Goal: Task Accomplishment & Management: Complete application form

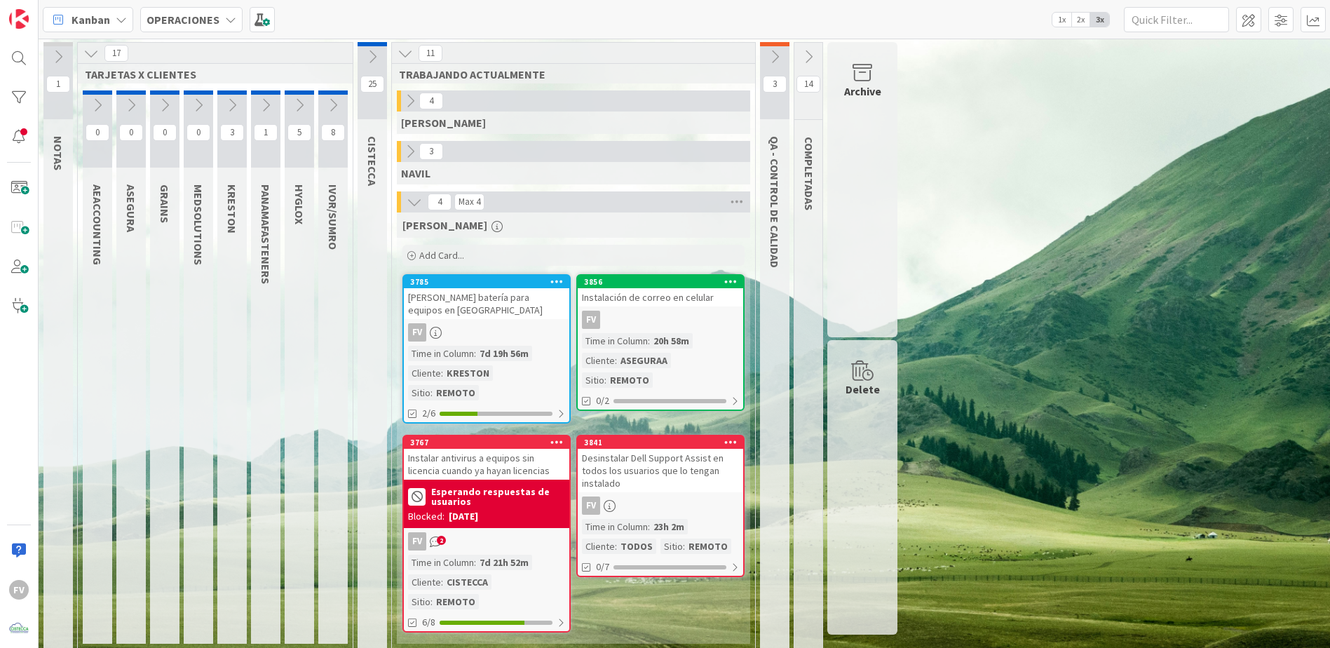
click at [734, 437] on icon at bounding box center [731, 442] width 13 height 10
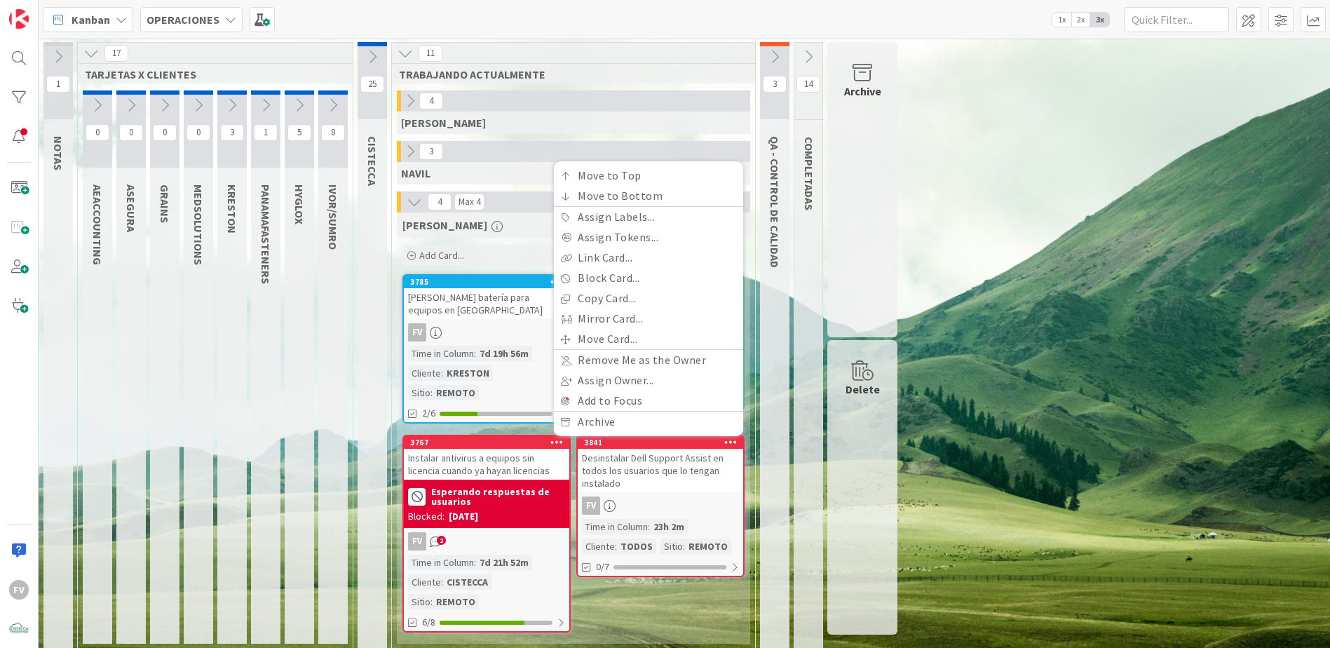
click at [1230, 397] on div "1 NOTAS 17 TARJETAS X CLIENTES 0 AEACCOUNTING 0 ASEGURA 0 GRAINS 0 MEDSOLUTIONS…" at bounding box center [684, 350] width 1286 height 616
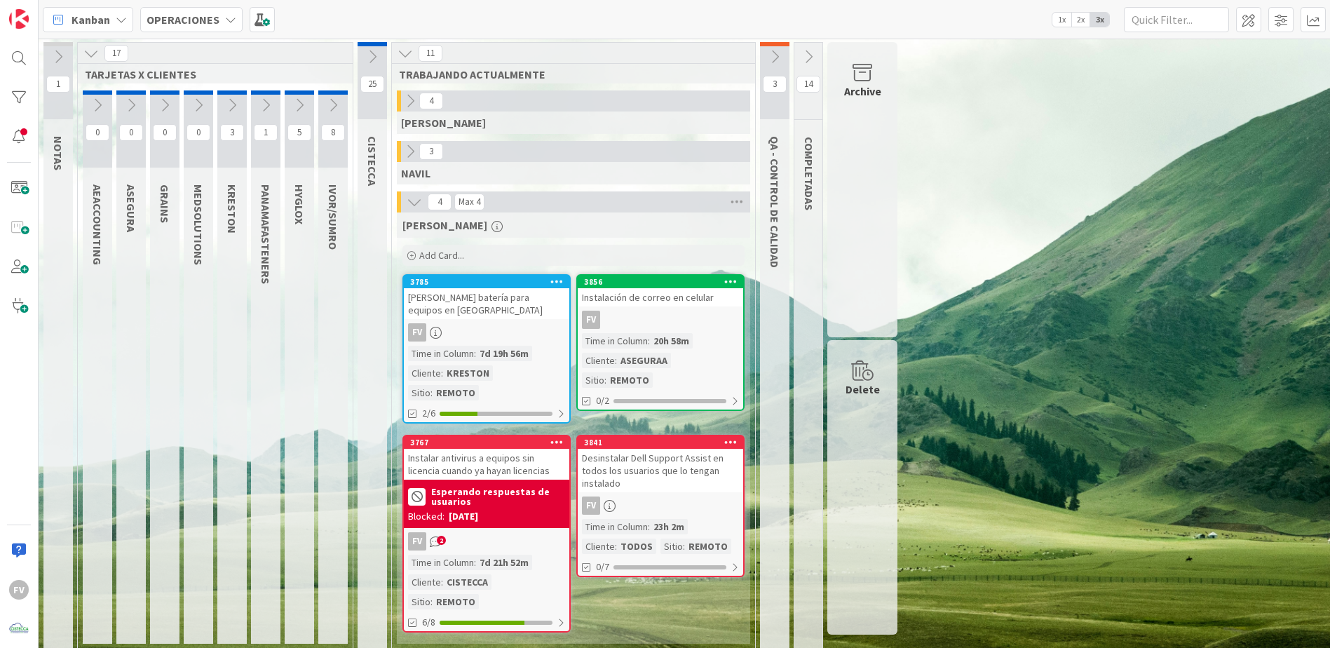
click at [692, 519] on div "Time in Column : 23h 2m Cliente : TODOS Sitio : REMOTO" at bounding box center [660, 536] width 157 height 35
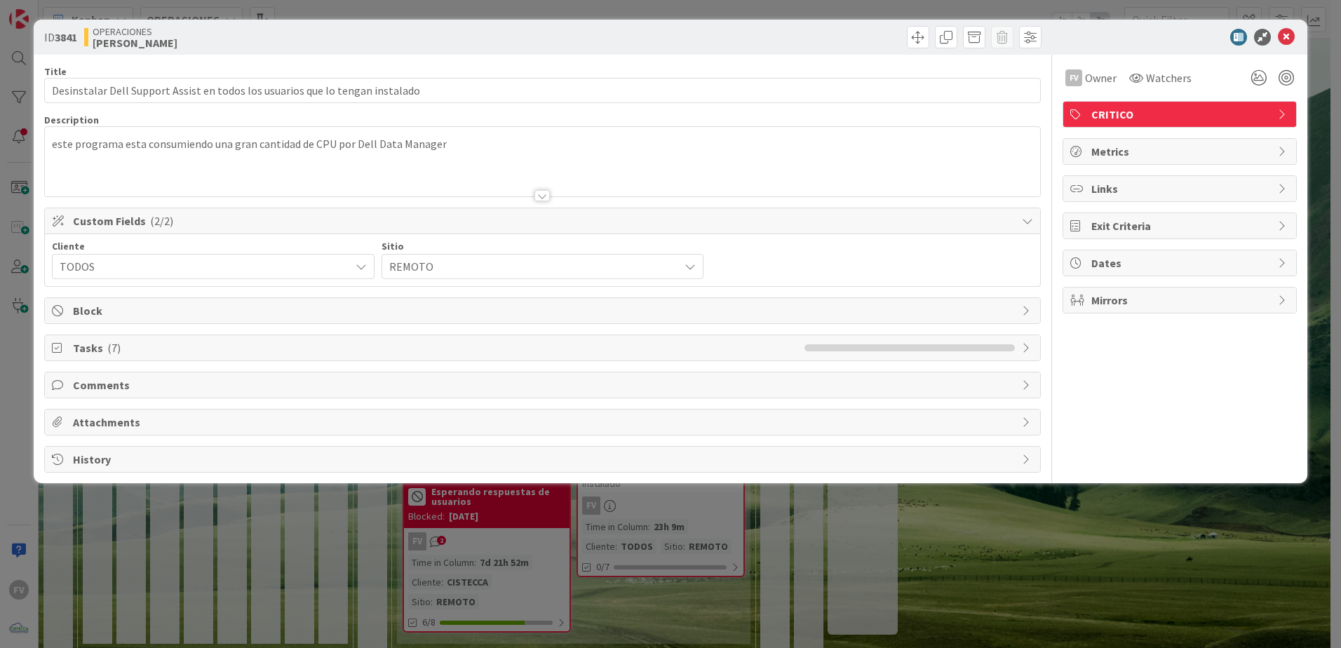
click at [1193, 547] on div "ID 3841 OPERACIONES FERNANDO Title 77 / 128 Desinstalar Dell Support Assist en …" at bounding box center [670, 324] width 1341 height 648
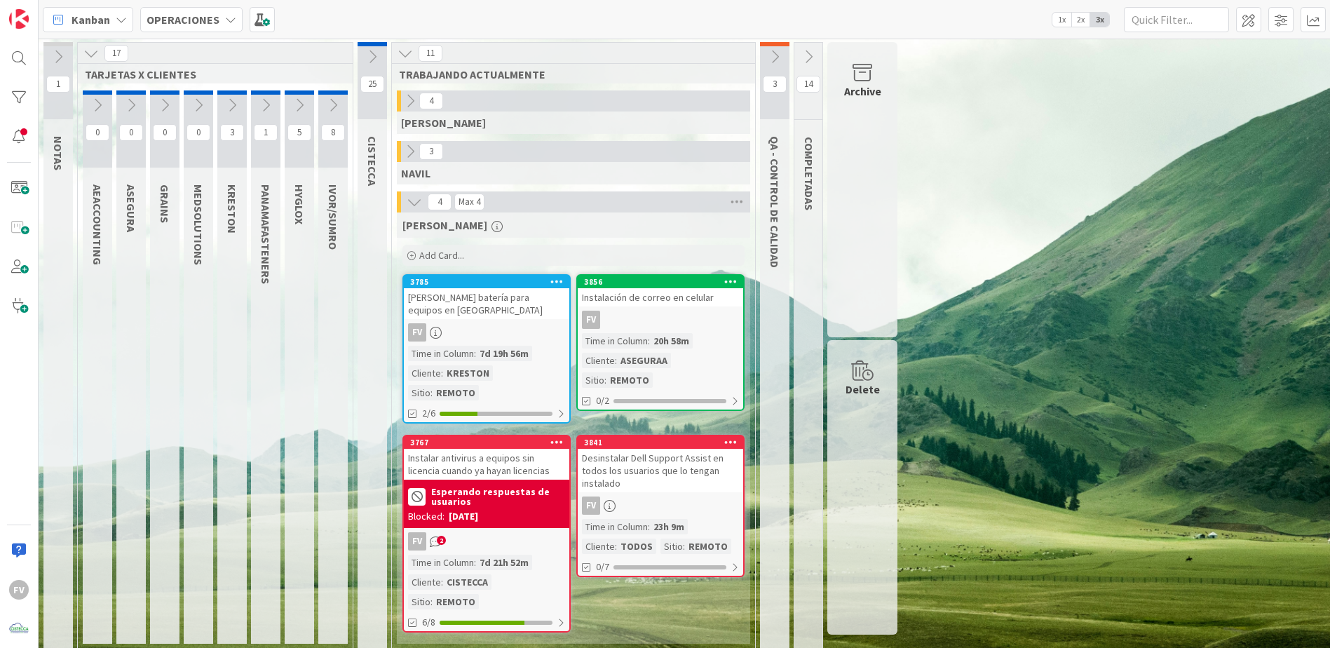
click at [340, 106] on icon at bounding box center [332, 104] width 15 height 15
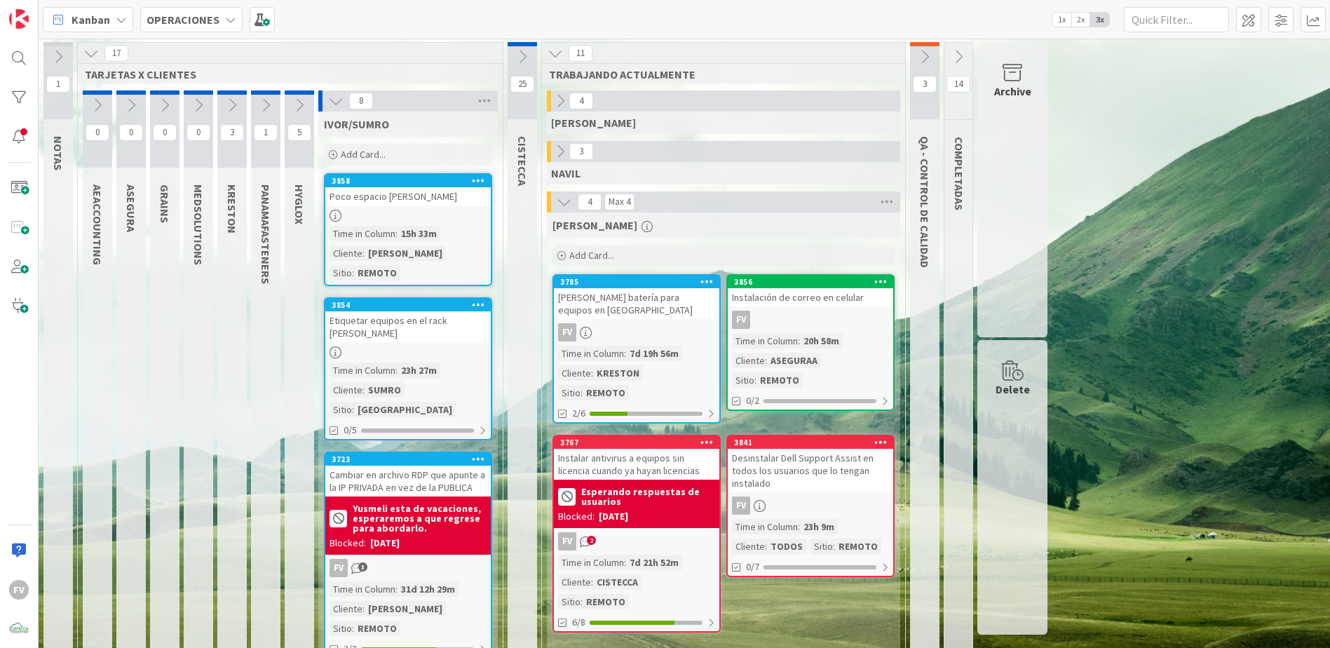
click at [378, 210] on div at bounding box center [408, 216] width 166 height 12
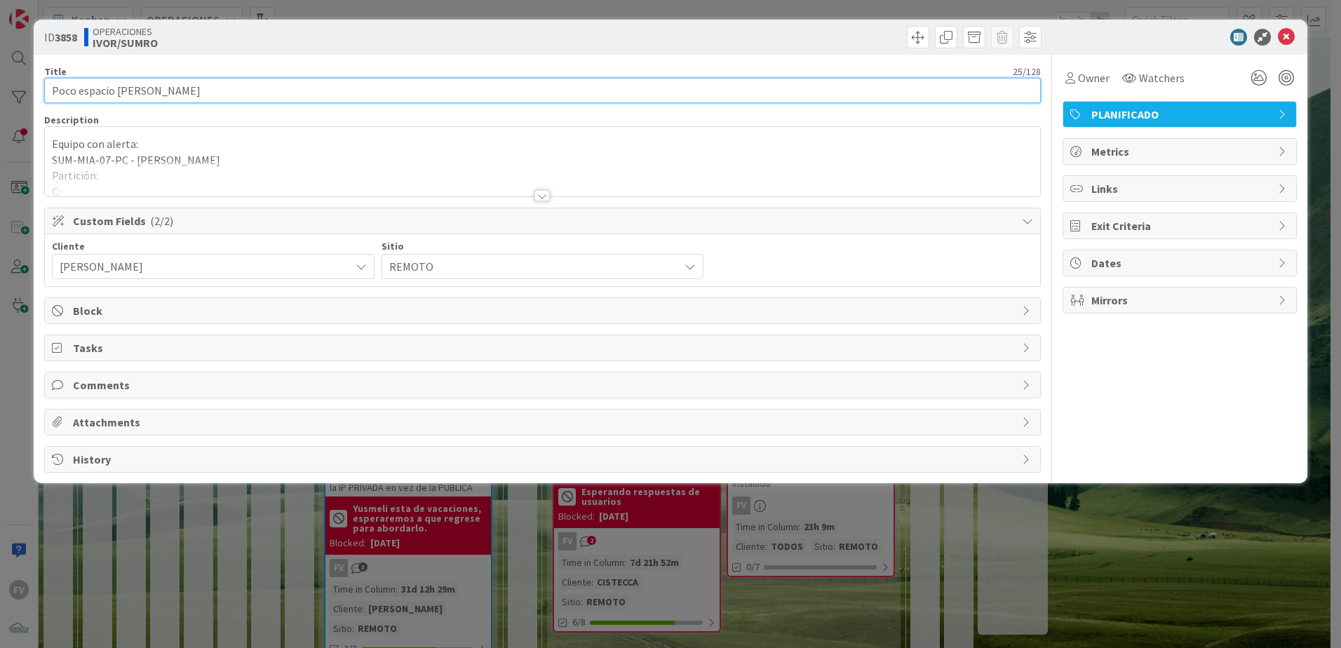
click at [49, 92] on input "Poco espacio Ivonne Regil" at bounding box center [542, 90] width 997 height 25
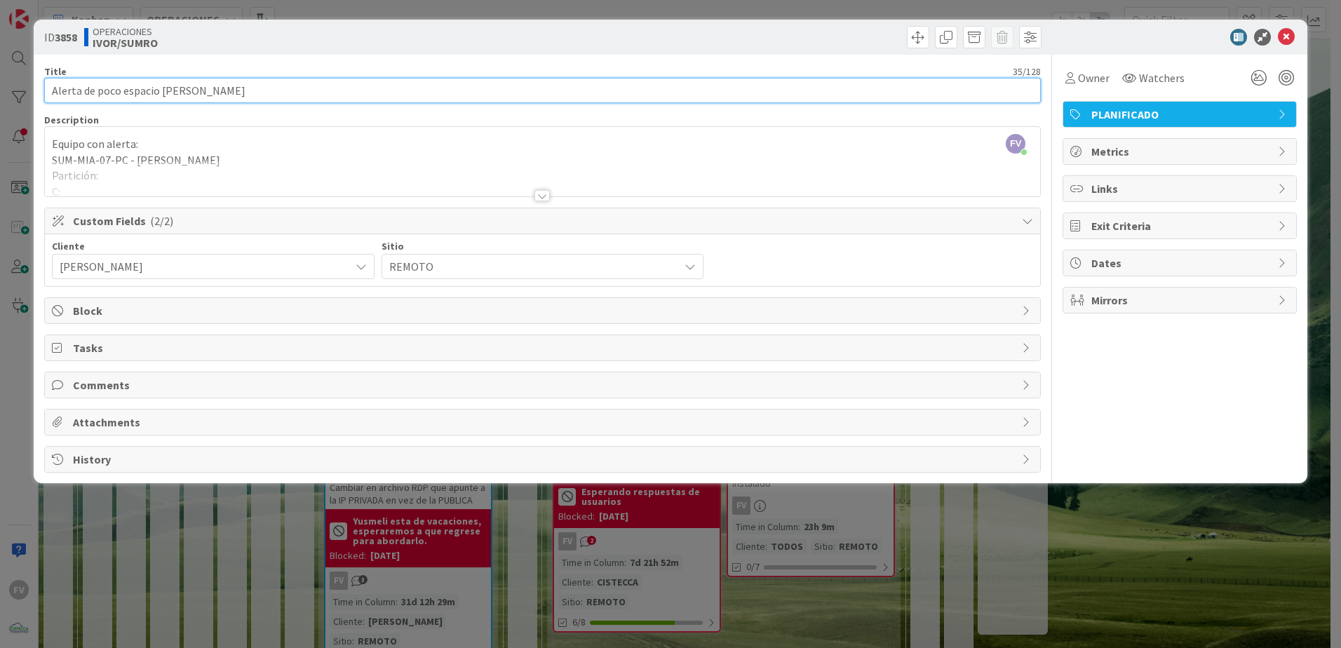
type input "Alerta de poco espacio Ivonne Regil"
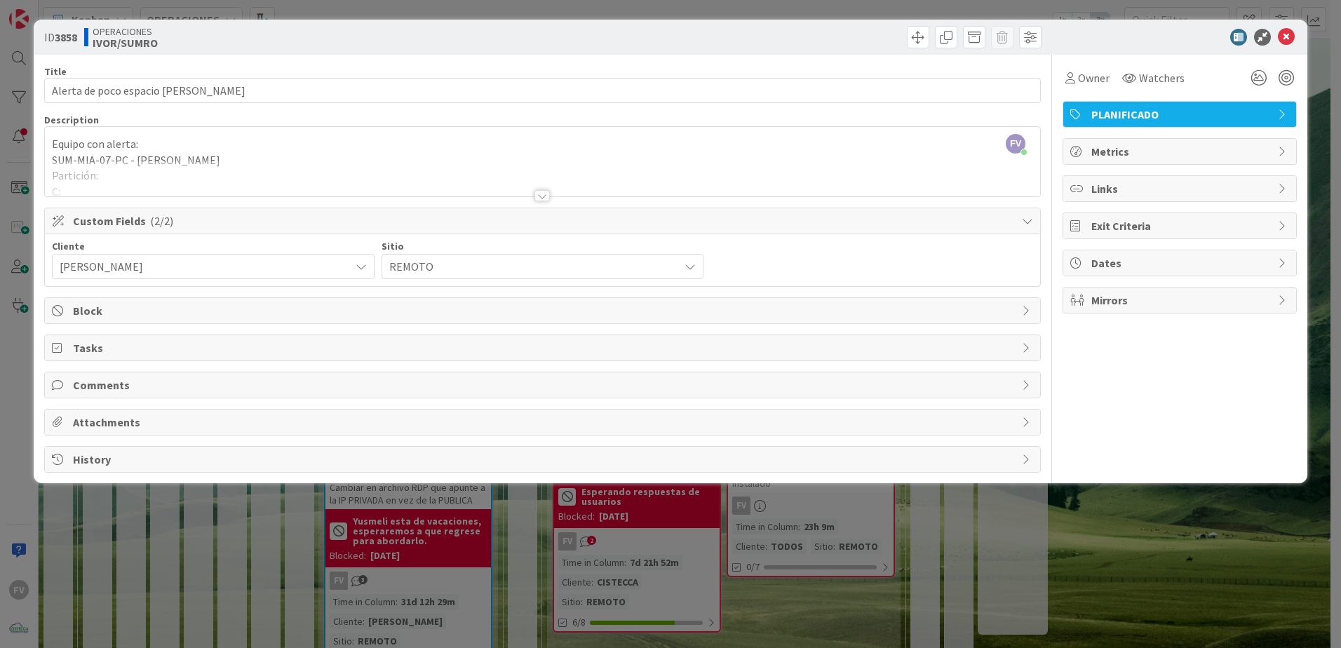
click at [542, 581] on div "ID 3858 OPERACIONES IVOR/SUMRO Title 35 / 128 Alerta de poco espacio Ivonne Reg…" at bounding box center [670, 324] width 1341 height 648
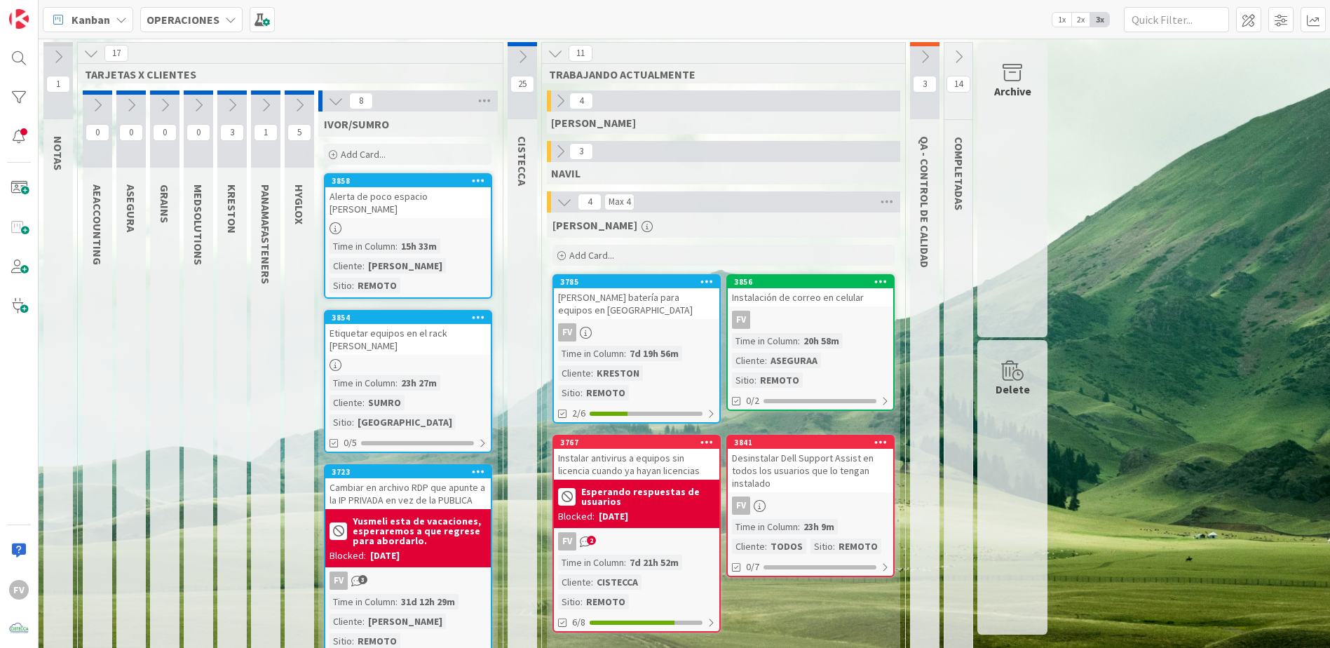
click at [330, 105] on icon at bounding box center [335, 100] width 15 height 15
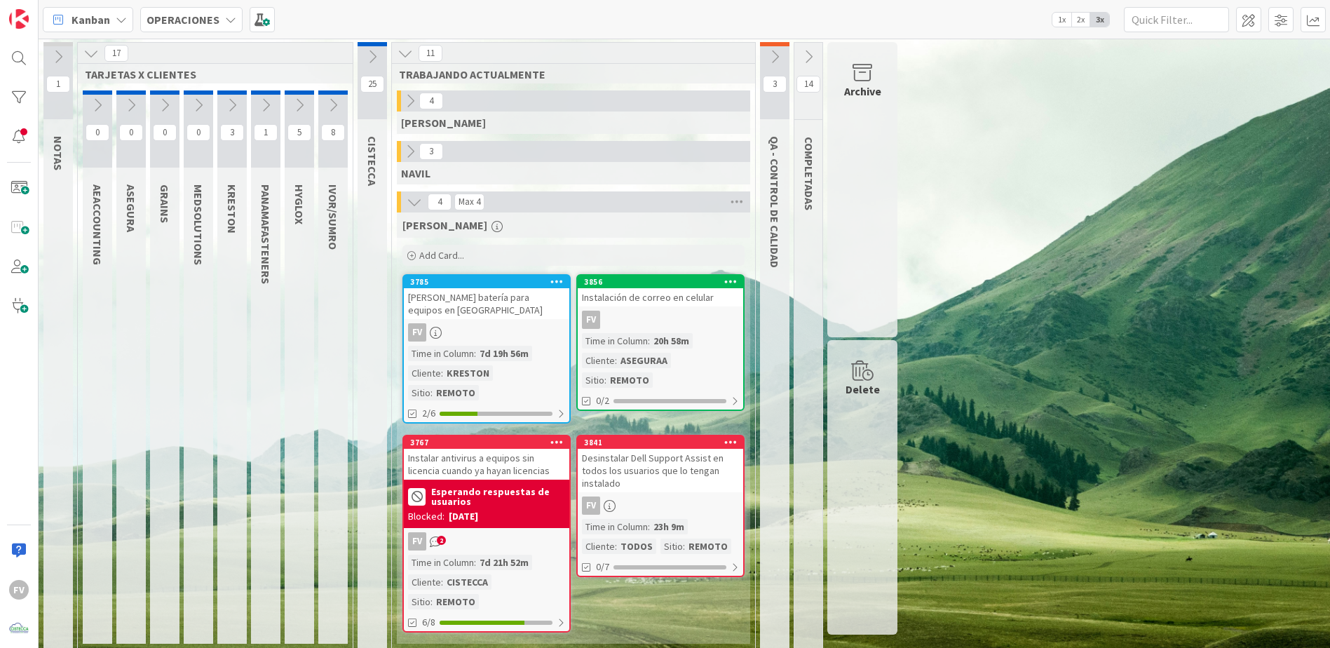
click at [299, 105] on icon at bounding box center [299, 104] width 15 height 15
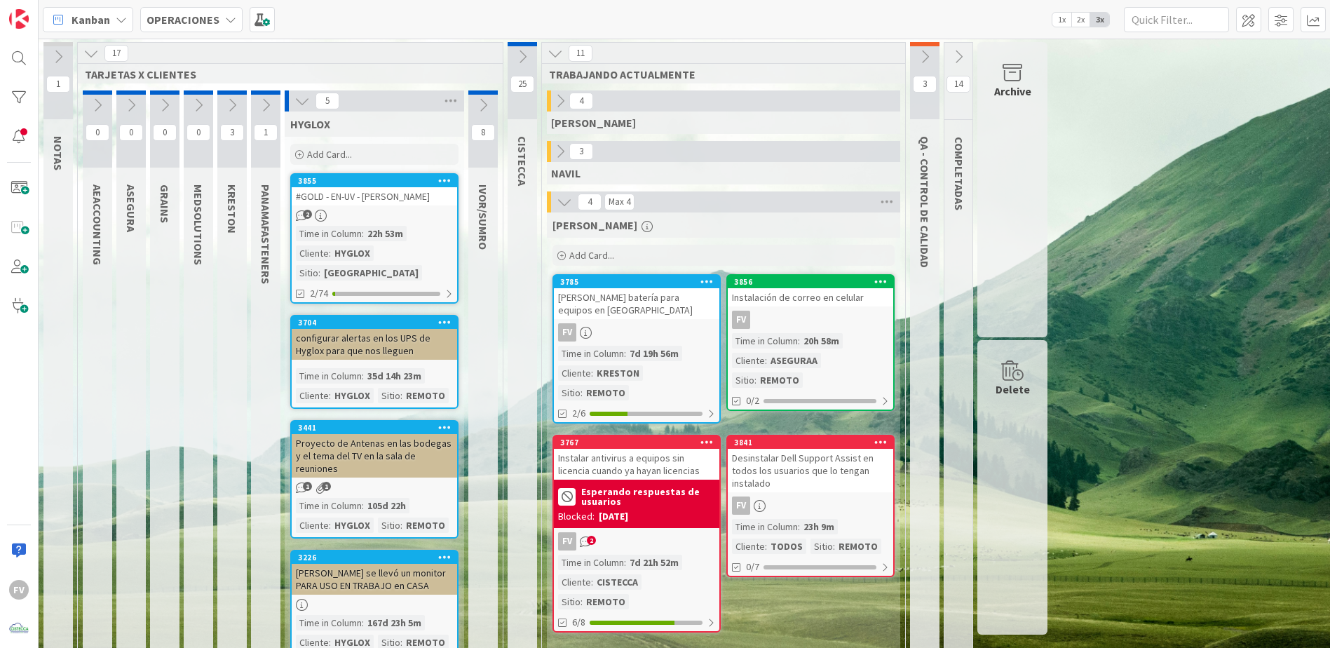
click at [930, 50] on icon at bounding box center [924, 56] width 15 height 15
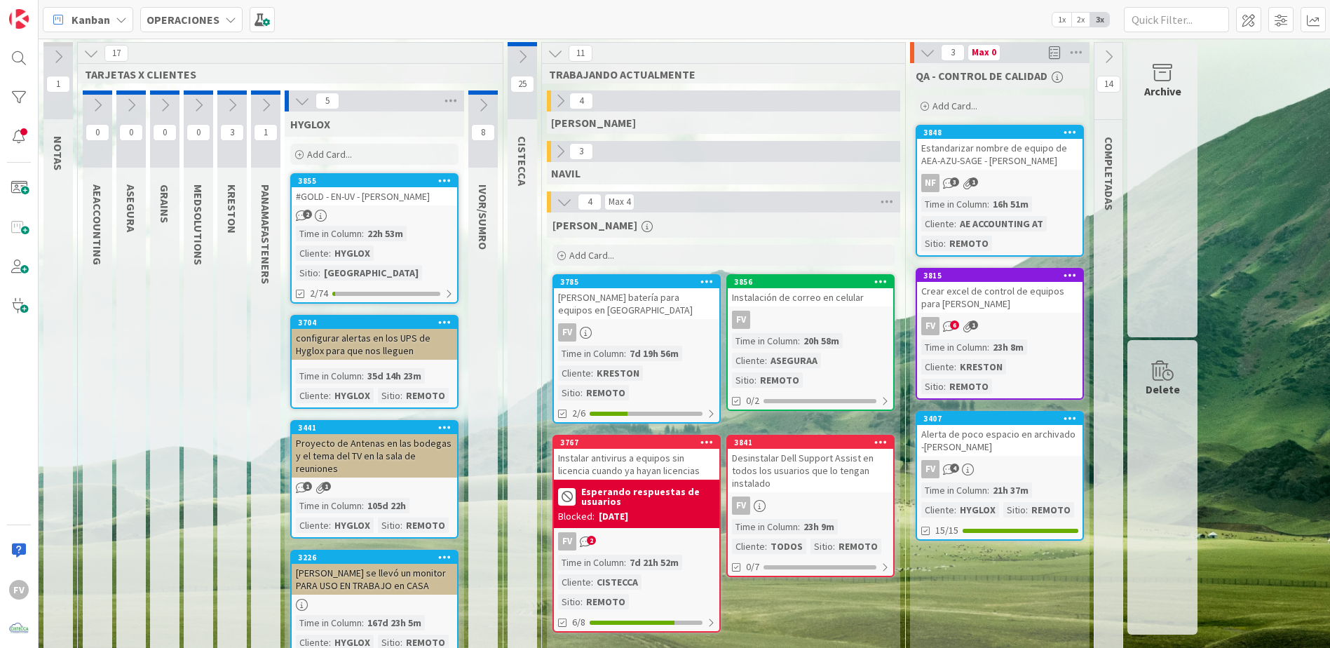
click at [929, 53] on icon at bounding box center [927, 52] width 15 height 15
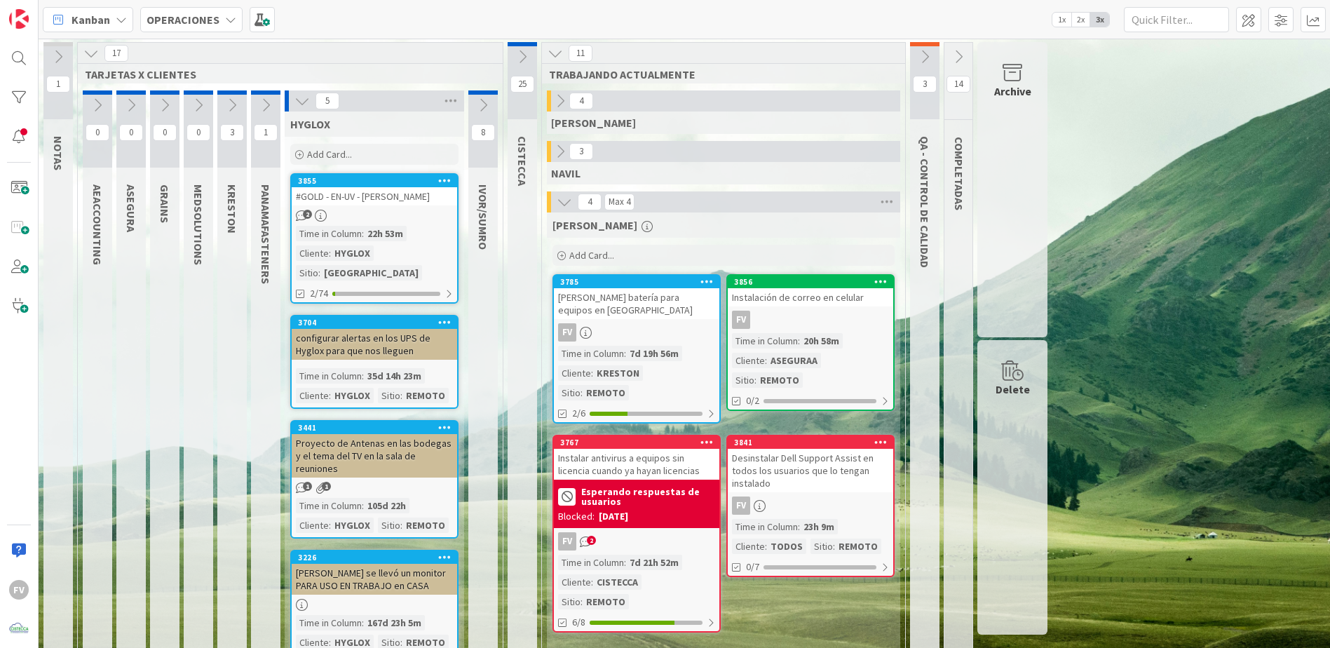
click at [556, 157] on icon at bounding box center [560, 151] width 15 height 15
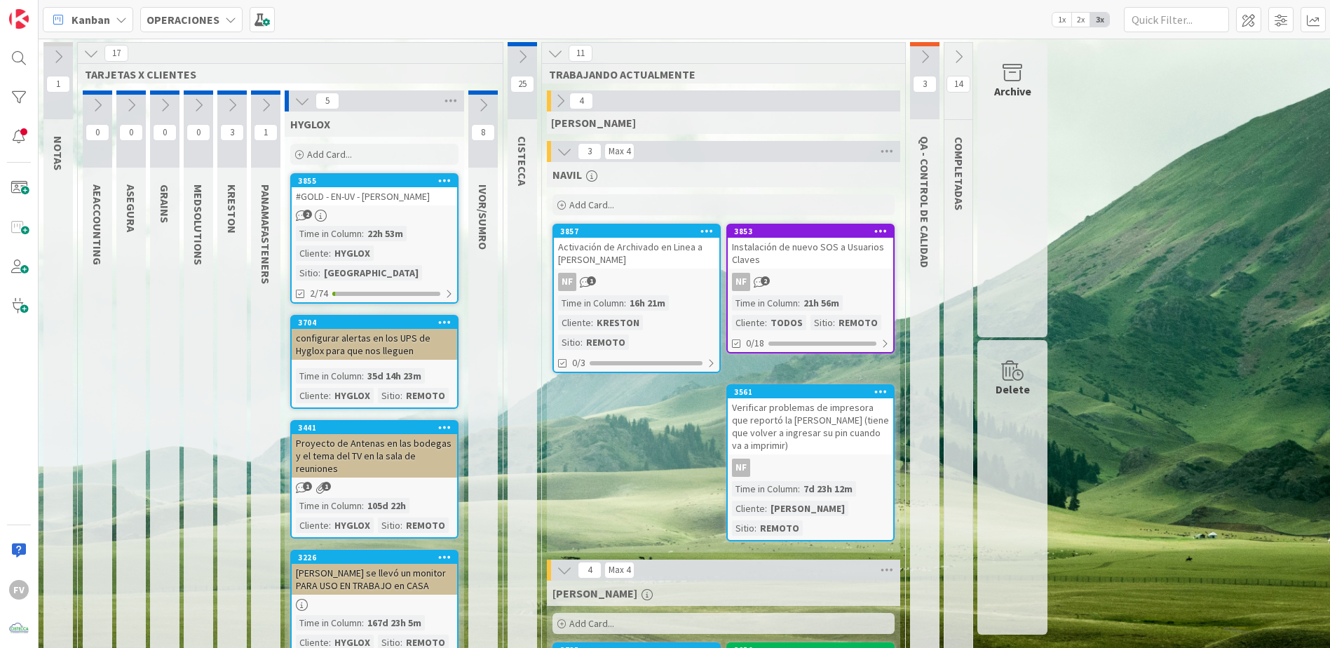
click at [562, 157] on icon at bounding box center [564, 151] width 15 height 15
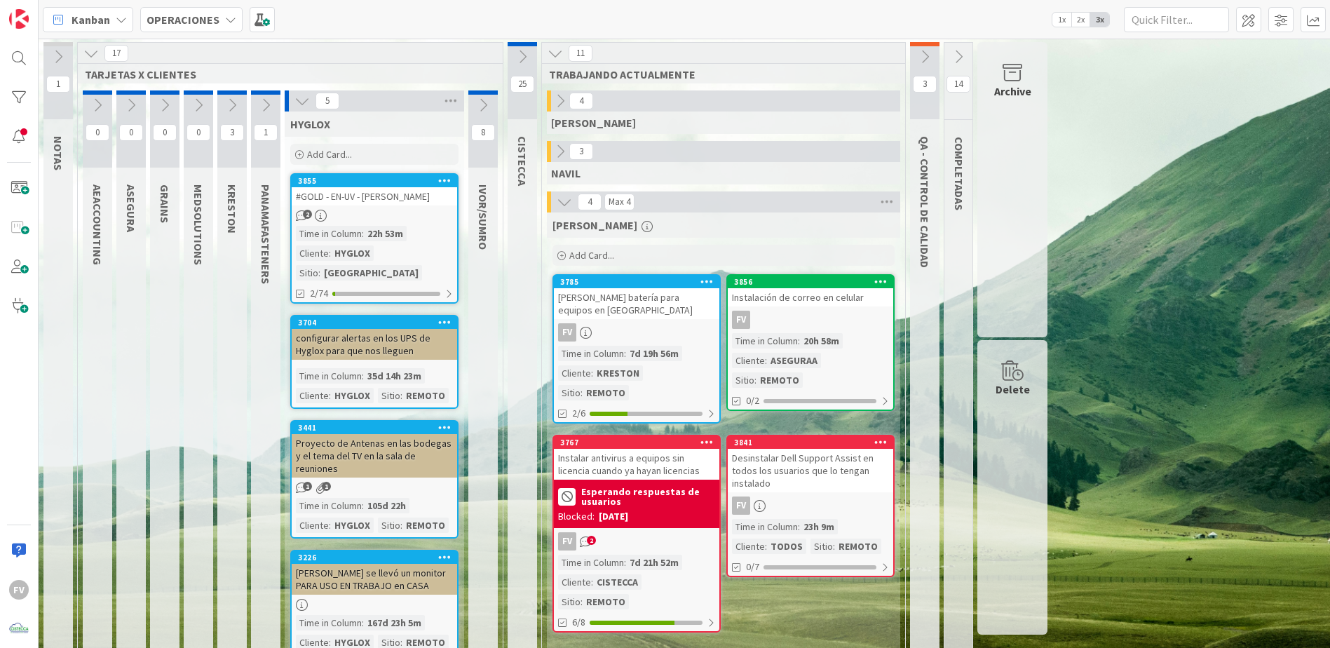
click at [299, 102] on icon at bounding box center [302, 100] width 15 height 15
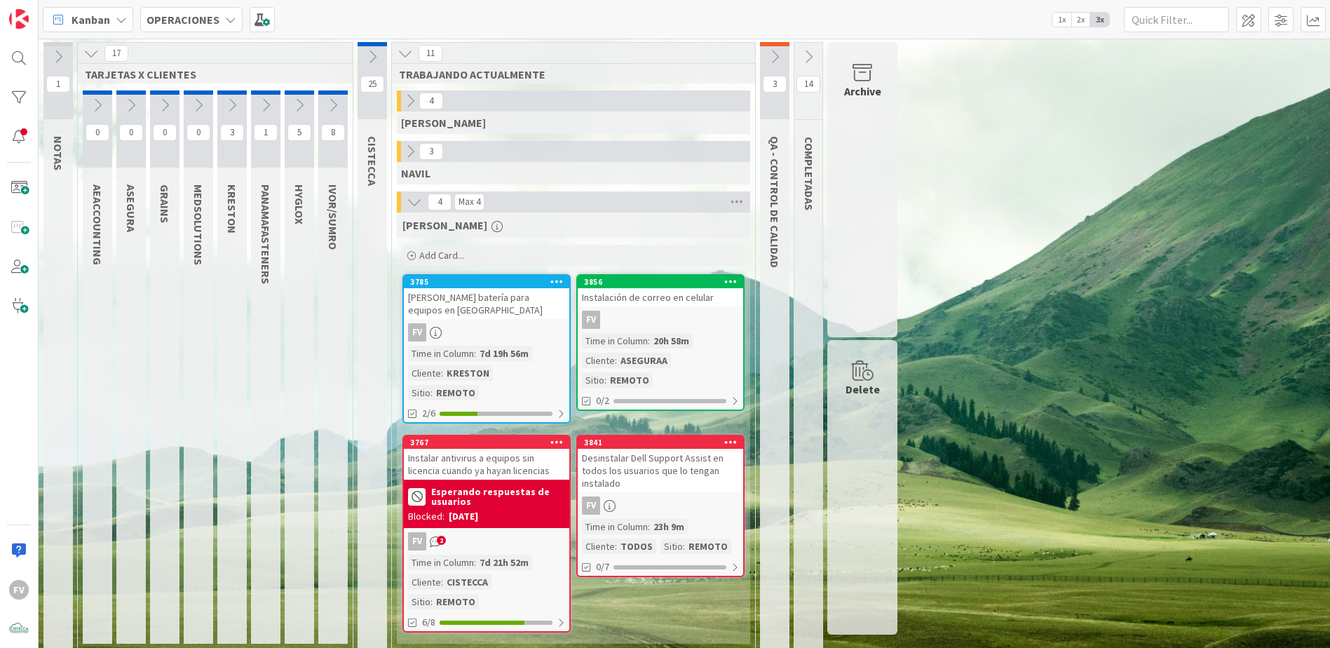
click at [86, 56] on icon at bounding box center [90, 53] width 15 height 15
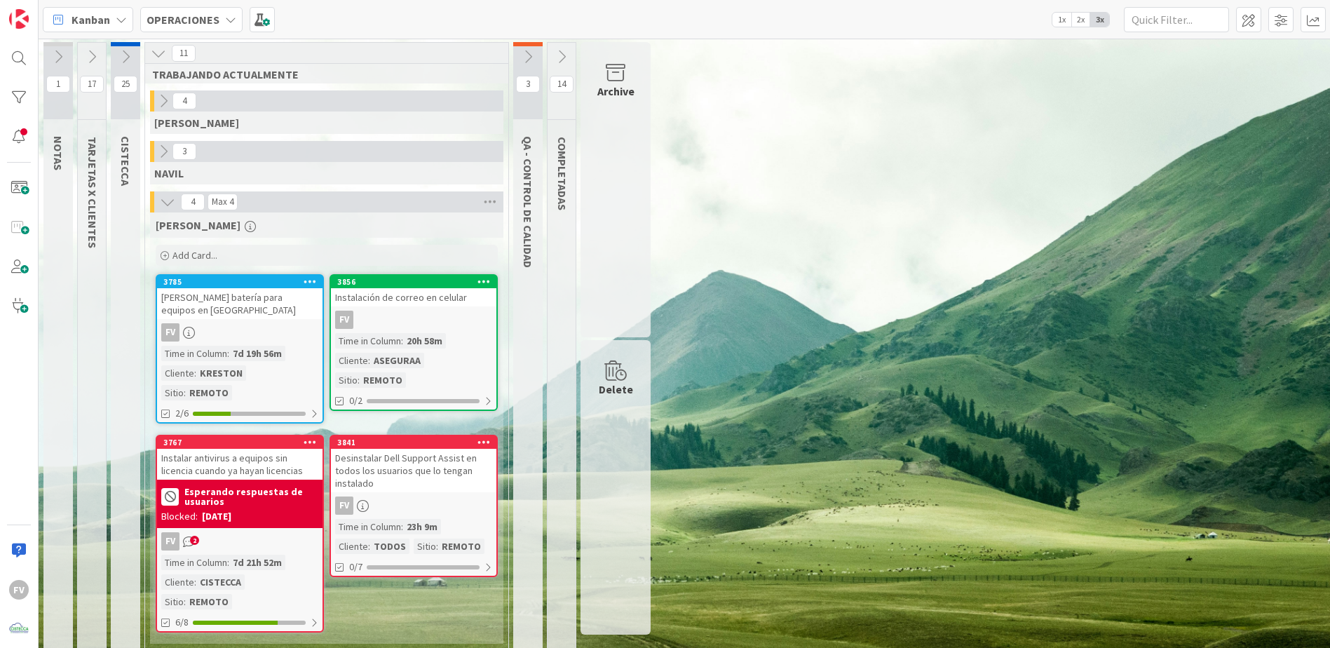
click at [826, 218] on div "1 NOTAS 17 TARJETAS X CLIENTES 25 CISTECCA 11 TRABAJANDO ACTUALMENTE 4 GABRIEL …" at bounding box center [684, 350] width 1286 height 616
click at [915, 281] on div "1 NOTAS 17 TARJETAS X CLIENTES 25 CISTECCA 11 TRABAJANDO ACTUALMENTE 4 GABRIEL …" at bounding box center [684, 350] width 1286 height 616
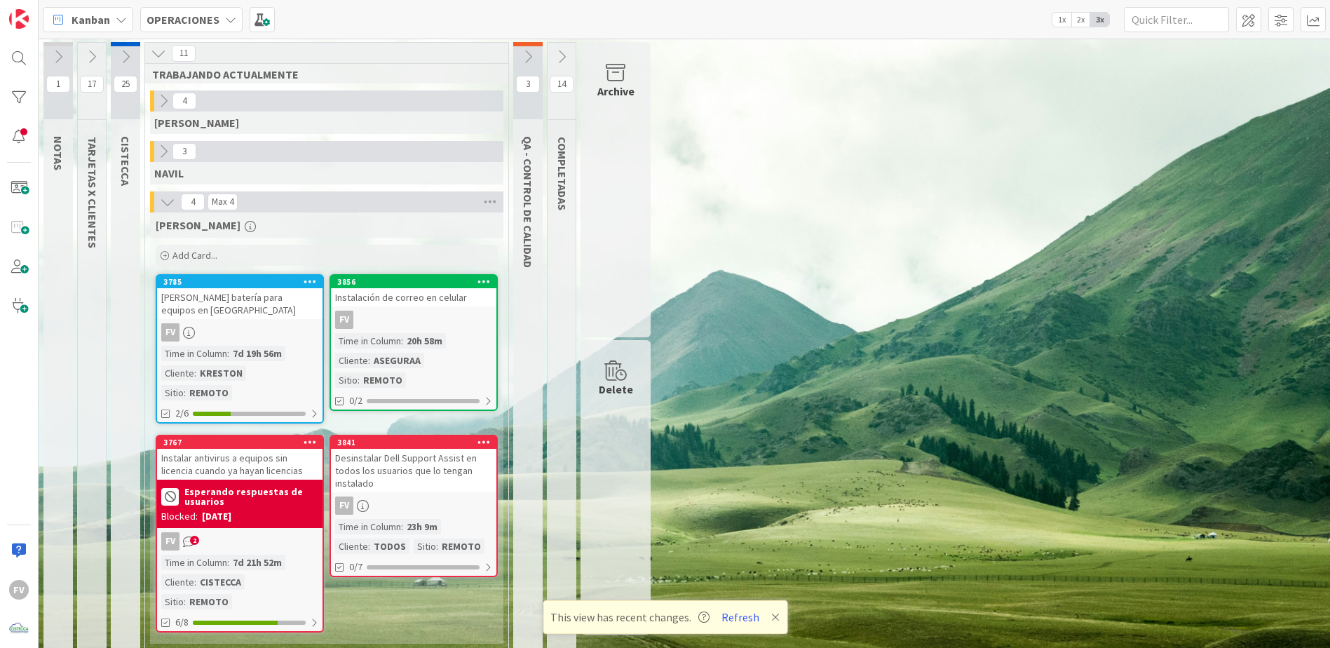
click at [94, 54] on icon at bounding box center [91, 56] width 15 height 15
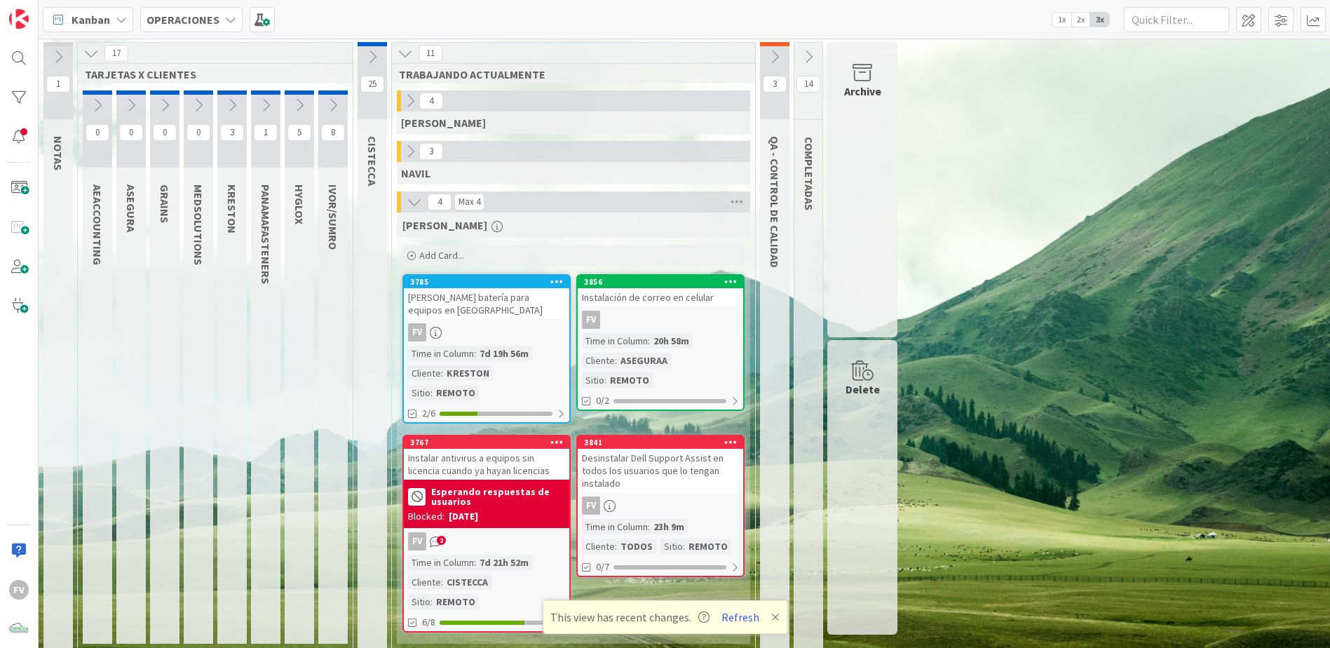
click at [229, 105] on icon at bounding box center [231, 104] width 15 height 15
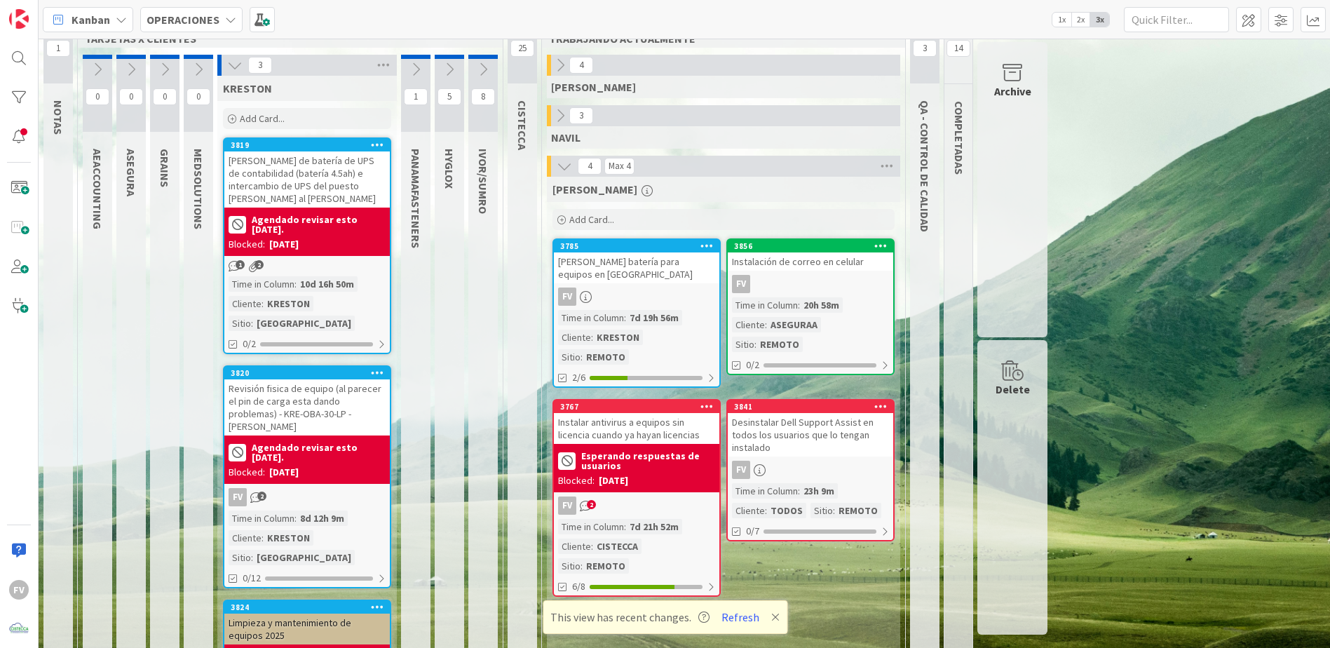
scroll to position [104, 0]
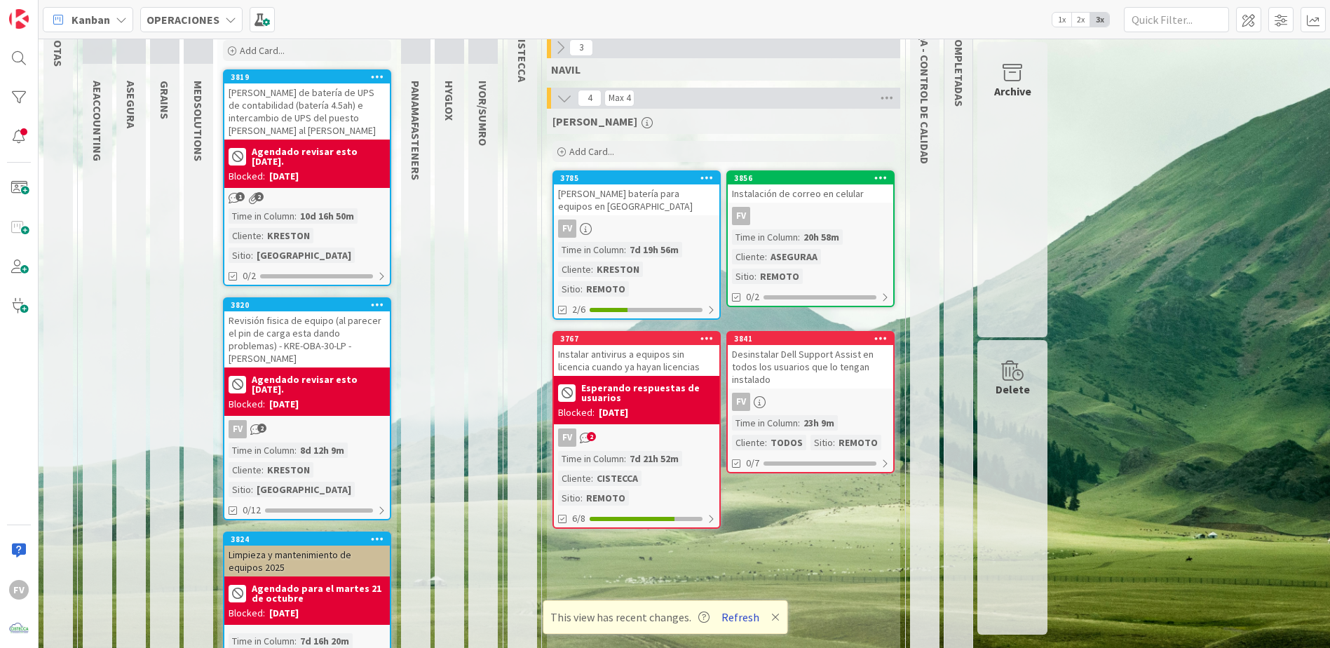
click at [759, 614] on button "Refresh" at bounding box center [741, 617] width 48 height 18
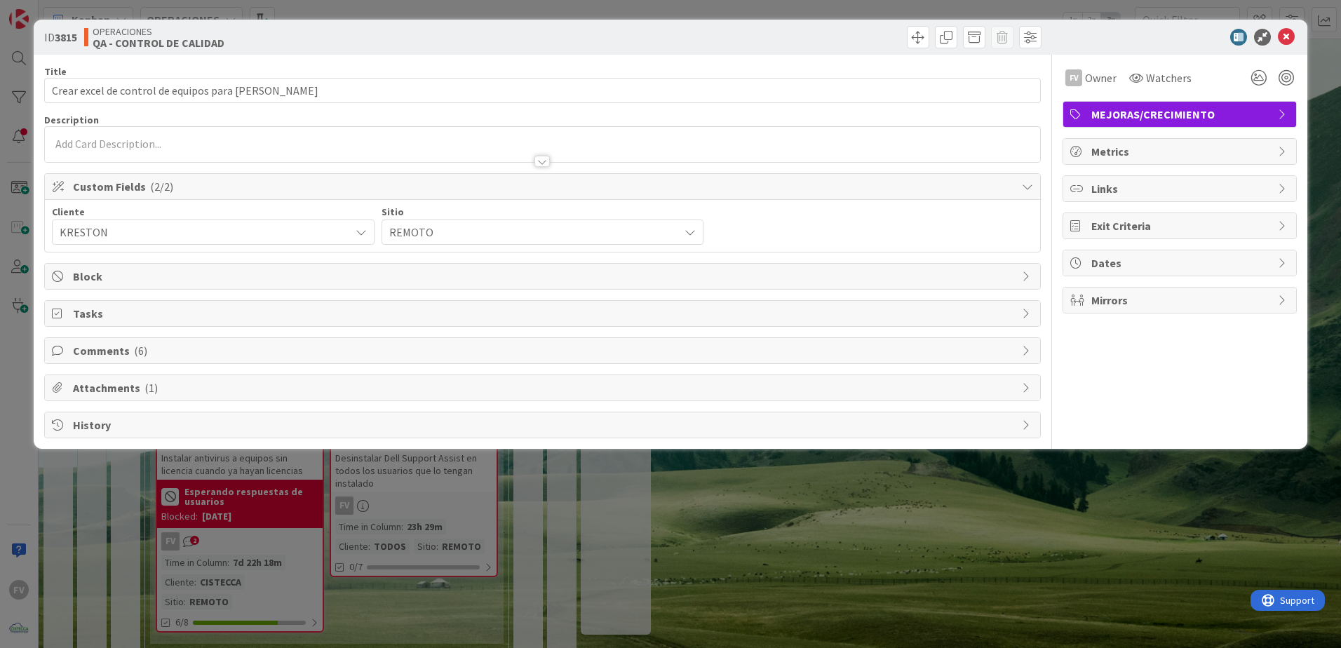
click at [220, 335] on div "Title 46 / 128 Crear excel de control de equipos para Kreston Description FV Ow…" at bounding box center [542, 247] width 997 height 384
click at [220, 391] on span "Attachments ( 1 )" at bounding box center [544, 387] width 942 height 17
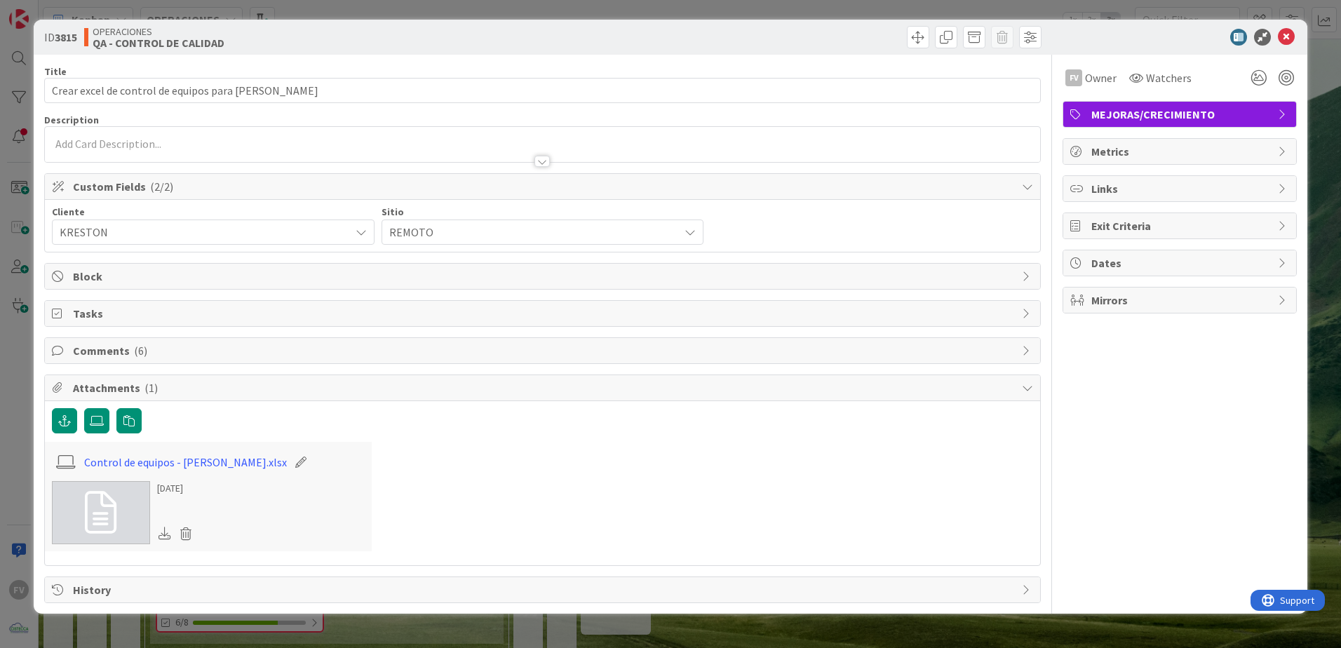
click at [252, 384] on span "Attachments ( 1 )" at bounding box center [544, 387] width 942 height 17
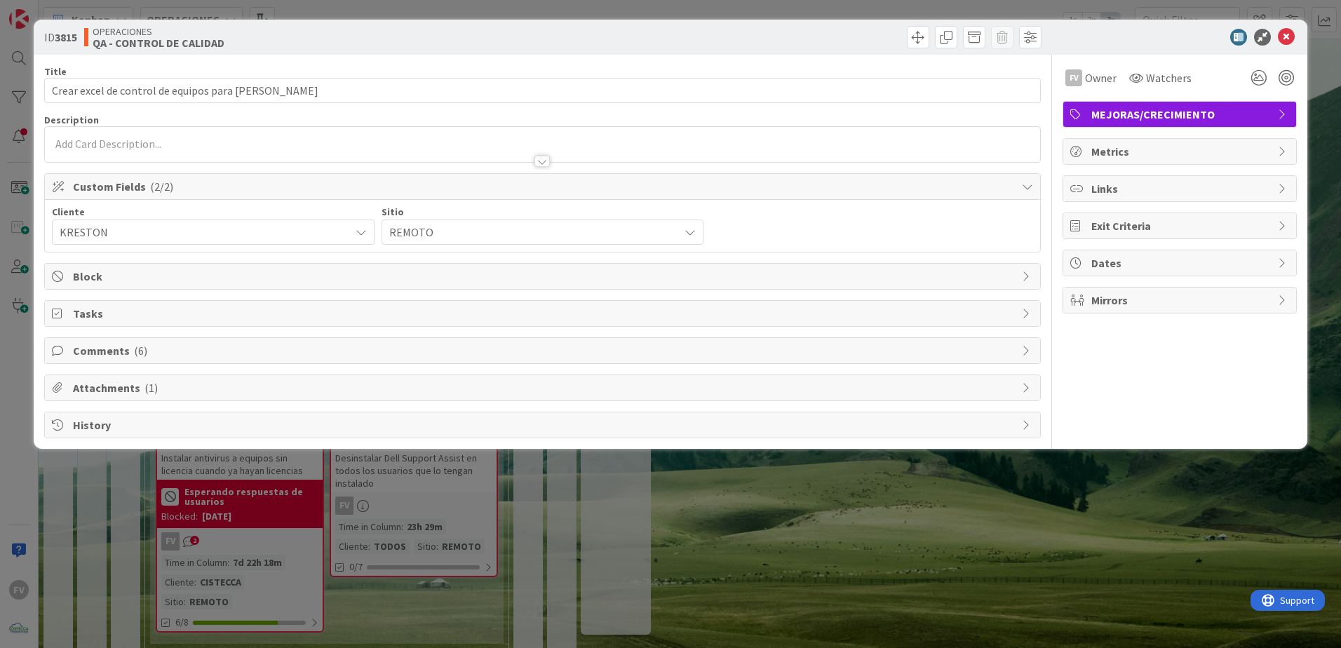
click at [222, 349] on span "Comments ( 6 )" at bounding box center [544, 350] width 942 height 17
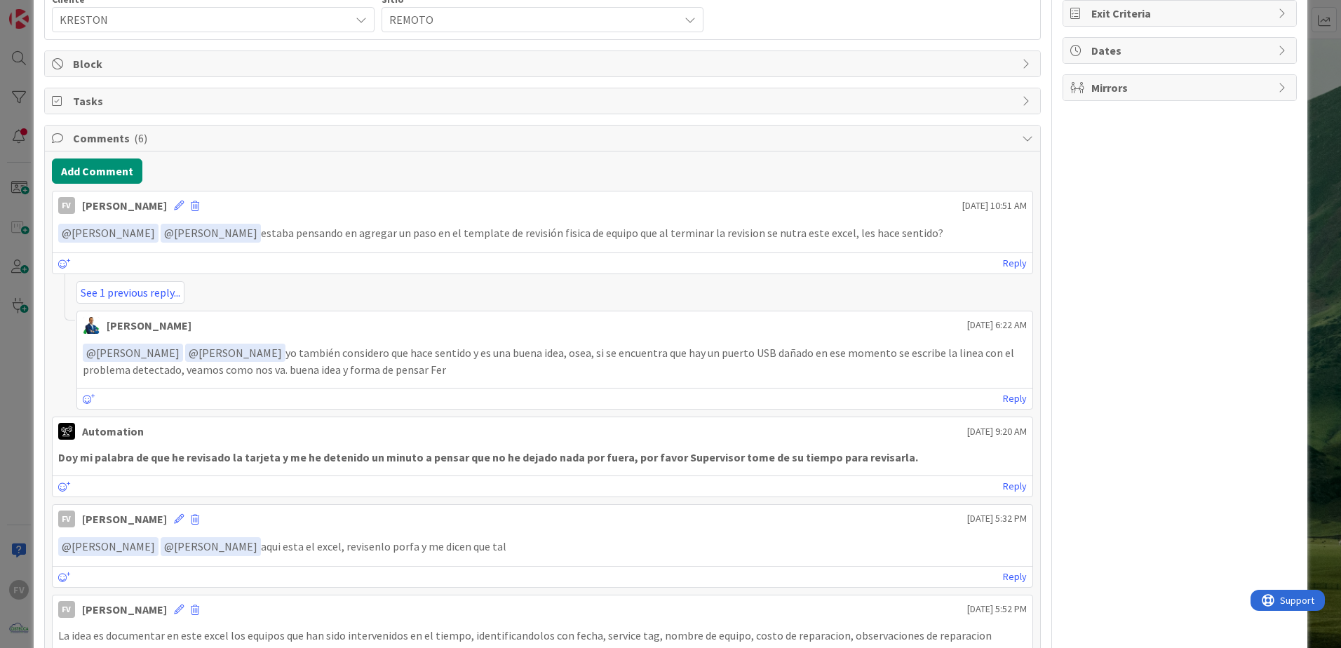
scroll to position [210, 0]
click at [111, 289] on link "See 1 previous reply..." at bounding box center [130, 294] width 108 height 22
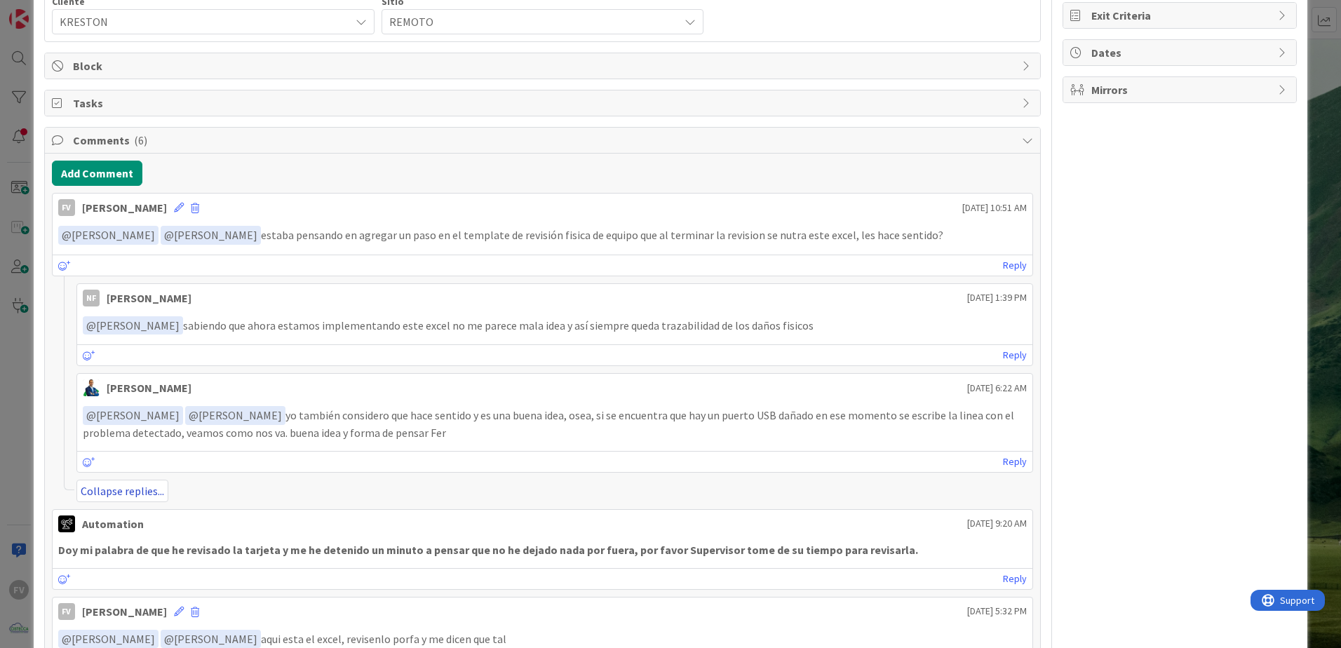
click at [118, 492] on link "Collapse replies..." at bounding box center [122, 491] width 92 height 22
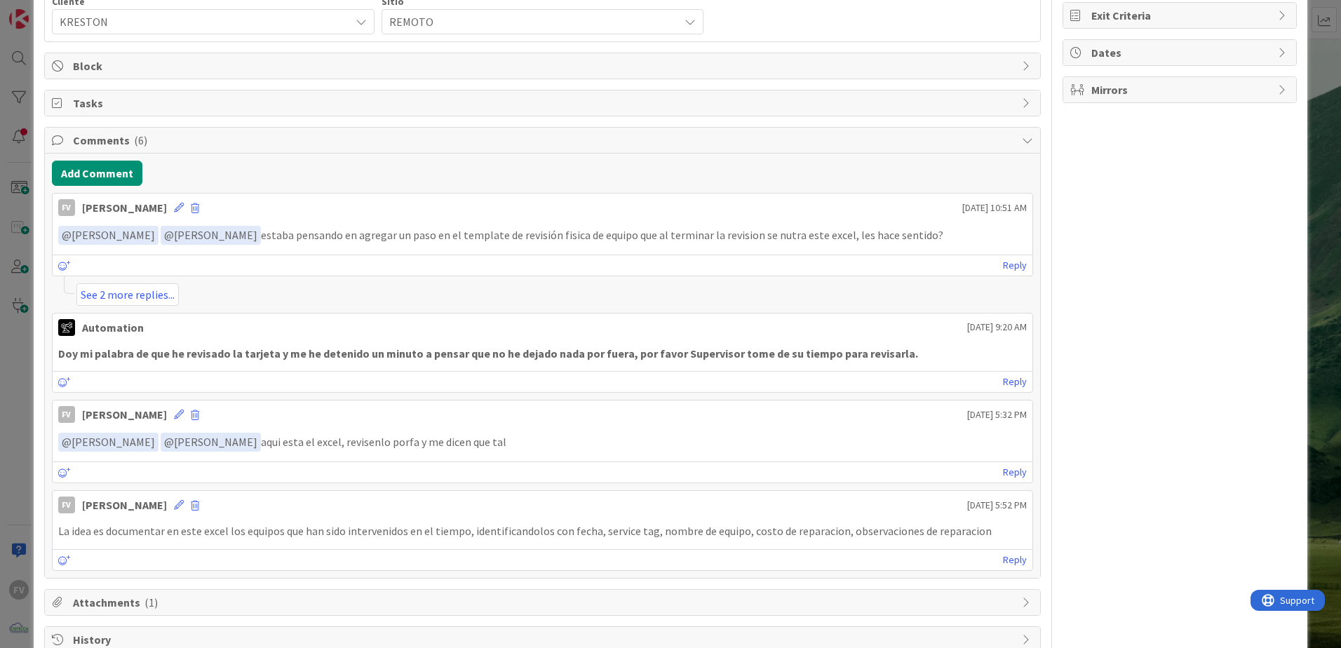
scroll to position [0, 0]
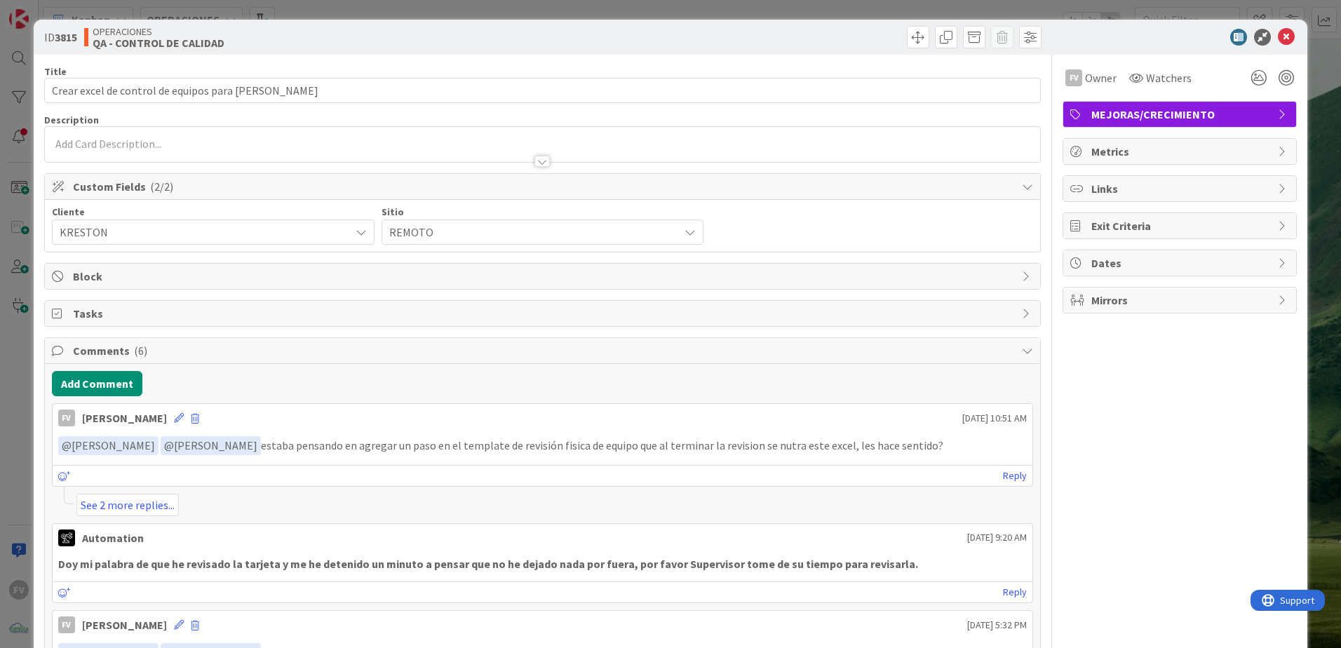
click at [1311, 41] on div "ID 3815 OPERACIONES QA - CONTROL DE CALIDAD Title 46 / 128 Crear excel de contr…" at bounding box center [670, 324] width 1341 height 648
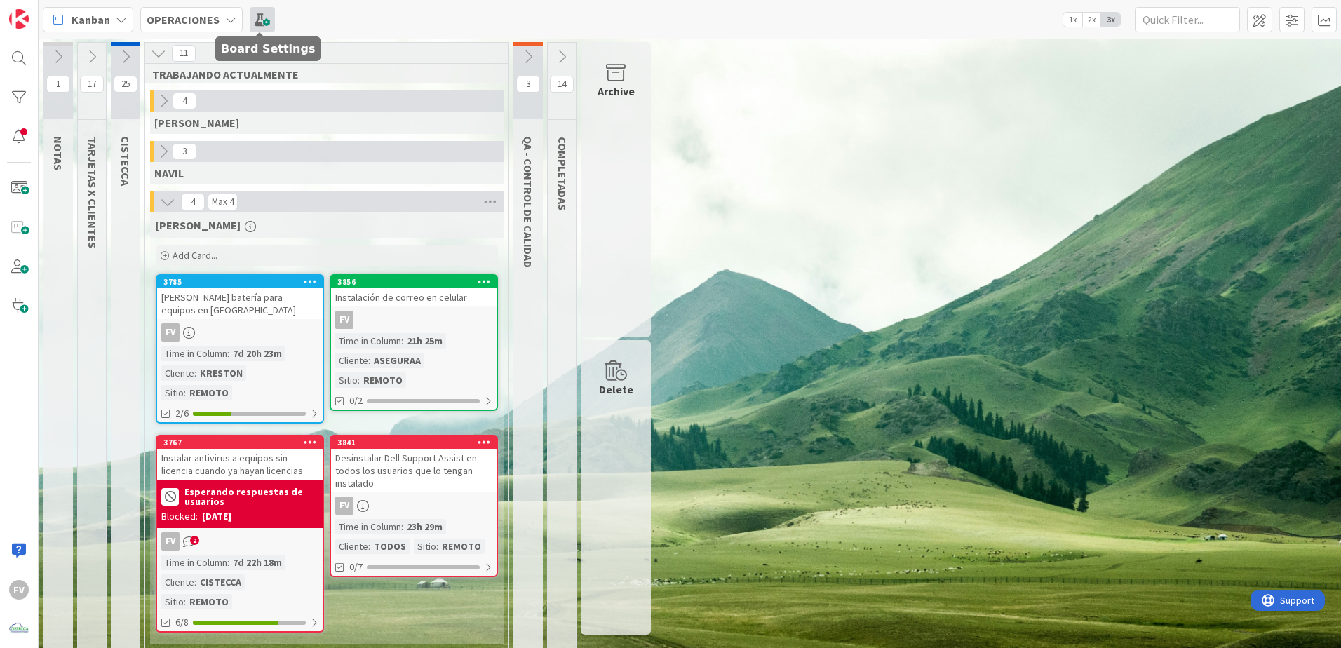
click at [260, 17] on span at bounding box center [262, 19] width 25 height 25
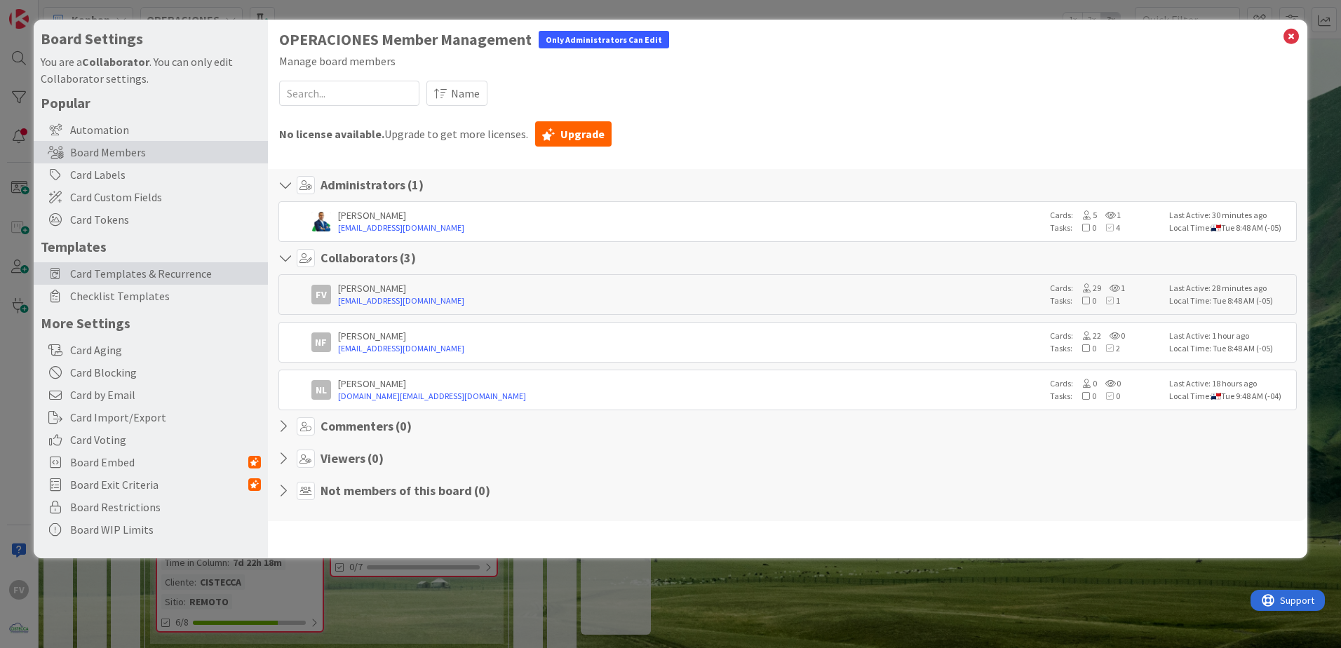
click at [187, 273] on span "Card Templates & Recurrence" at bounding box center [165, 273] width 191 height 17
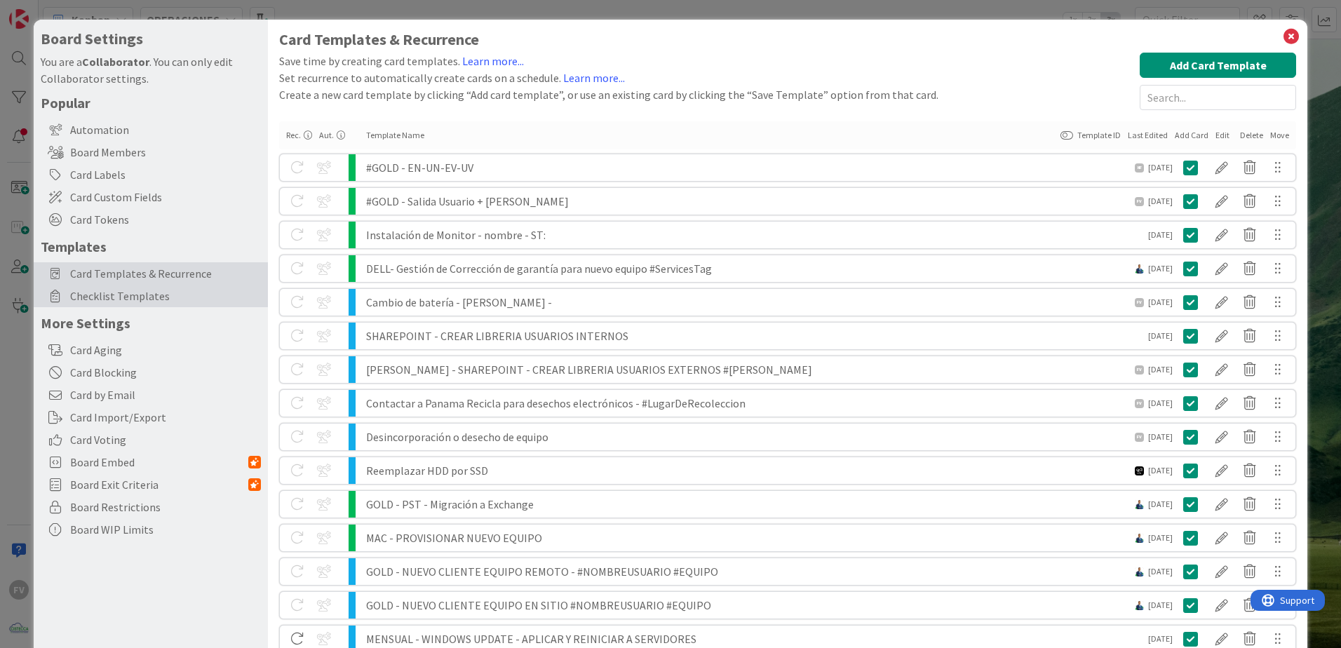
click at [221, 292] on span "Checklist Templates" at bounding box center [165, 296] width 191 height 17
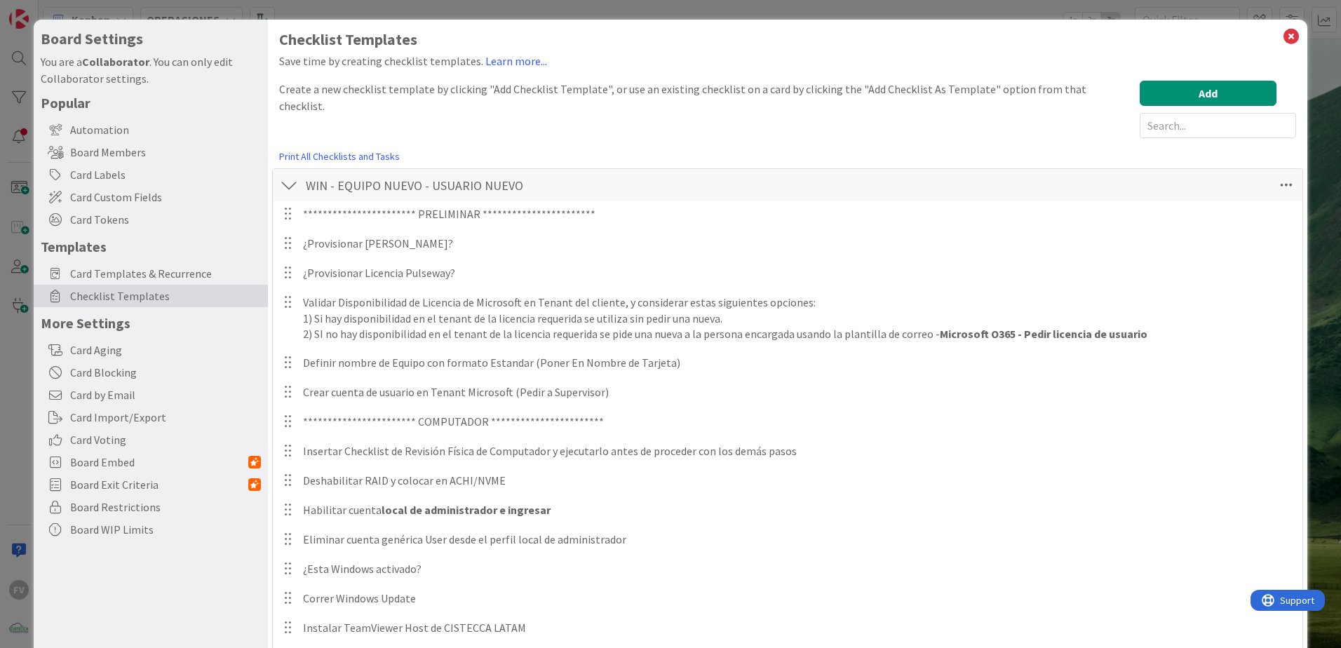
click at [293, 183] on div at bounding box center [289, 185] width 18 height 25
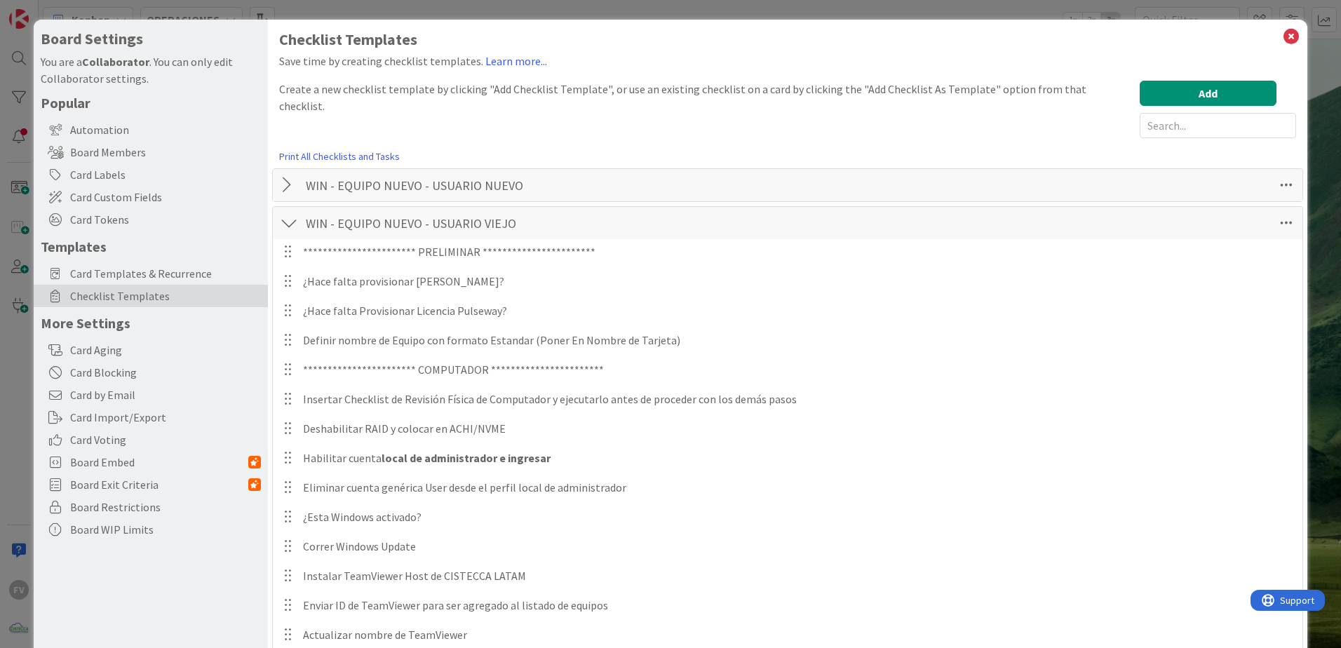
click at [285, 231] on div at bounding box center [289, 222] width 18 height 25
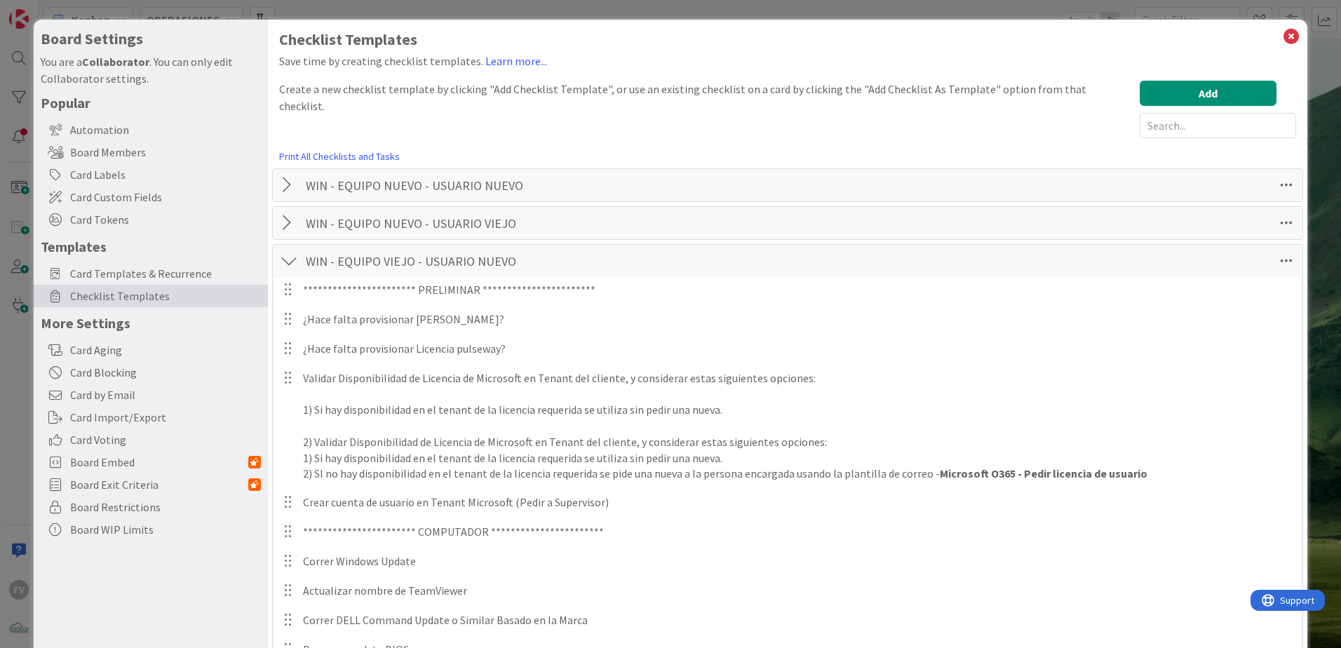
click at [291, 262] on div at bounding box center [289, 260] width 18 height 25
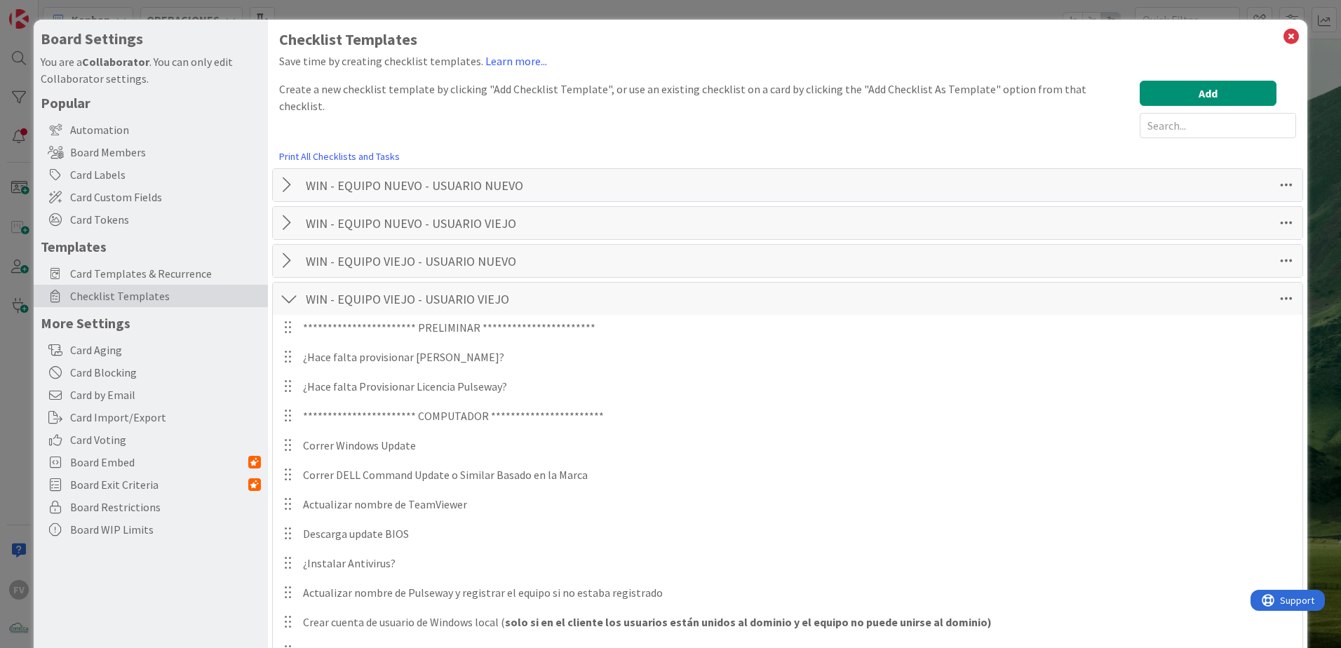
click at [290, 295] on div at bounding box center [289, 298] width 18 height 25
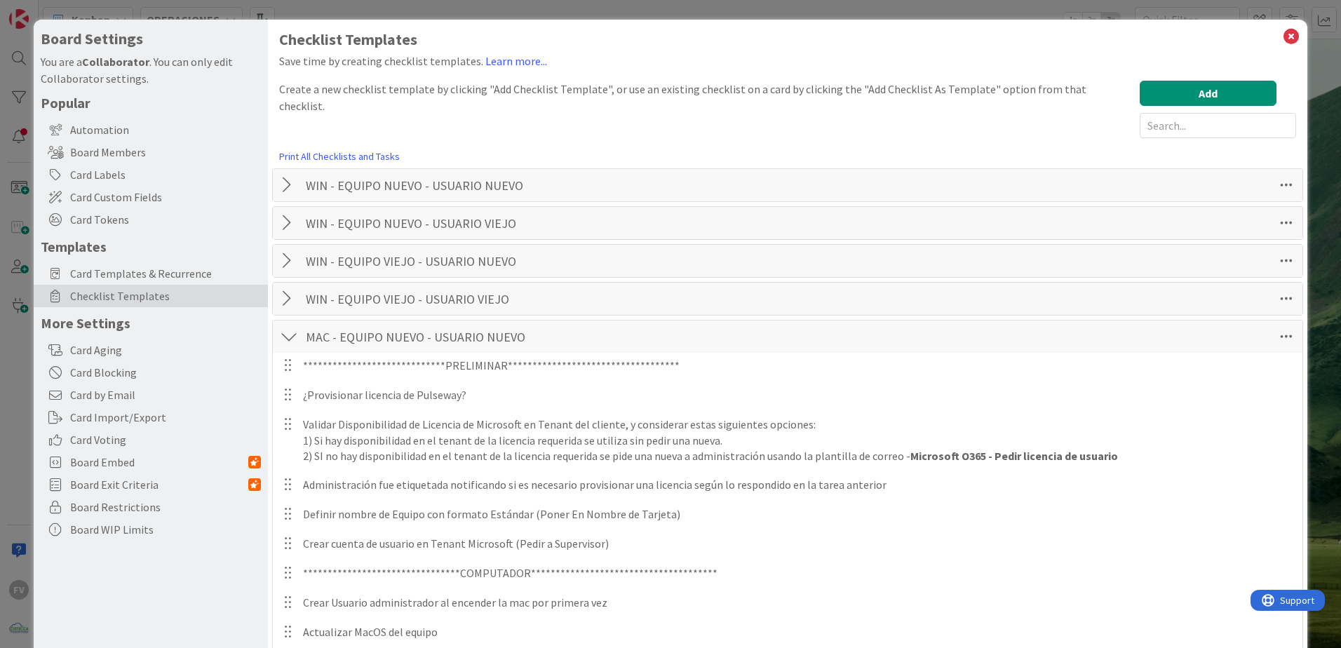
click at [289, 329] on div at bounding box center [289, 336] width 18 height 25
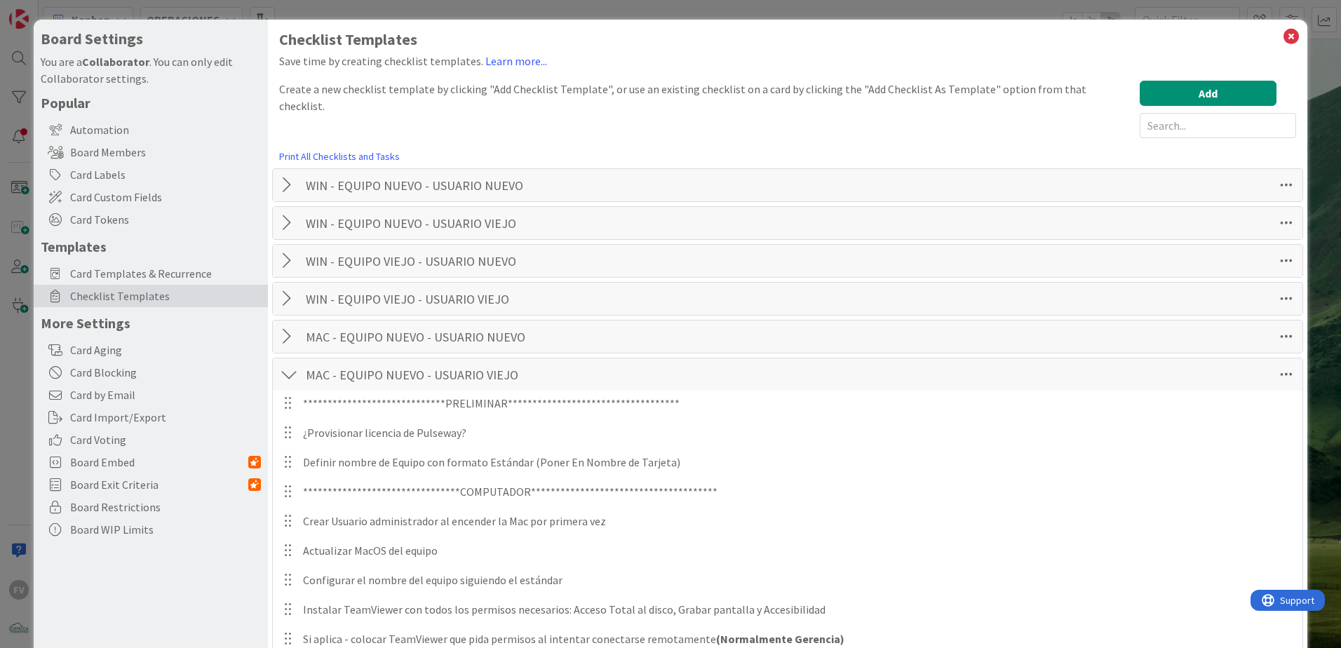
click at [289, 377] on div at bounding box center [289, 374] width 18 height 25
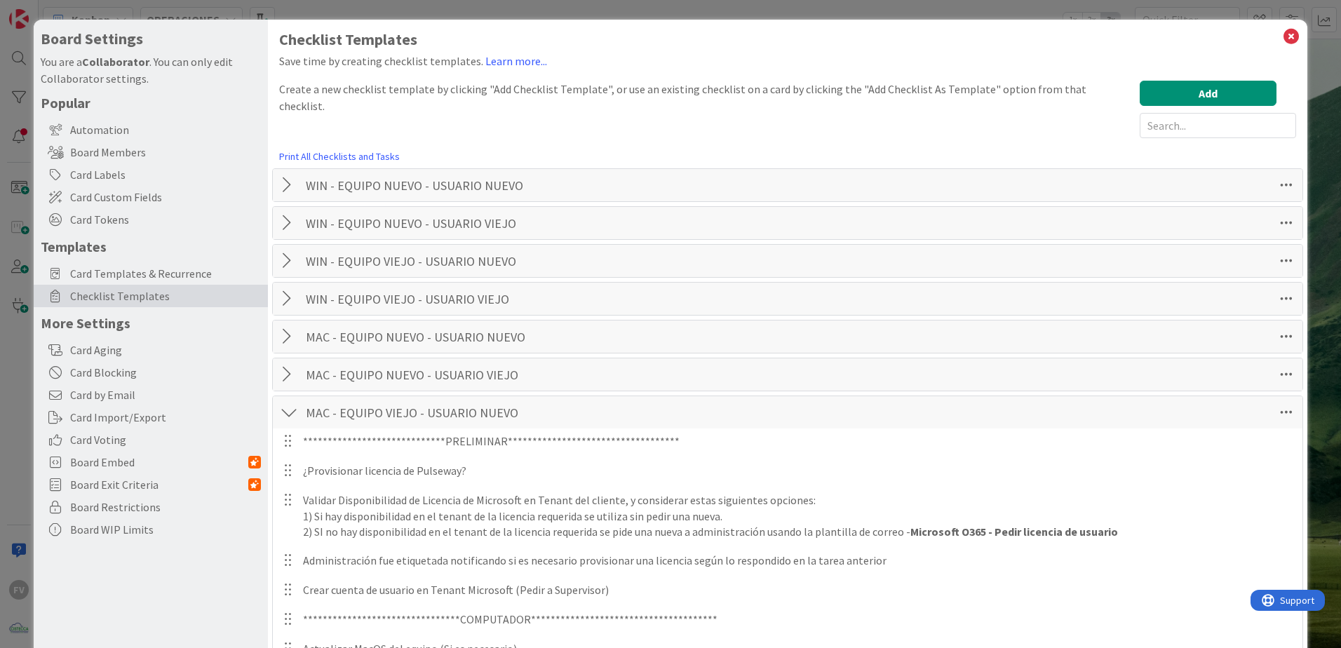
scroll to position [140, 0]
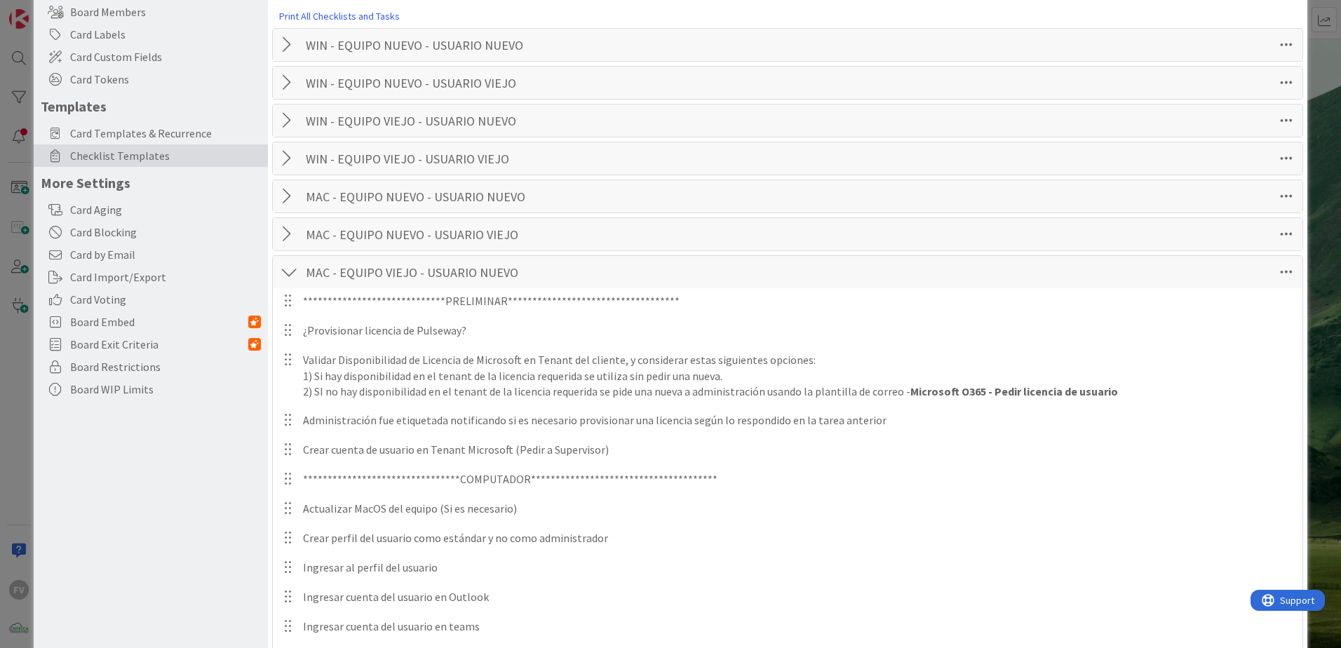
click at [286, 278] on div at bounding box center [289, 272] width 18 height 25
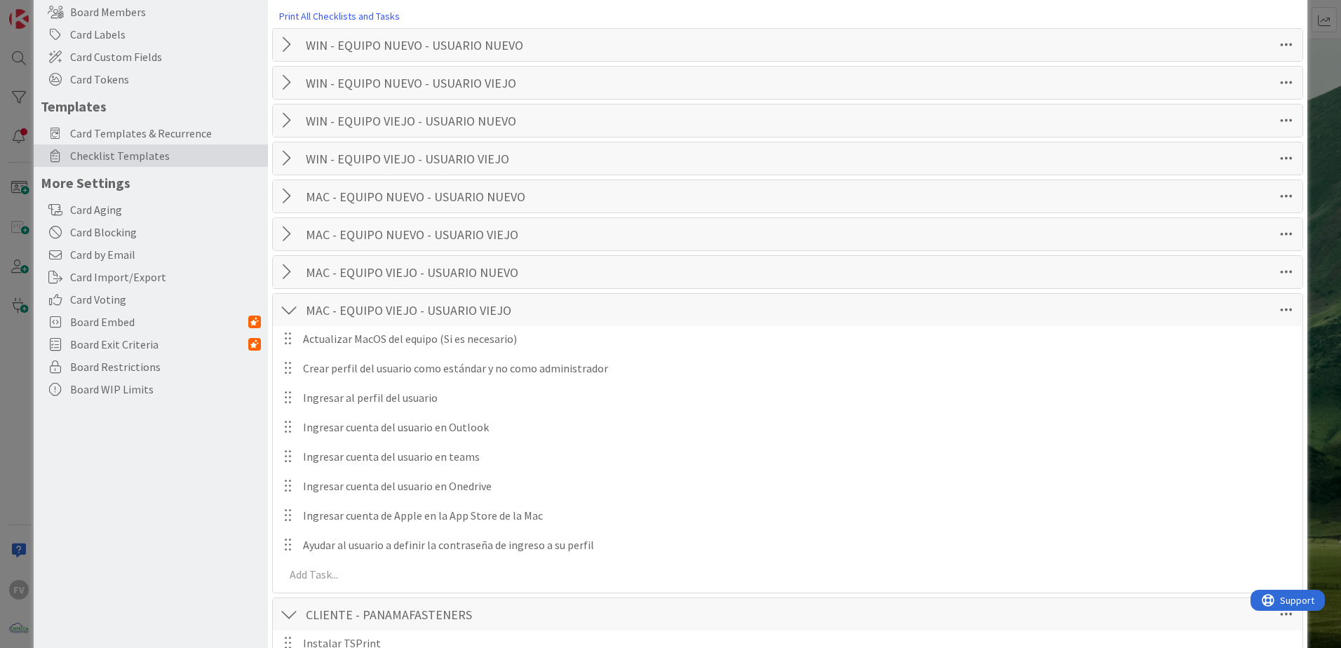
click at [286, 307] on div at bounding box center [289, 309] width 18 height 25
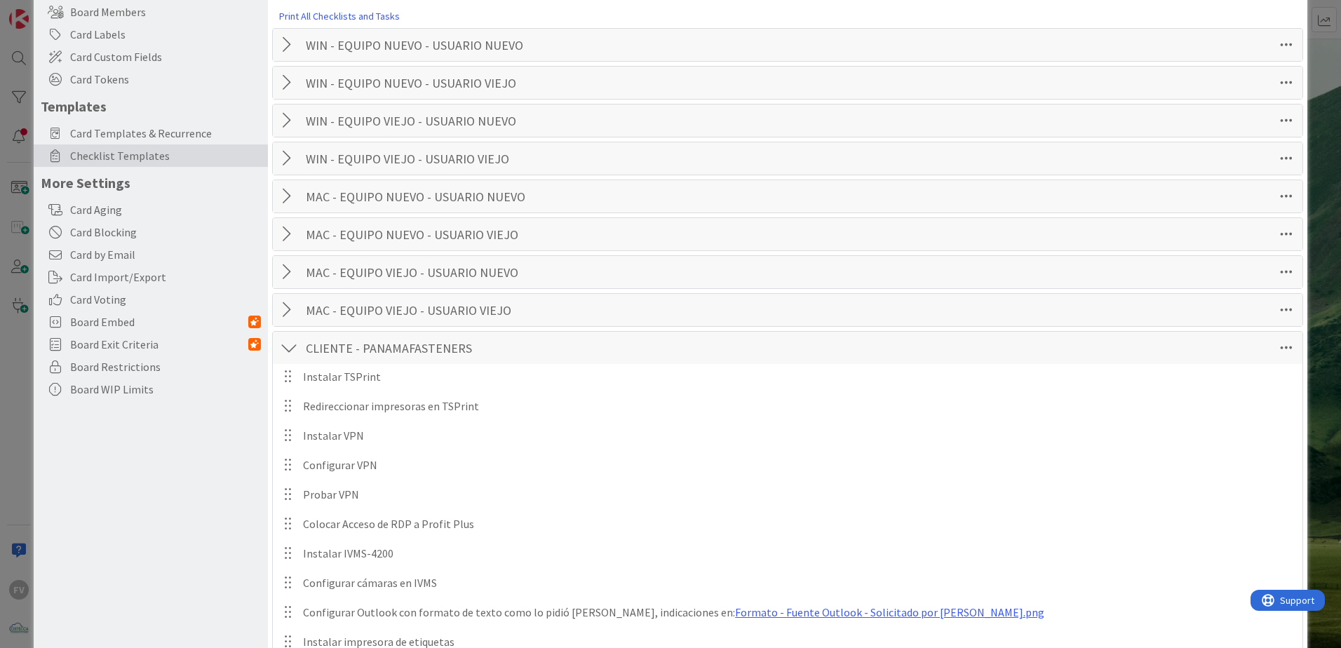
click at [288, 344] on div at bounding box center [289, 347] width 18 height 25
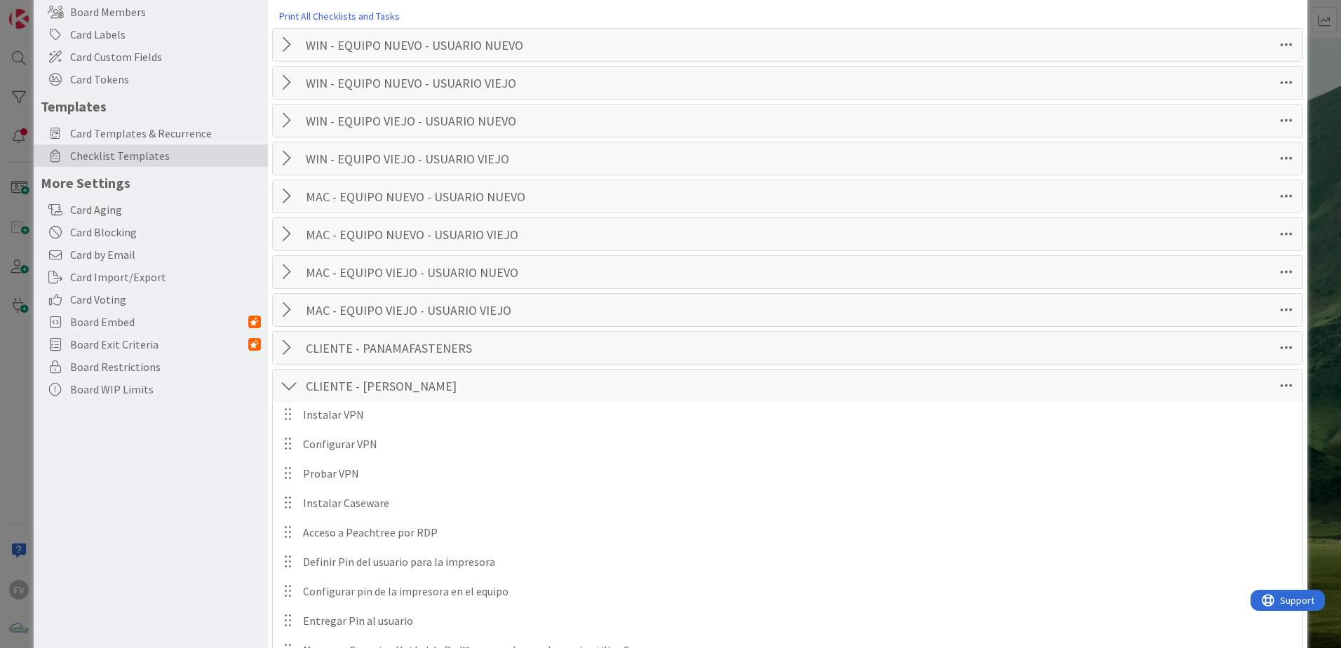
click at [287, 381] on div at bounding box center [289, 385] width 18 height 25
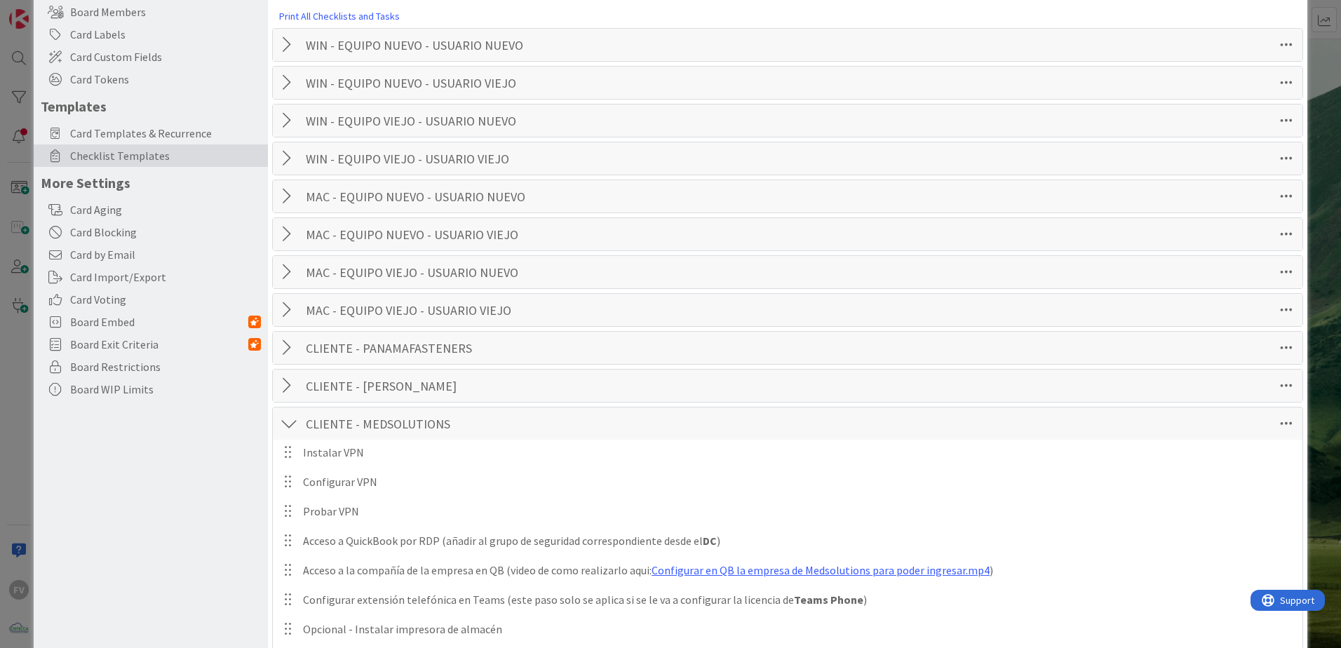
scroll to position [351, 0]
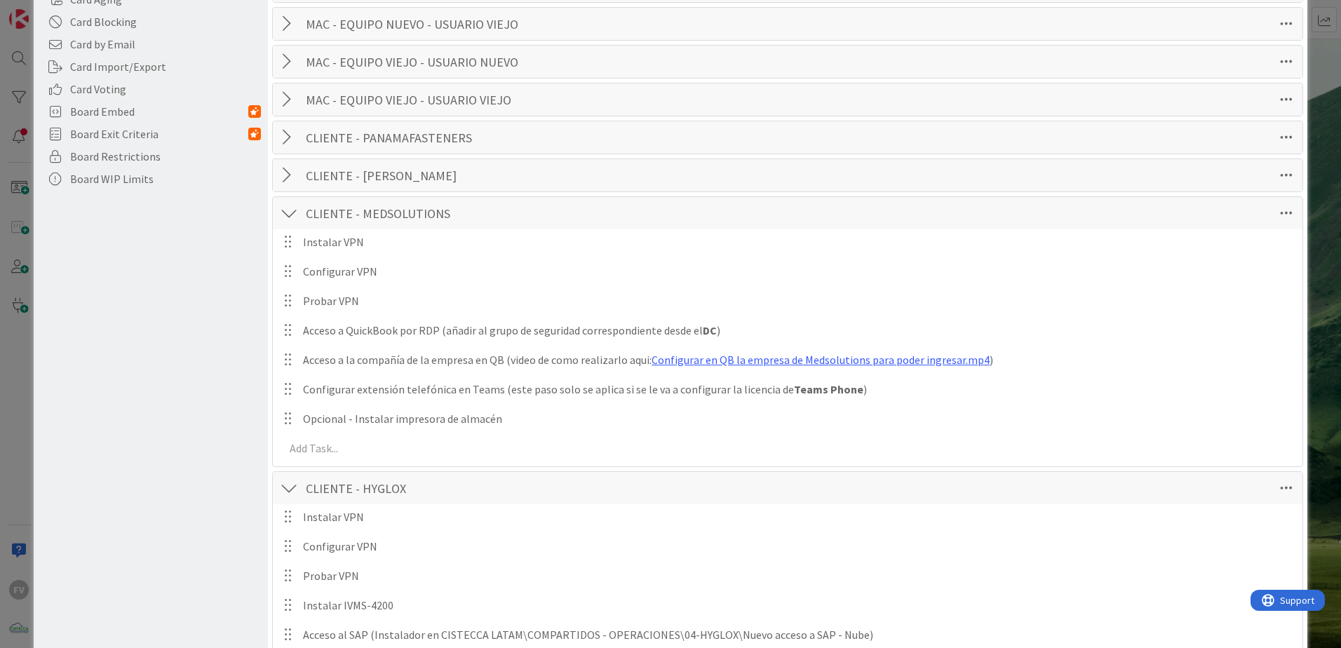
click at [290, 220] on div at bounding box center [289, 213] width 18 height 25
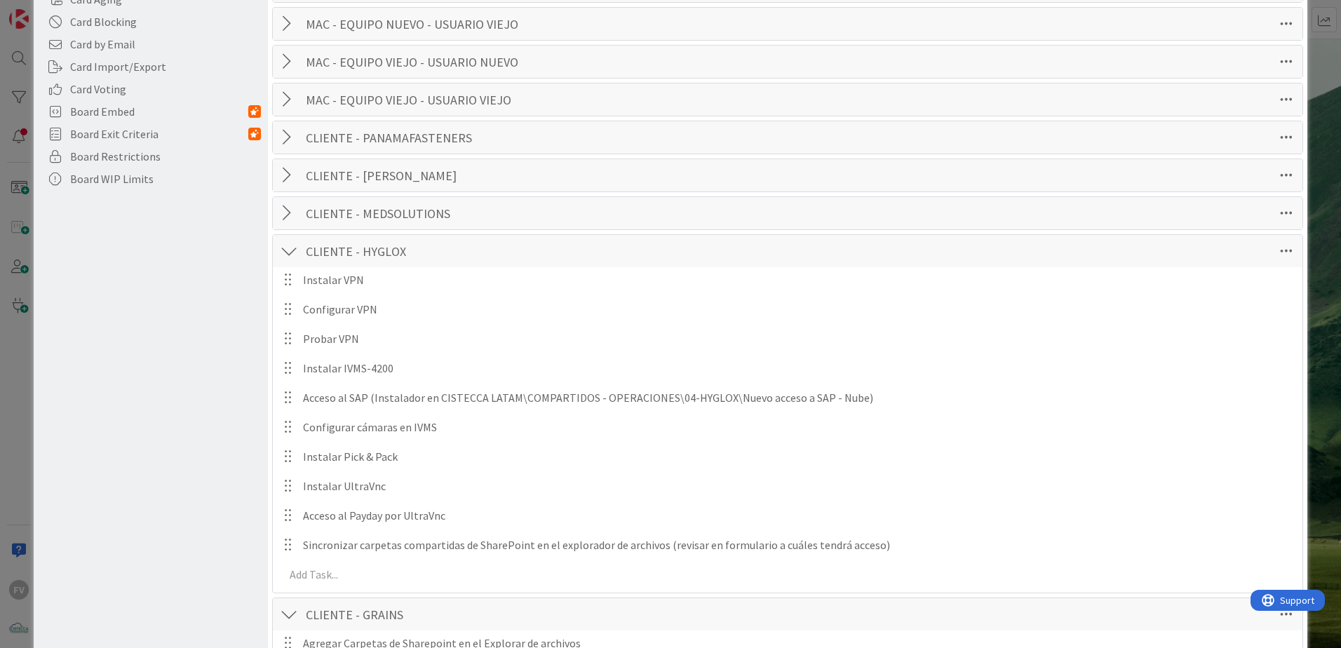
click at [285, 257] on div at bounding box center [289, 250] width 18 height 25
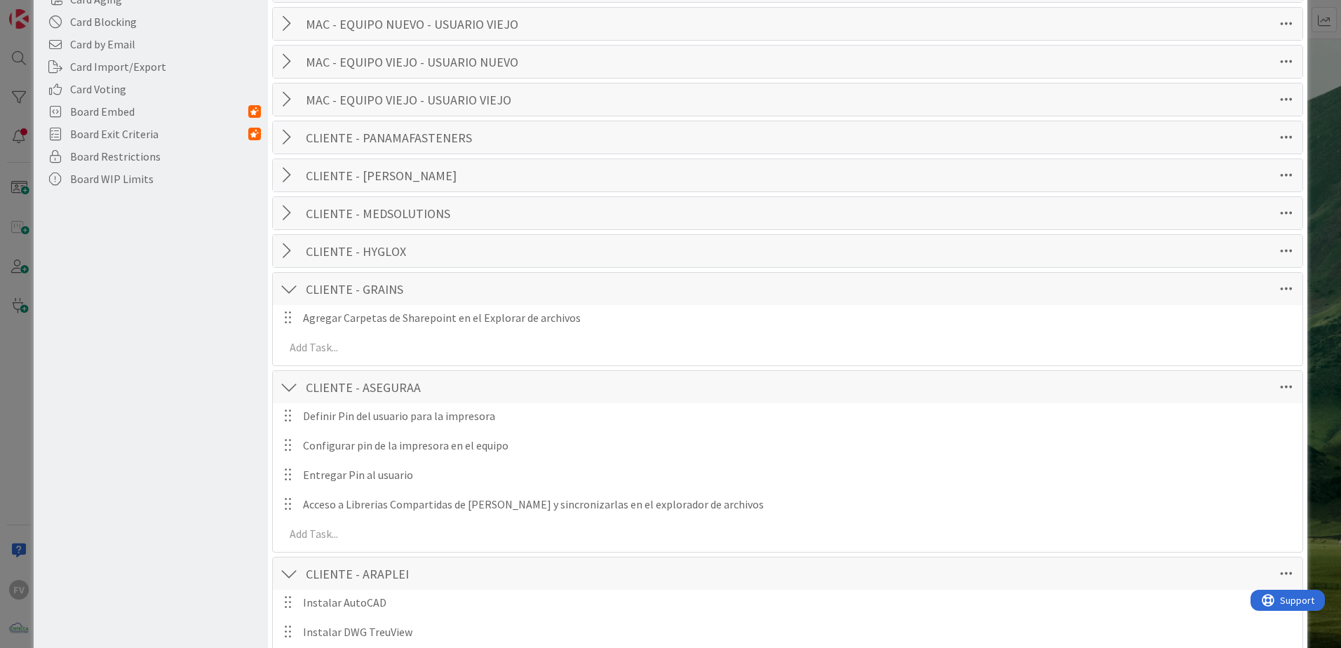
click at [288, 292] on div at bounding box center [289, 288] width 18 height 25
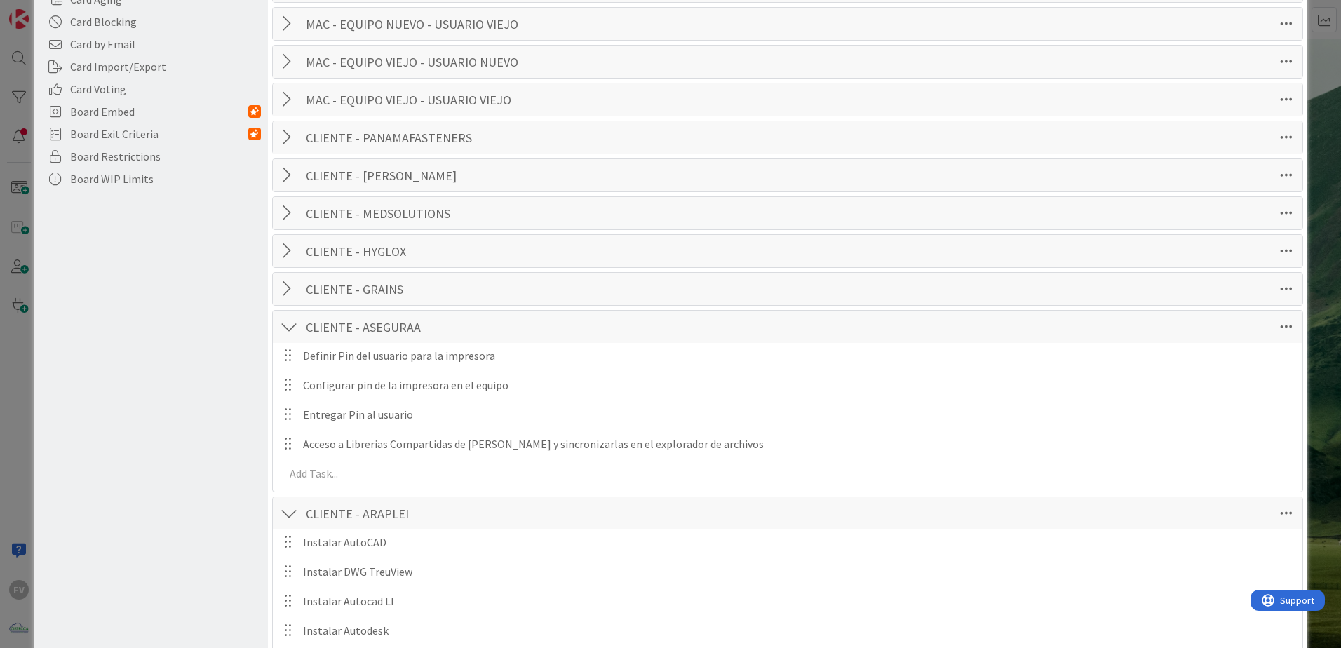
click at [288, 330] on div at bounding box center [289, 326] width 18 height 25
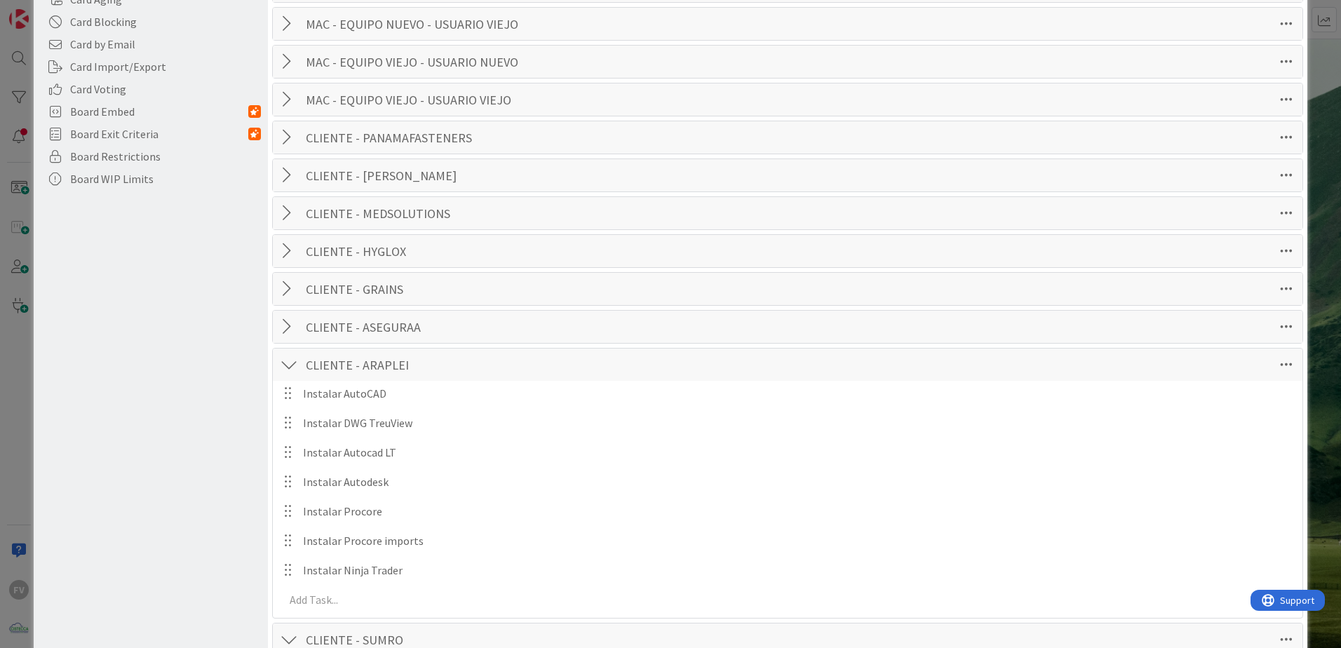
click at [299, 371] on div "CLIENTE - ARAPLEI Checklist Name 17 / 64 CLIENTE - ARAPLEI" at bounding box center [788, 365] width 1030 height 32
drag, startPoint x: 293, startPoint y: 368, endPoint x: 286, endPoint y: 372, distance: 8.2
click at [292, 368] on div at bounding box center [289, 364] width 18 height 25
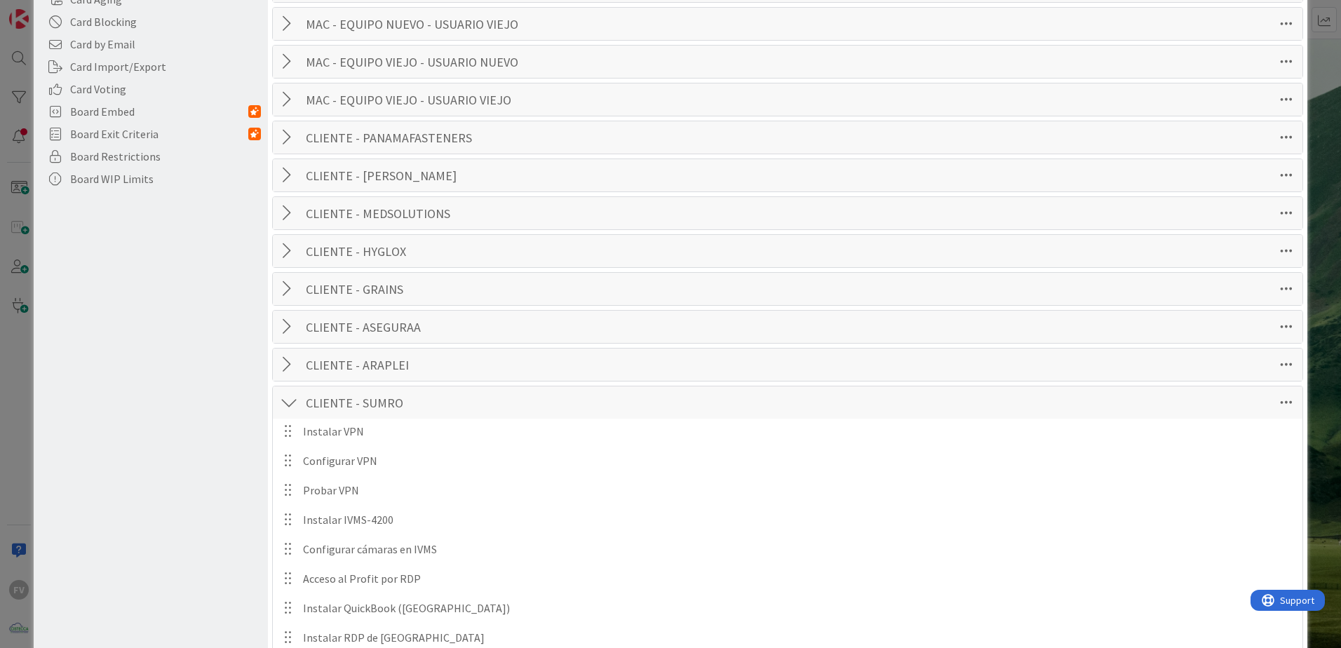
scroll to position [491, 0]
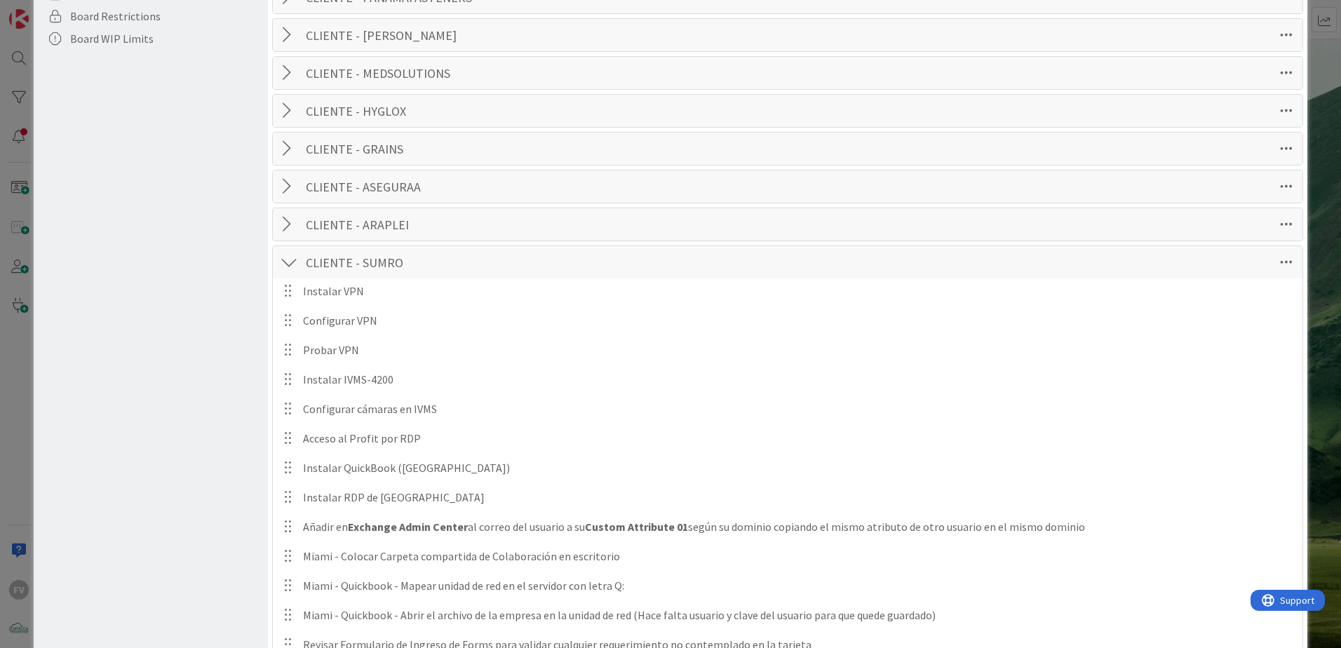
click at [285, 269] on div at bounding box center [289, 262] width 18 height 25
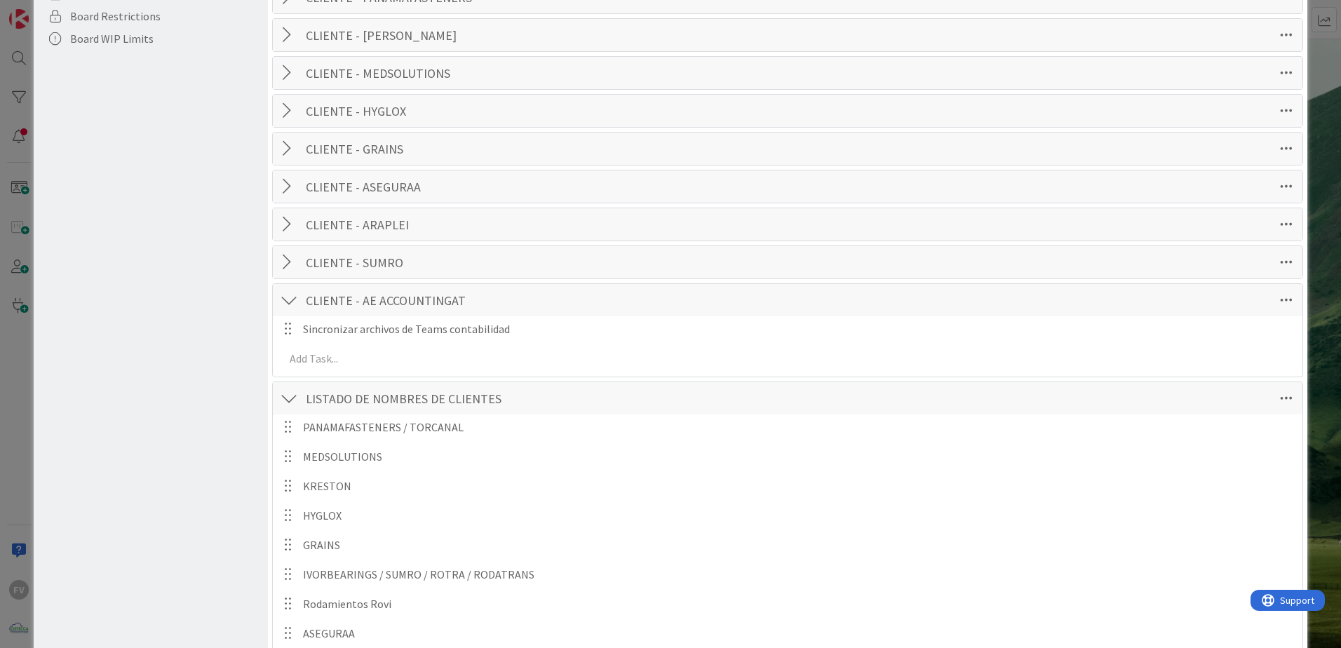
click at [285, 295] on div at bounding box center [289, 300] width 18 height 25
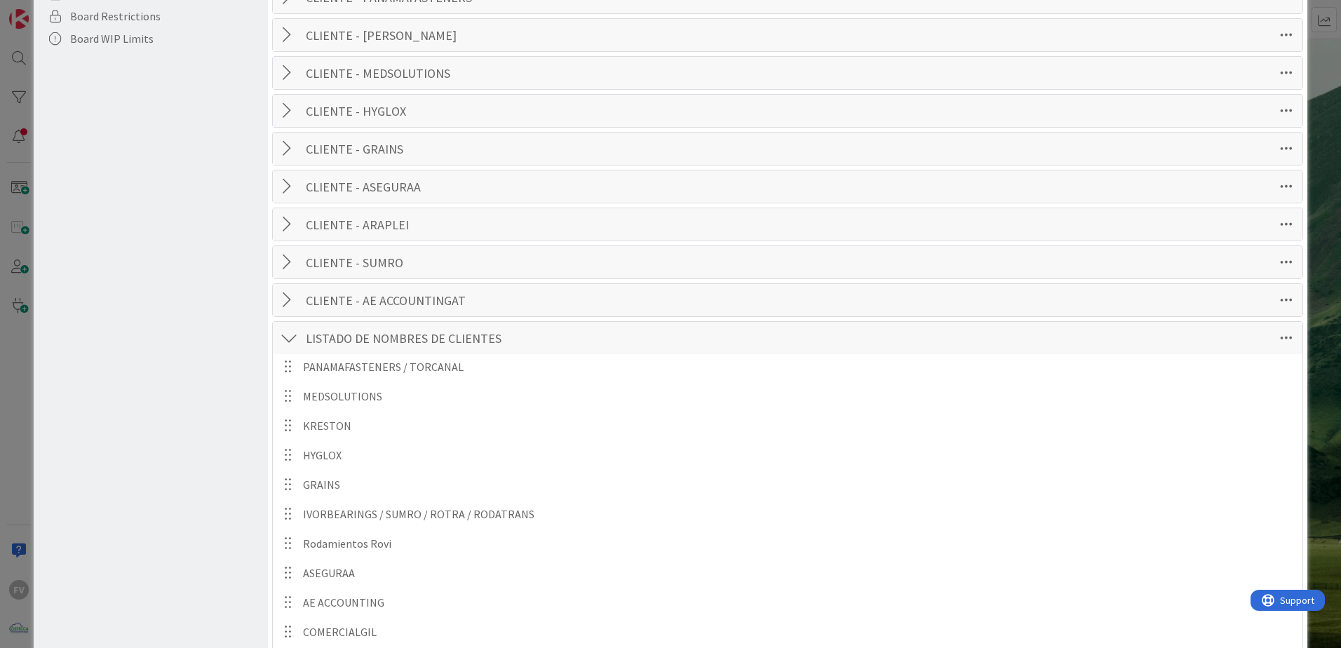
click at [291, 333] on div at bounding box center [289, 337] width 18 height 25
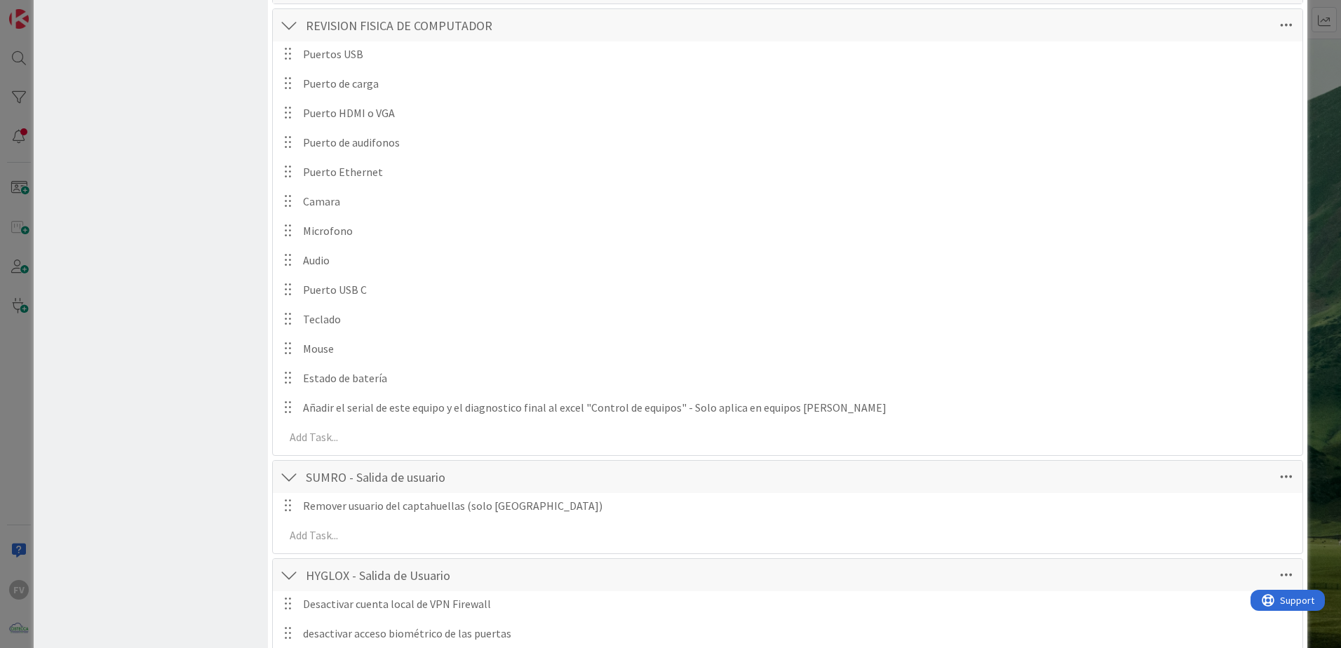
scroll to position [631, 0]
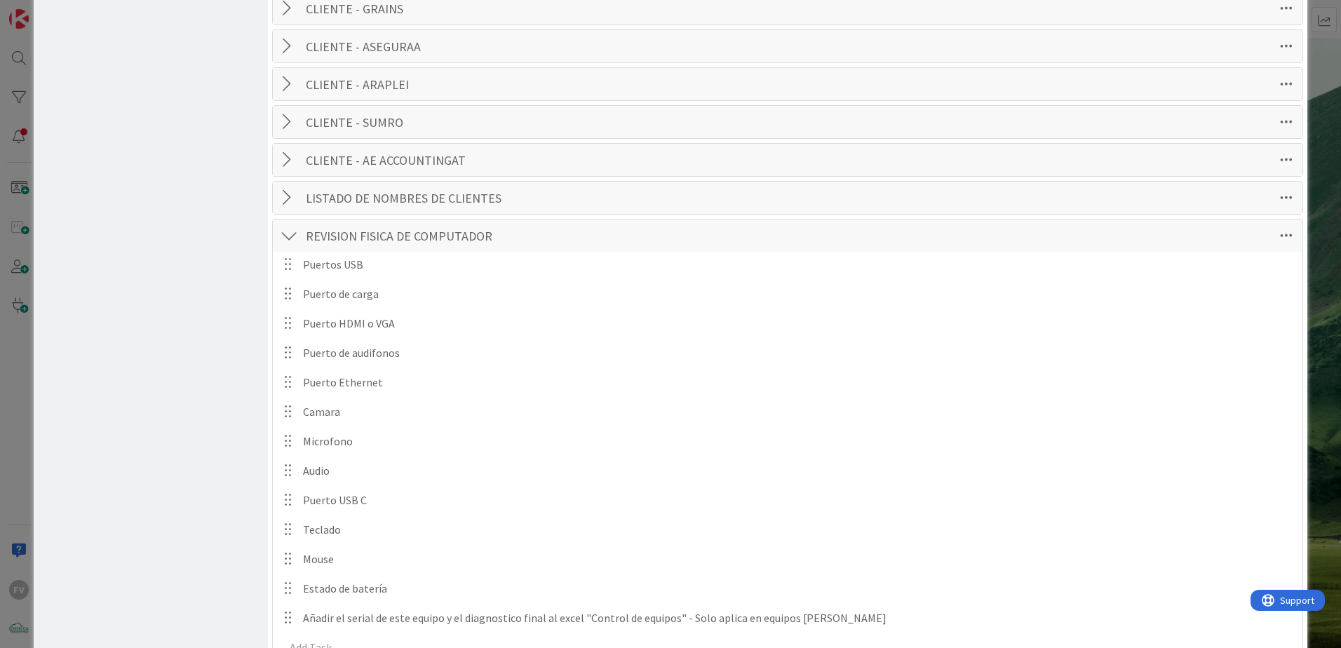
click at [290, 239] on div at bounding box center [289, 235] width 18 height 25
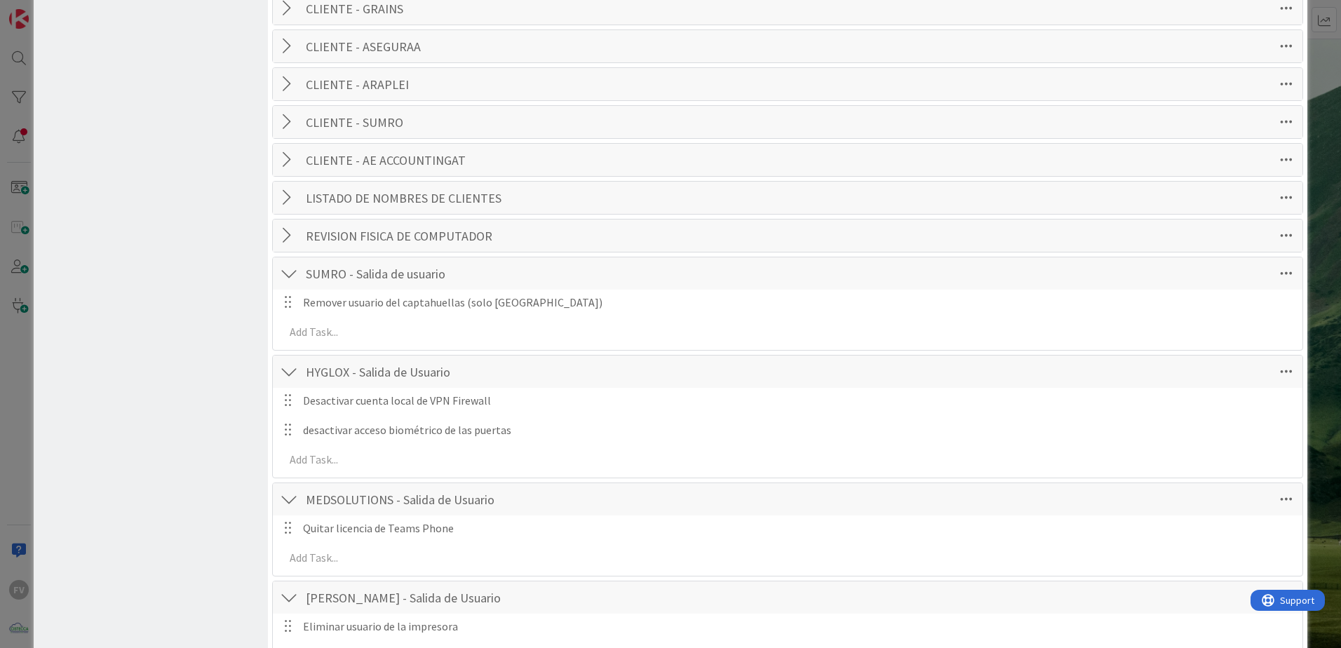
click at [289, 283] on div at bounding box center [289, 273] width 18 height 25
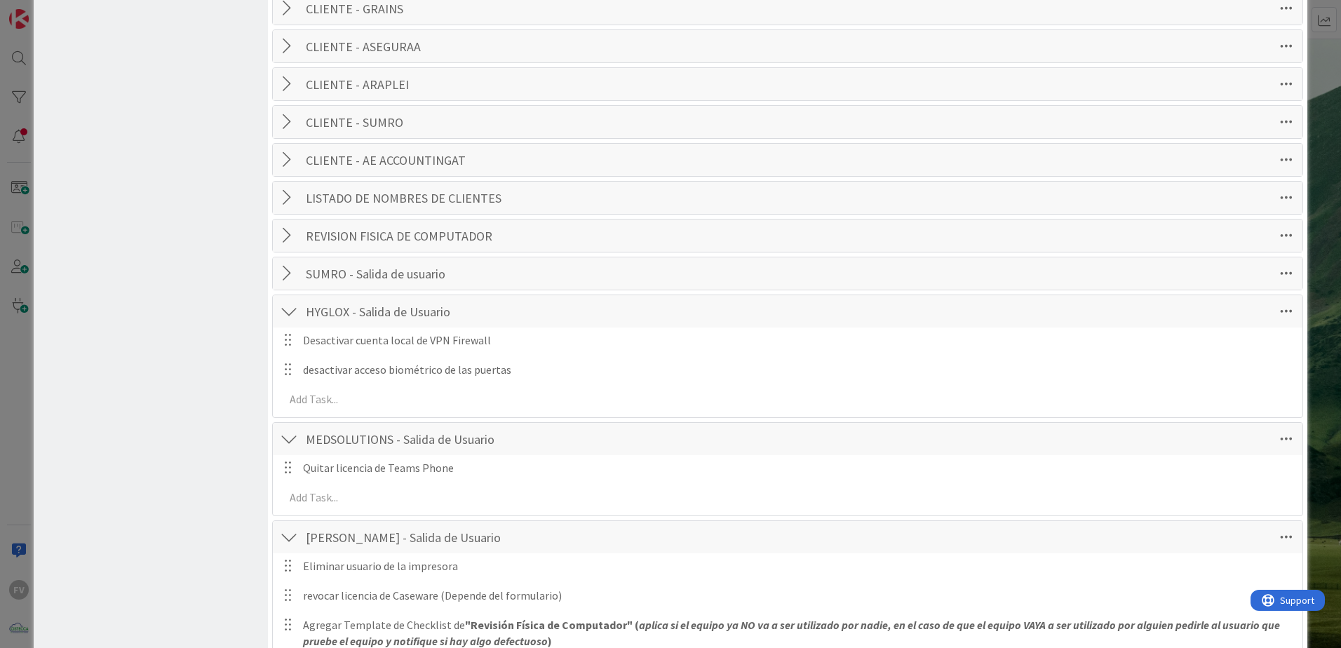
click at [288, 313] on div at bounding box center [289, 311] width 18 height 25
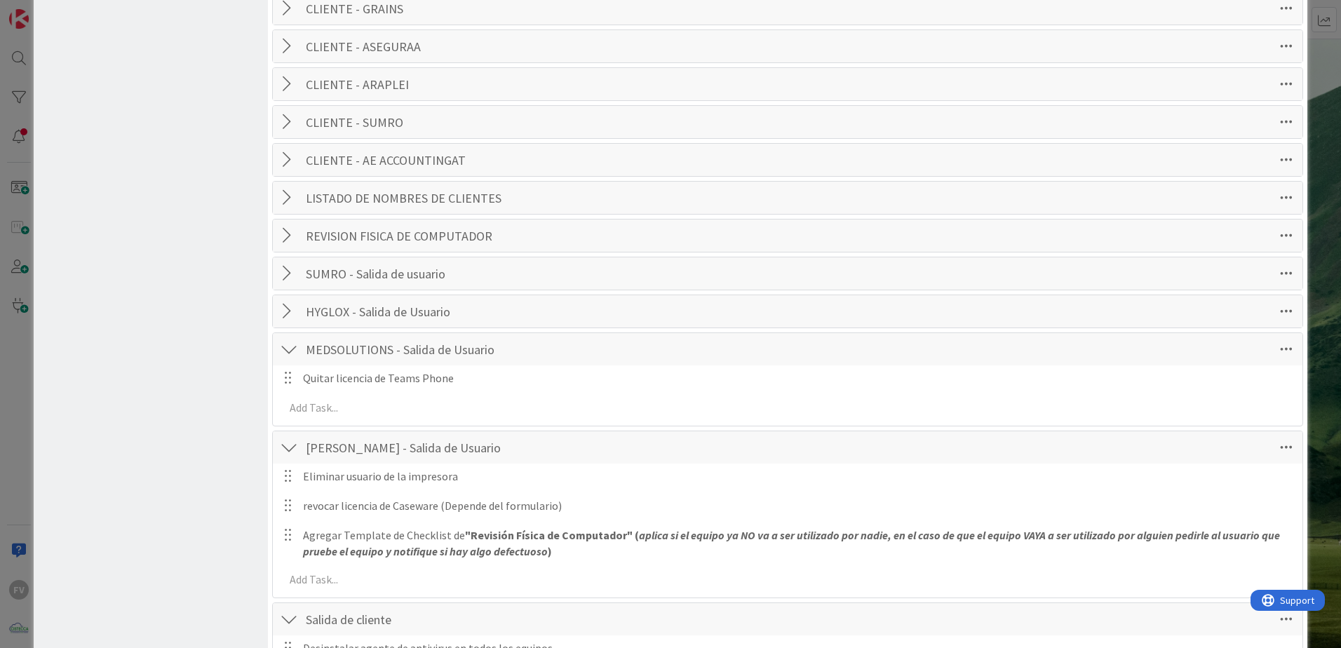
drag, startPoint x: 285, startPoint y: 354, endPoint x: 287, endPoint y: 365, distance: 11.3
click at [287, 354] on div at bounding box center [289, 349] width 18 height 25
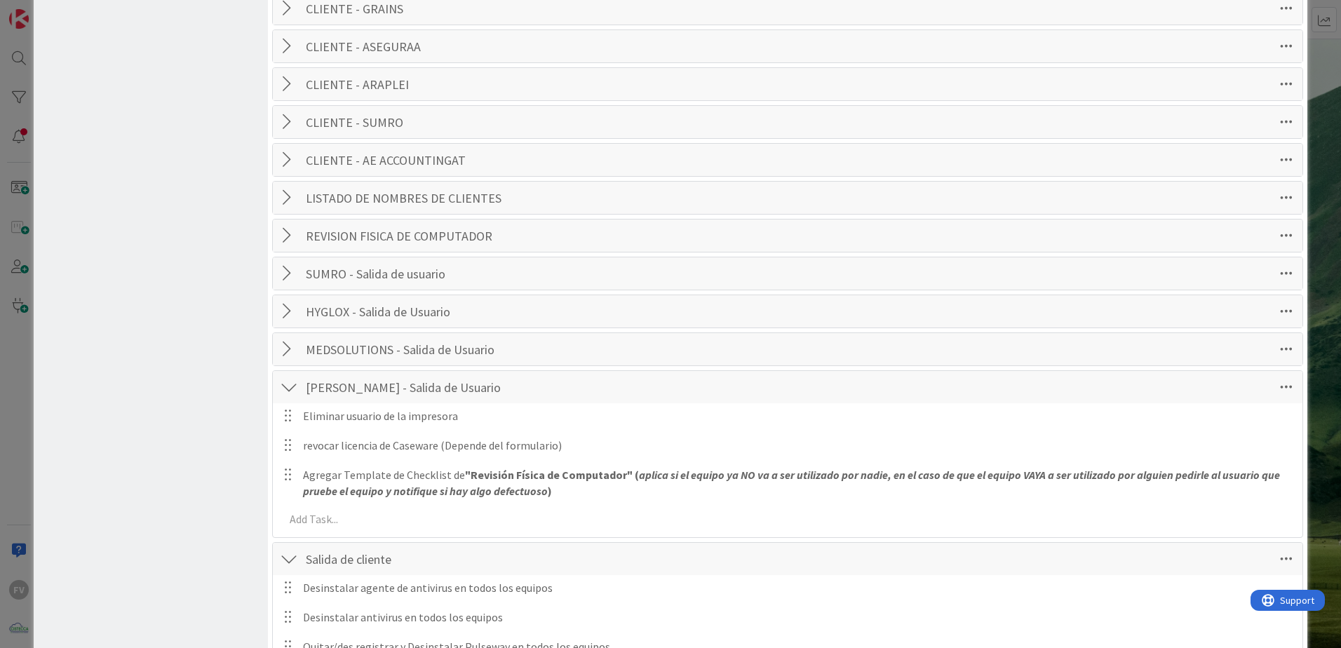
click at [293, 397] on div at bounding box center [289, 387] width 18 height 25
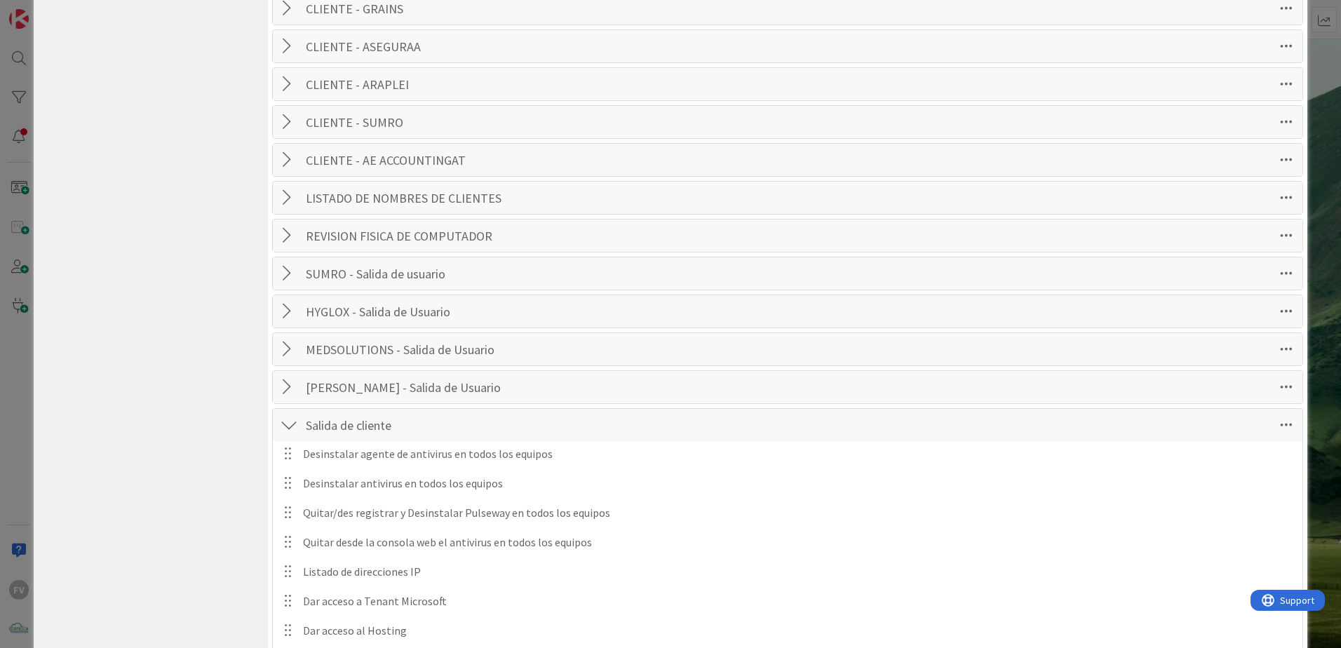
click at [289, 433] on div at bounding box center [289, 424] width 18 height 25
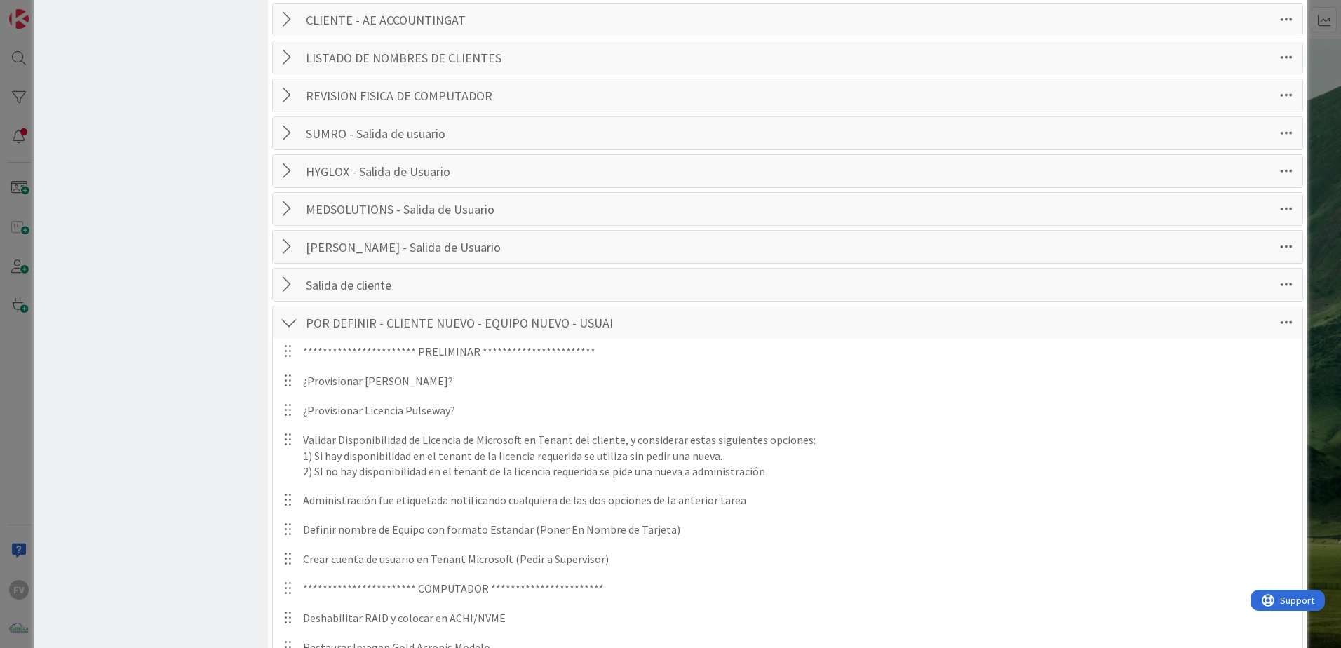
click at [281, 327] on div at bounding box center [289, 322] width 18 height 25
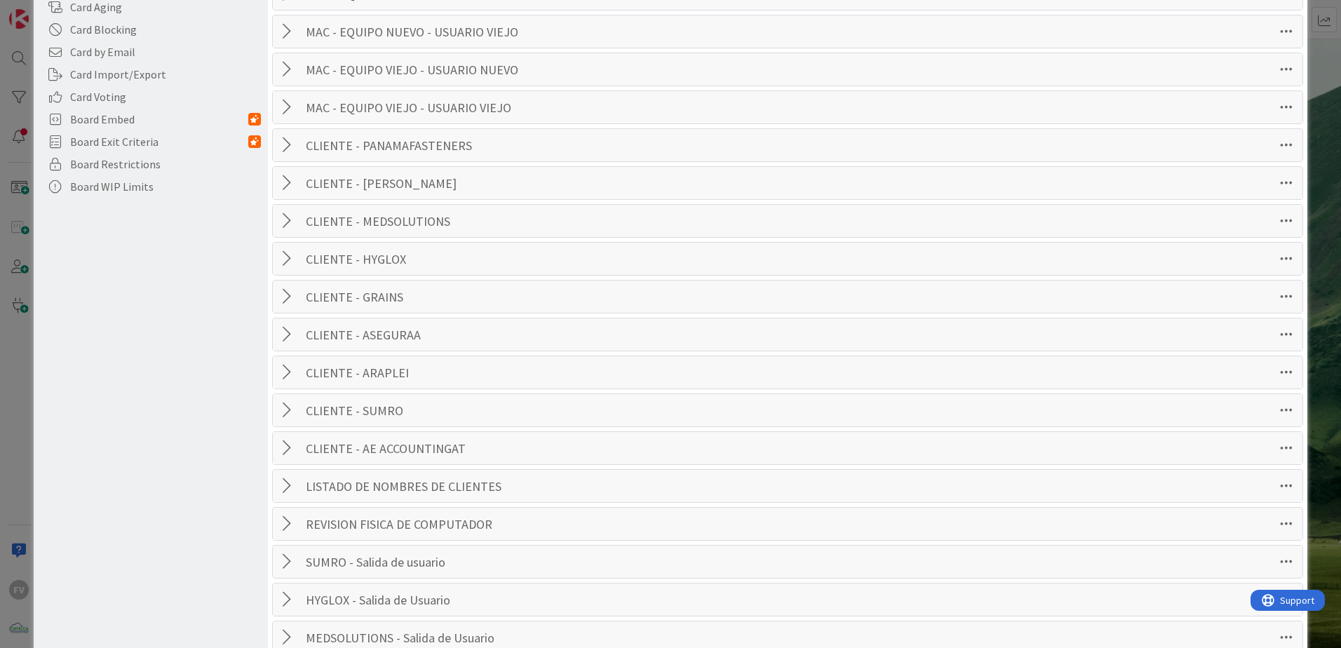
scroll to position [351, 0]
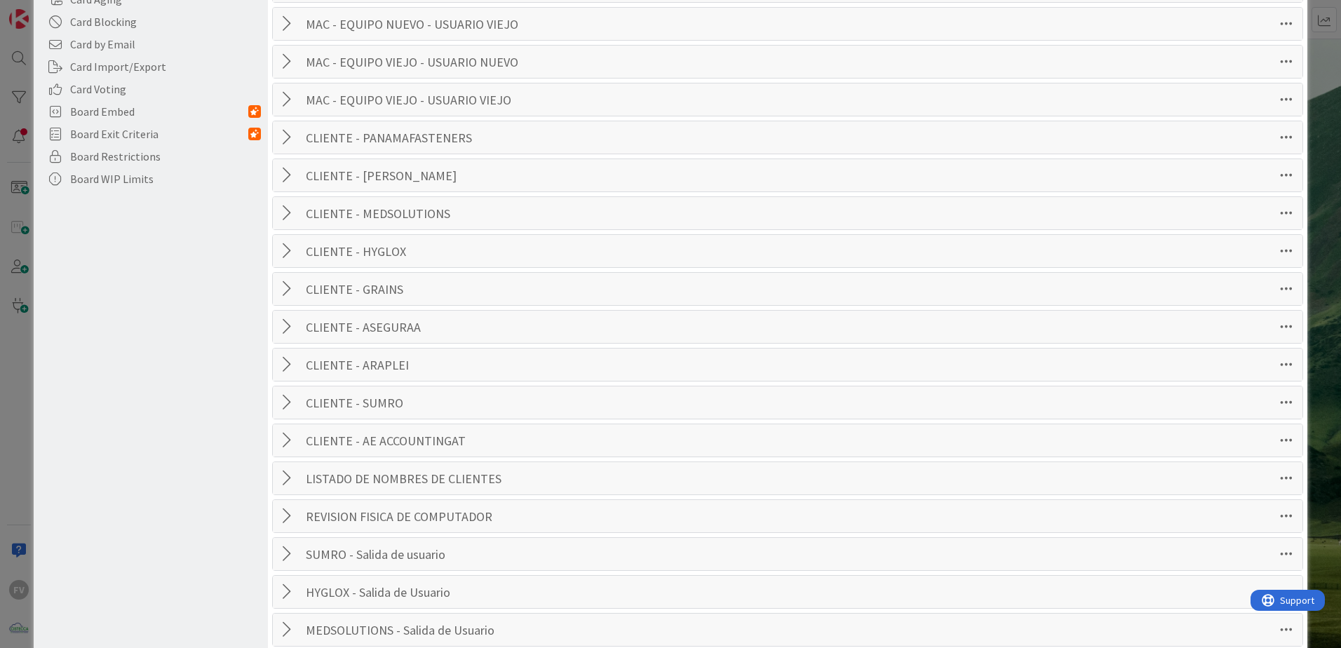
click at [288, 516] on div at bounding box center [289, 516] width 18 height 25
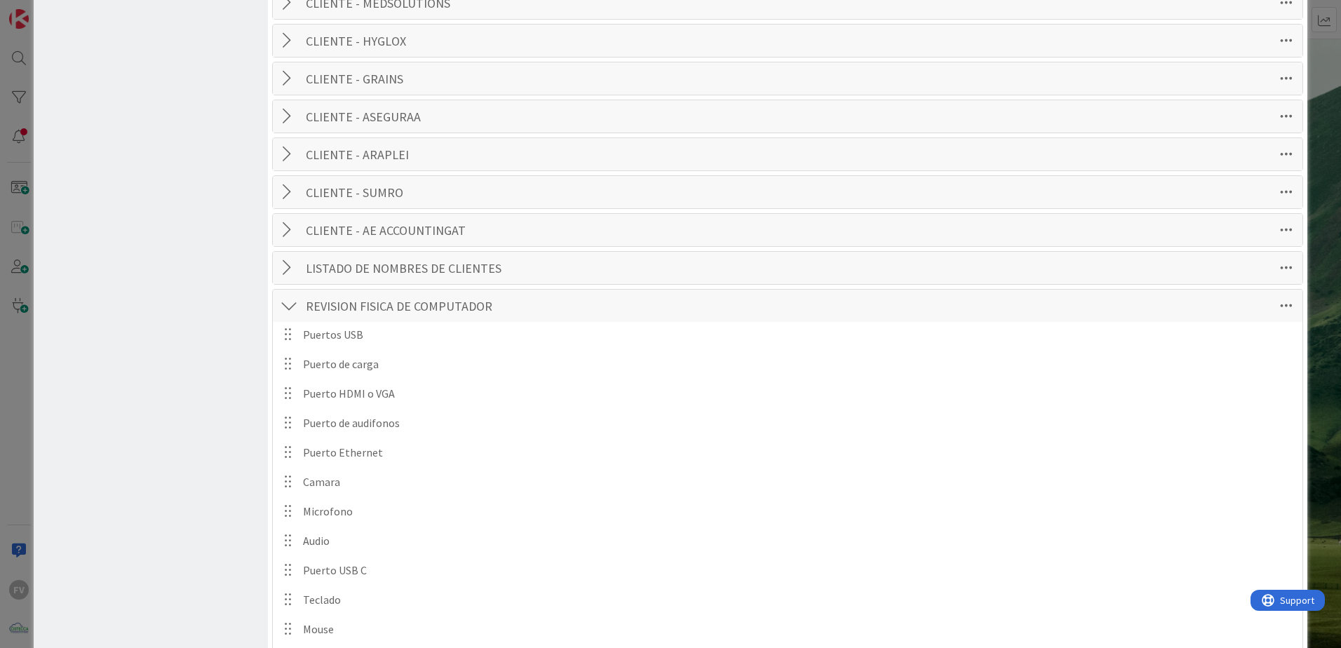
scroll to position [0, 0]
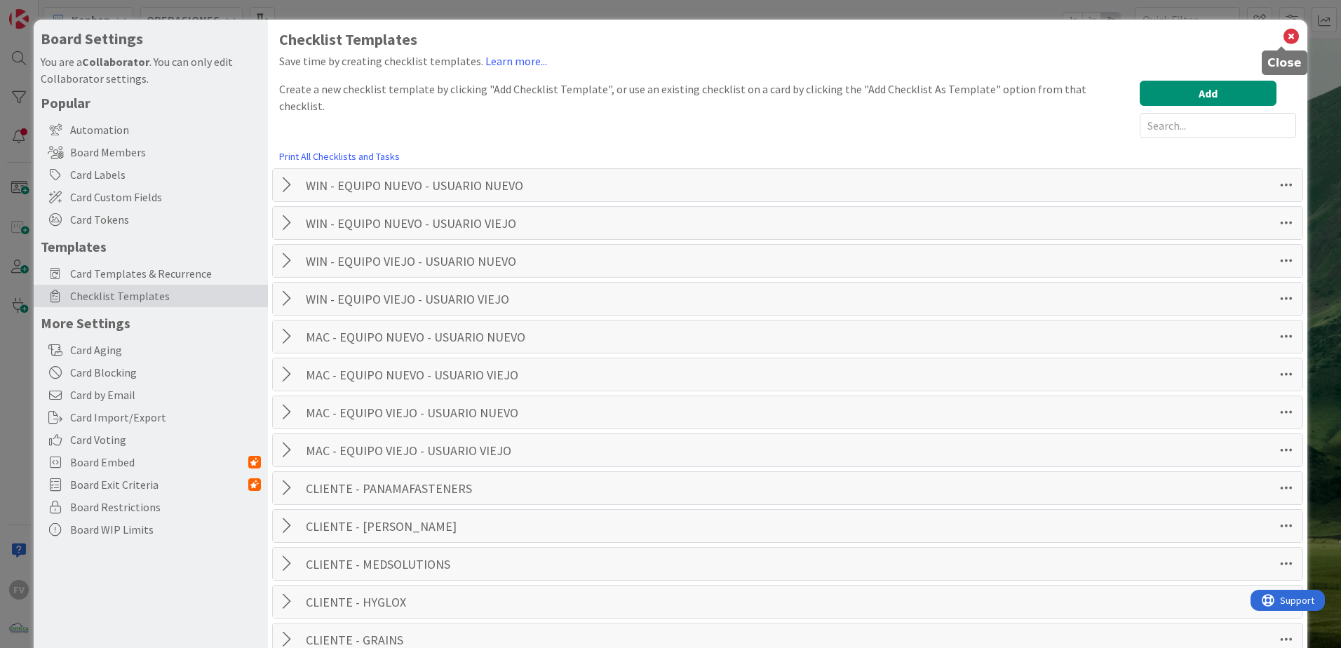
click at [1283, 37] on icon at bounding box center [1291, 37] width 18 height 20
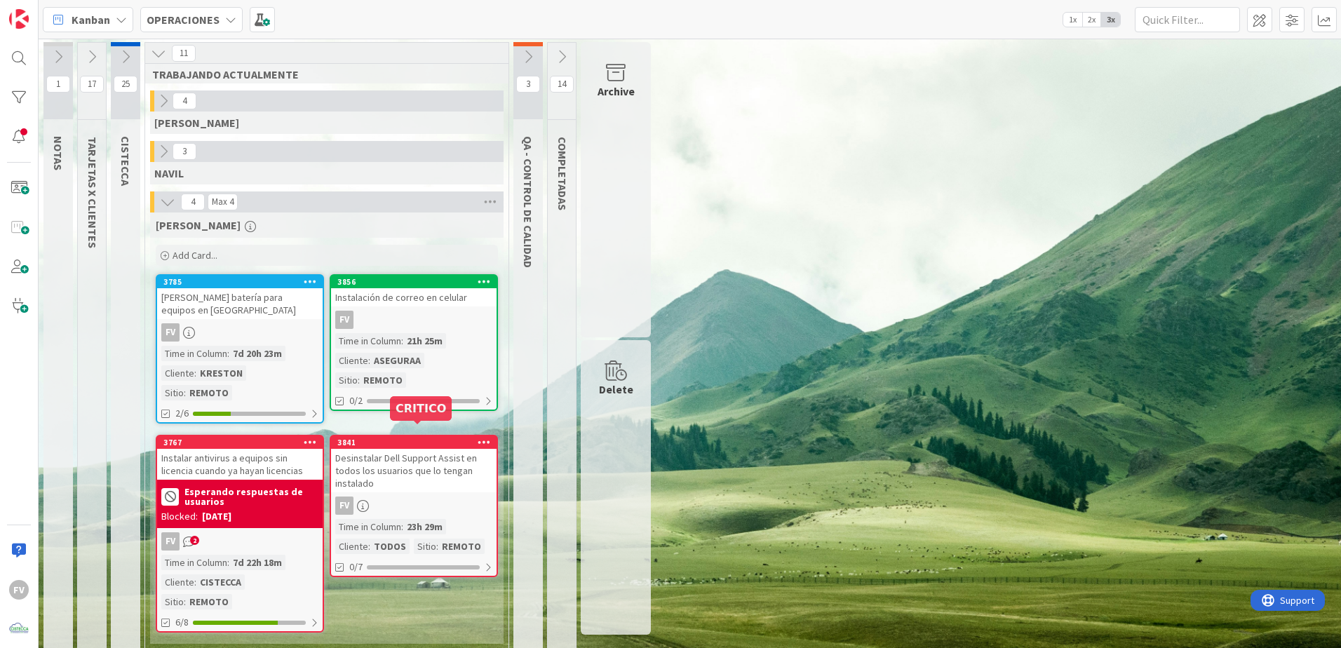
click at [252, 532] on div "FV 2" at bounding box center [240, 541] width 166 height 18
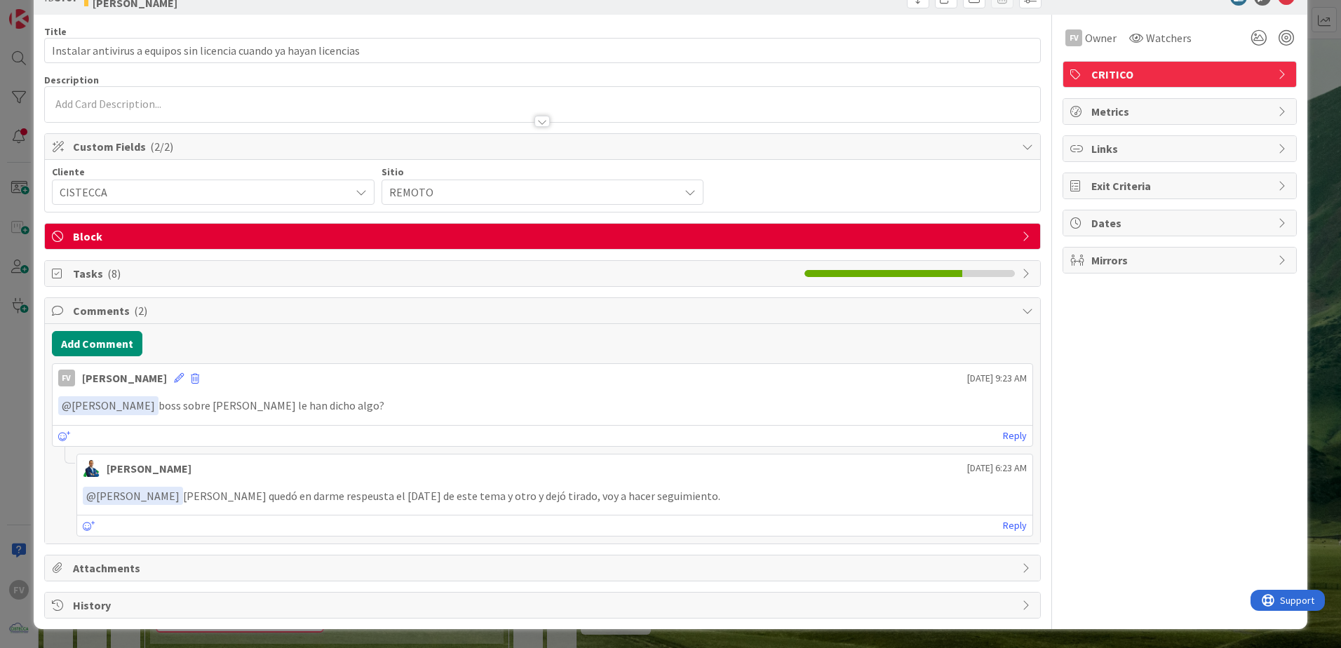
scroll to position [41, 0]
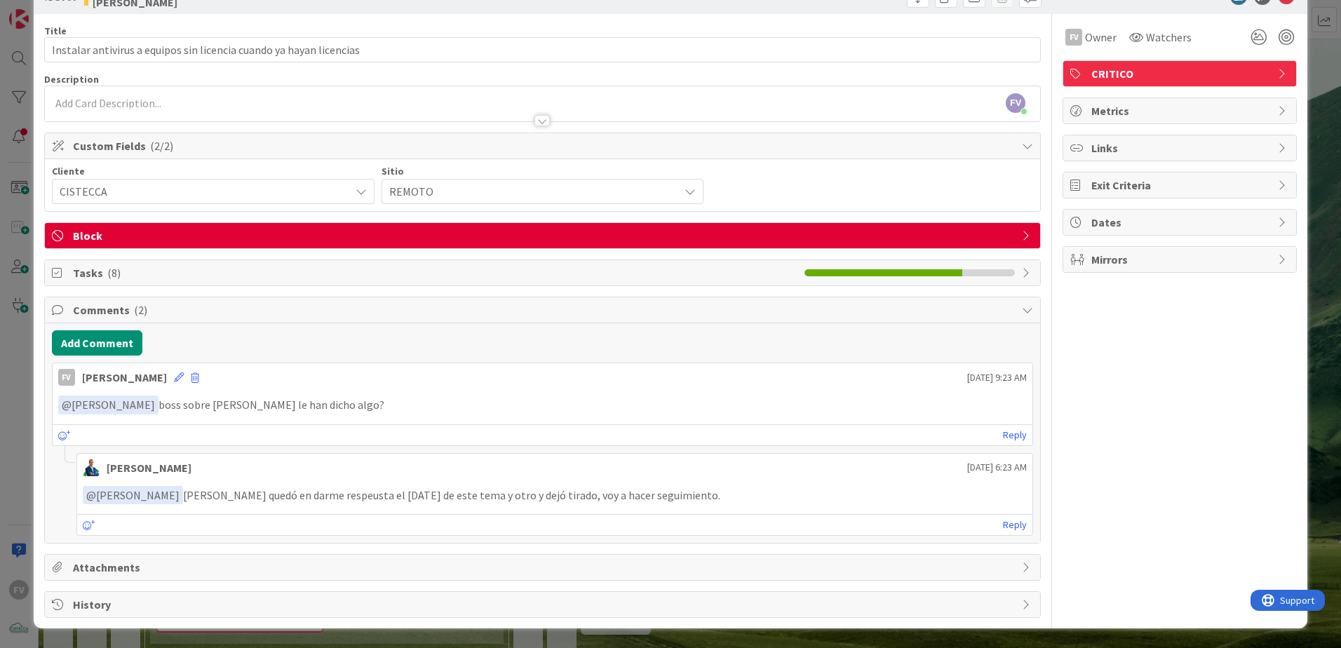
click at [151, 281] on div "Tasks ( 8 )" at bounding box center [542, 272] width 995 height 25
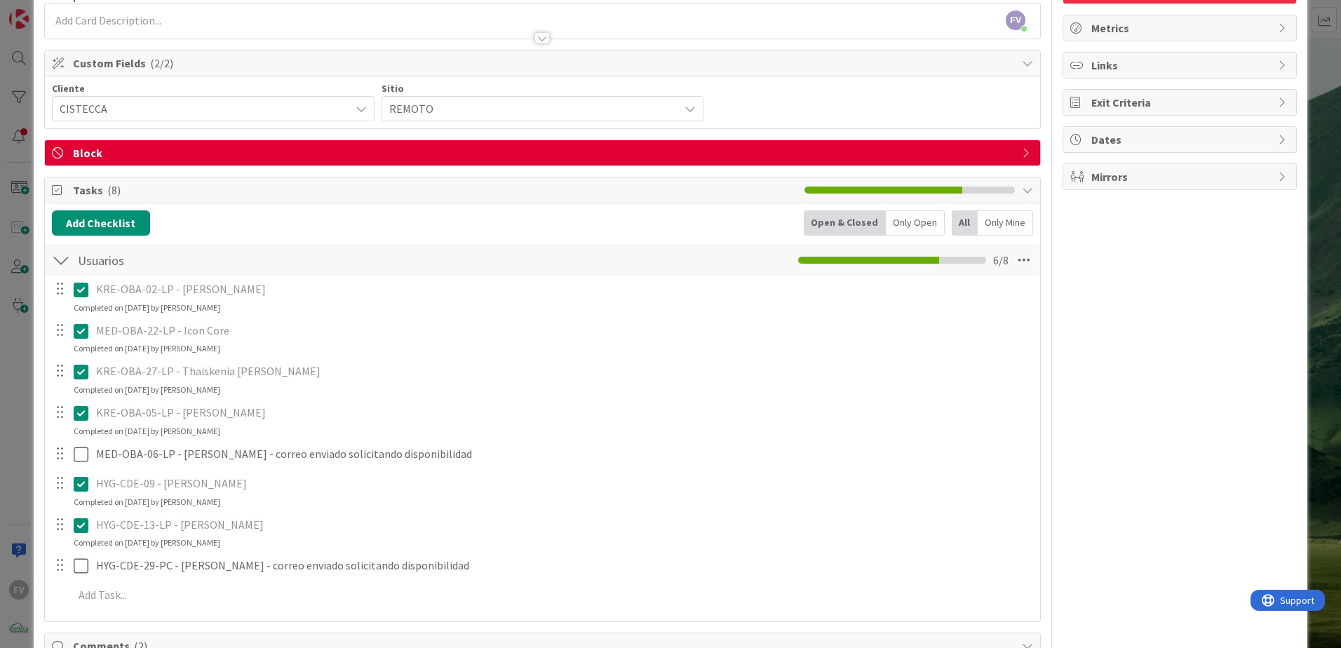
scroll to position [111, 0]
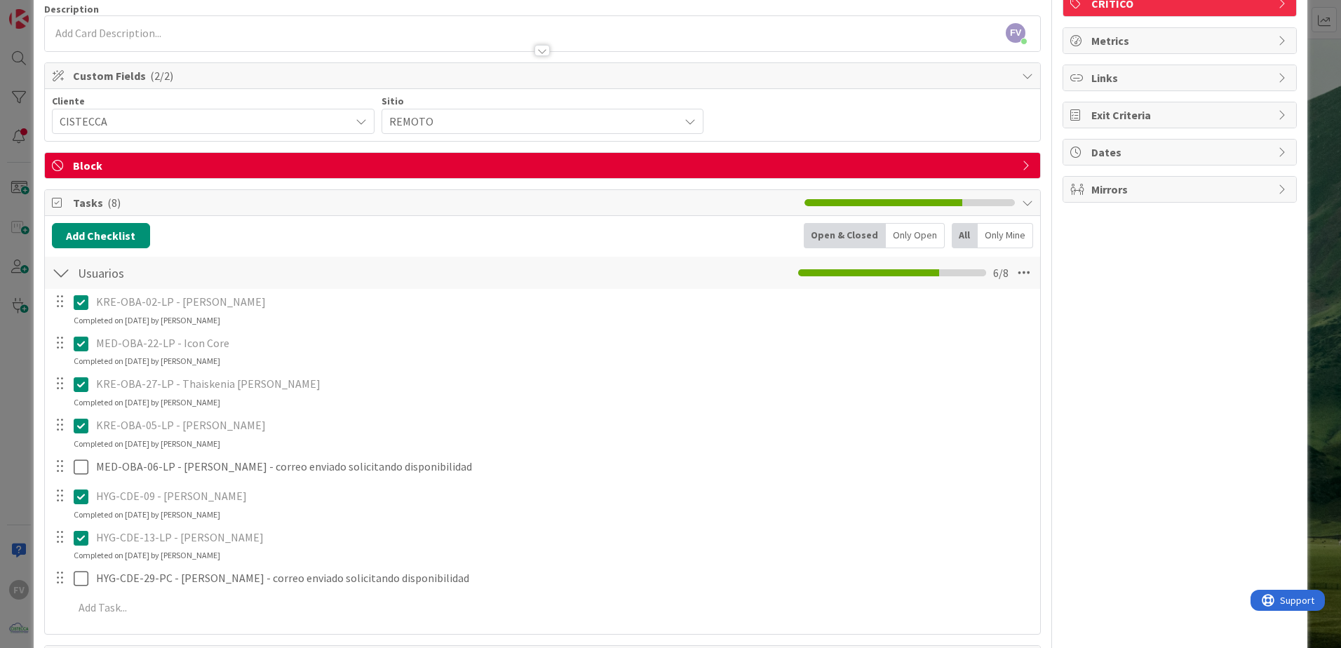
click at [117, 196] on span "Tasks ( 8 )" at bounding box center [435, 202] width 725 height 17
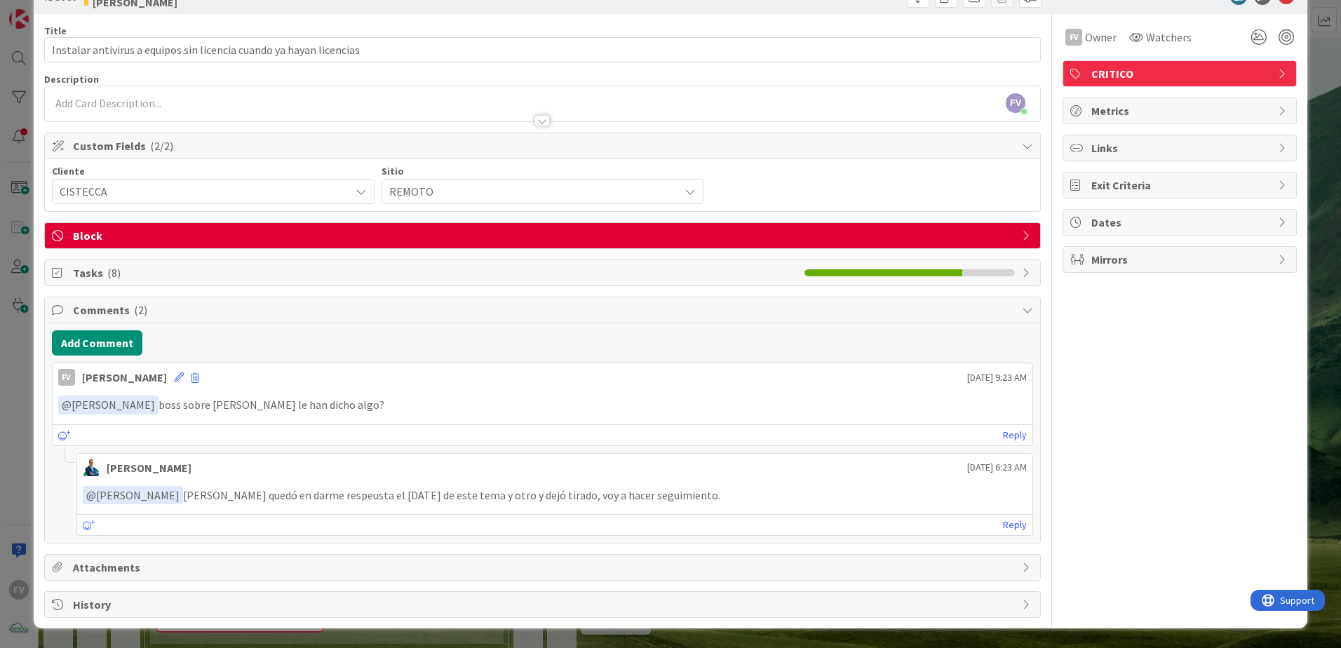
scroll to position [41, 0]
click at [92, 309] on span "Comments ( 2 )" at bounding box center [544, 310] width 942 height 17
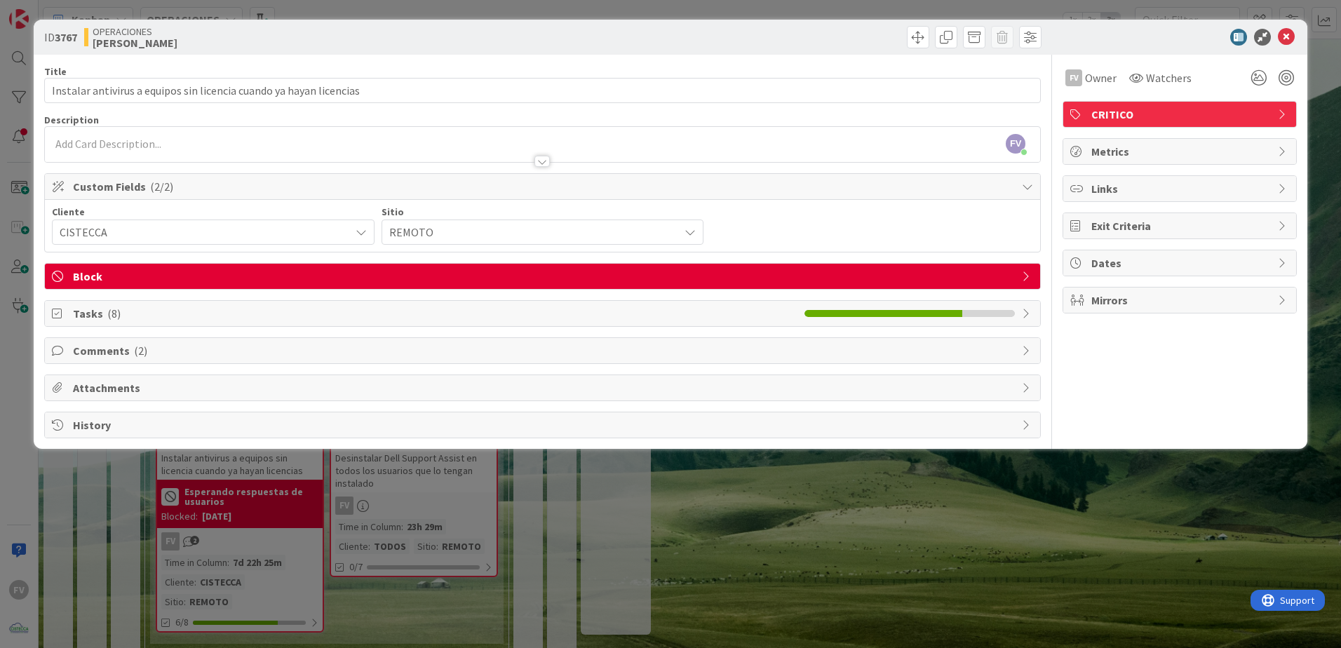
scroll to position [0, 0]
click at [15, 321] on div "ID 3767 OPERACIONES FERNANDO Title 67 / 128 Instalar antivirus a equipos sin li…" at bounding box center [670, 324] width 1341 height 648
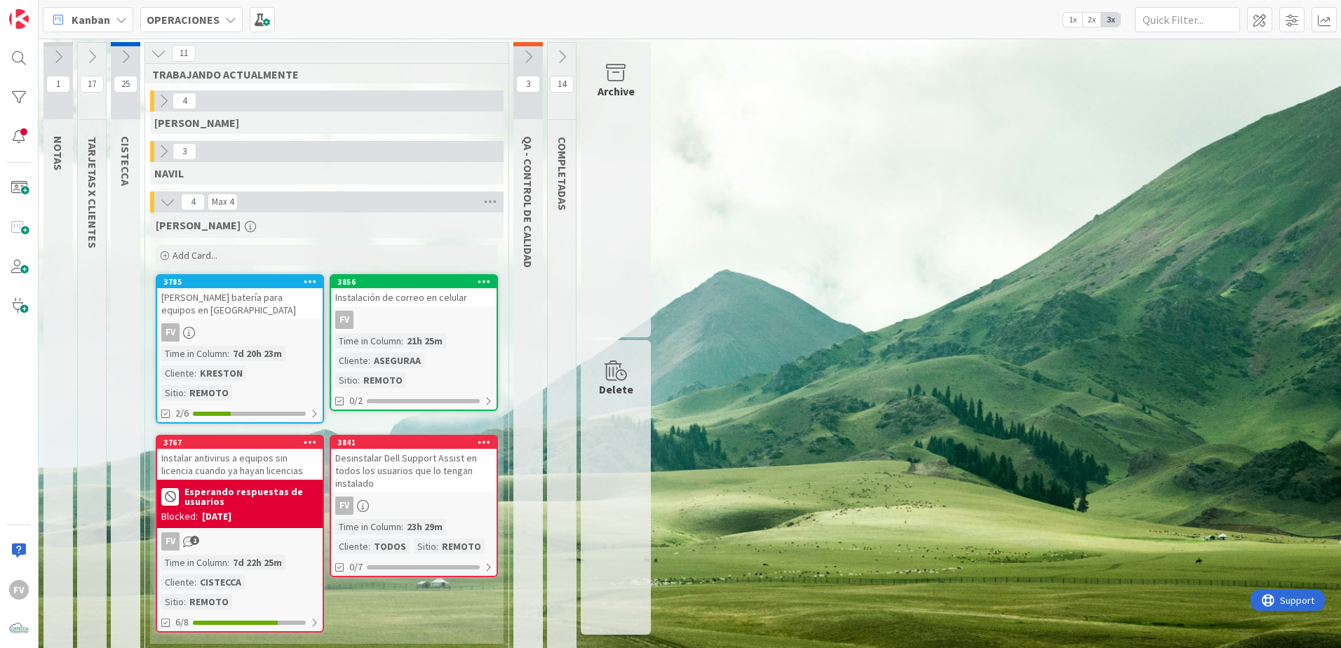
click at [753, 207] on div "1 NOTAS 17 TARJETAS X CLIENTES 25 CISTECCA 11 TRABAJANDO ACTUALMENTE 4 GABRIEL …" at bounding box center [689, 350] width 1297 height 616
click at [368, 316] on div "FV" at bounding box center [414, 320] width 166 height 18
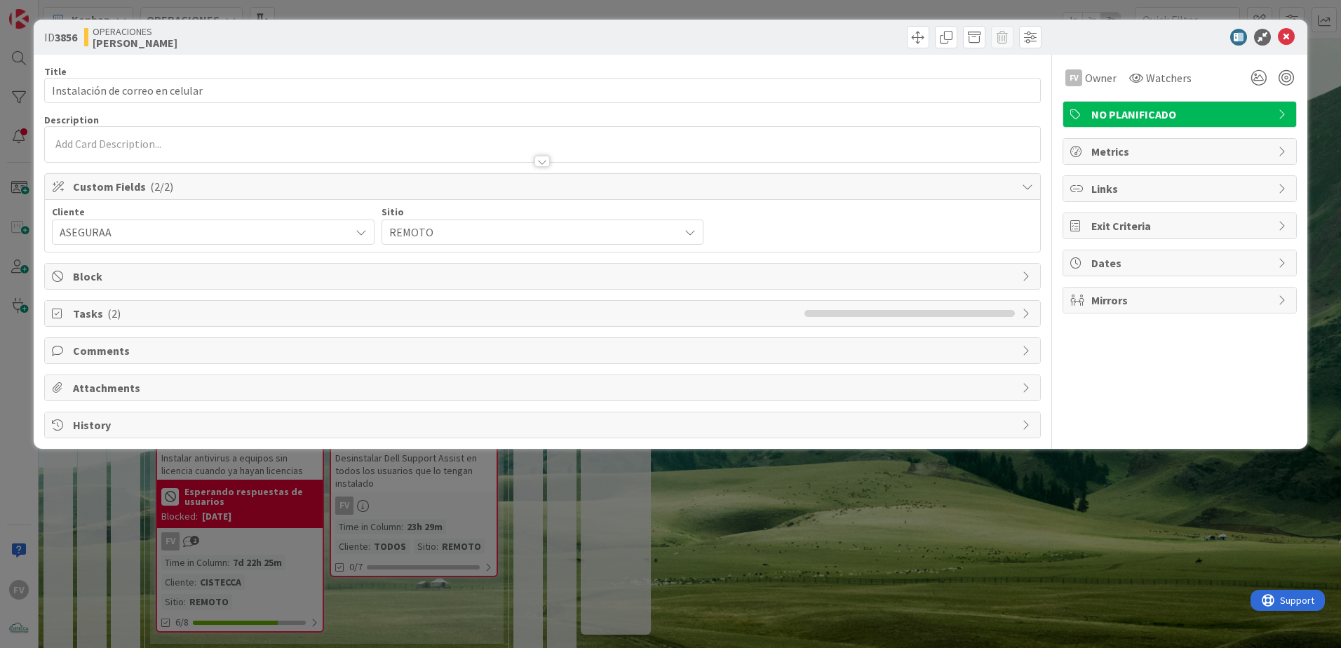
click at [639, 543] on div "ID 3856 OPERACIONES FERNANDO Title 32 / 128 Instalación de correo en celular De…" at bounding box center [670, 324] width 1341 height 648
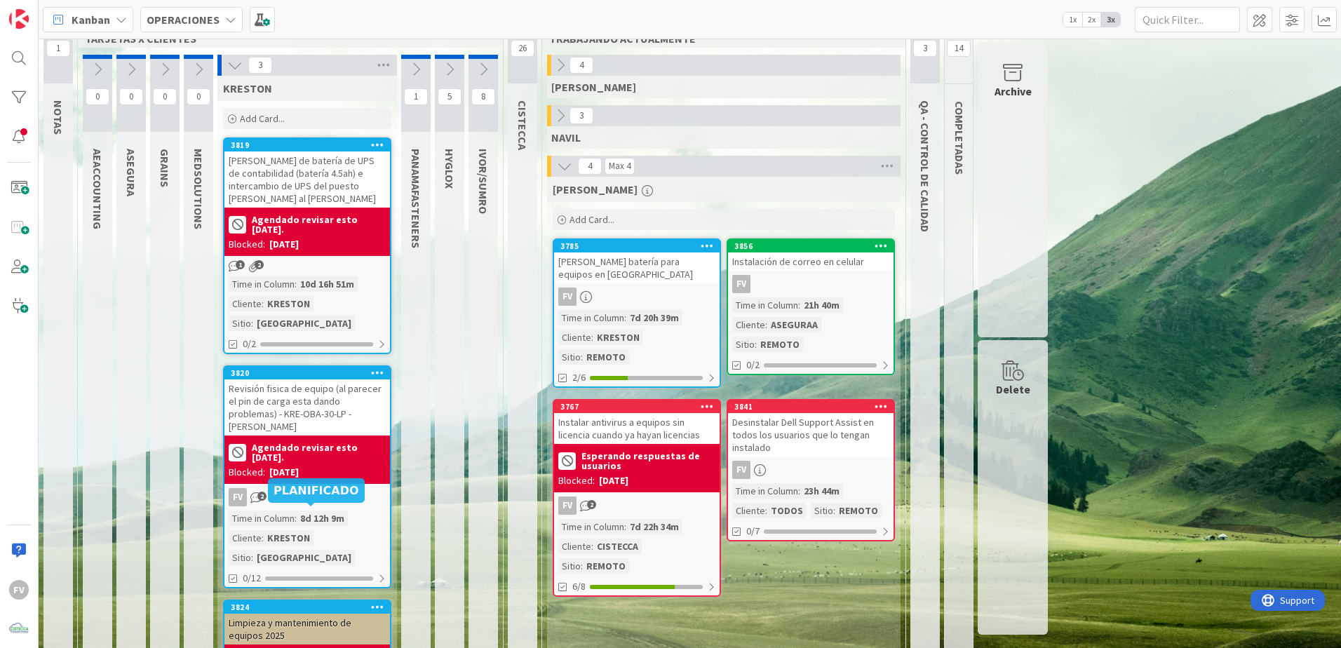
scroll to position [34, 0]
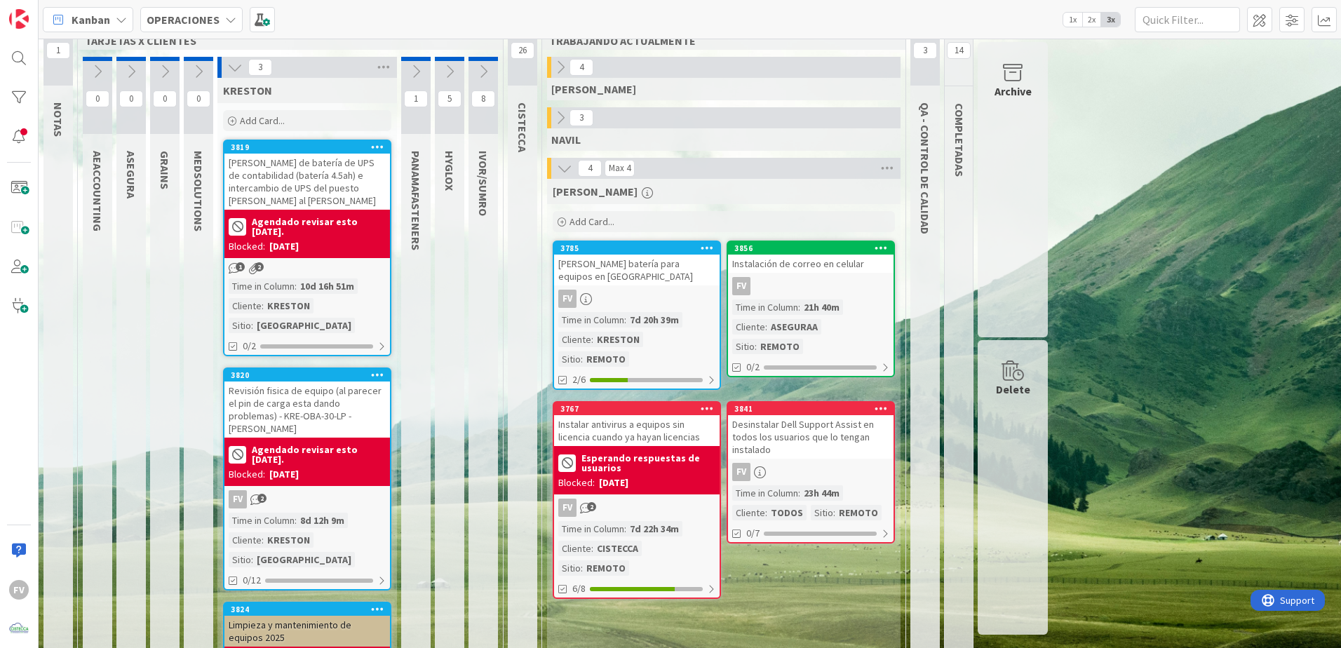
click at [1147, 414] on div "1 NOTAS 17 TARJETAS X CLIENTES 0 AEACCOUNTING 0 ASEGURA 0 GRAINS 0 MEDSOLUTIONS…" at bounding box center [689, 398] width 1297 height 781
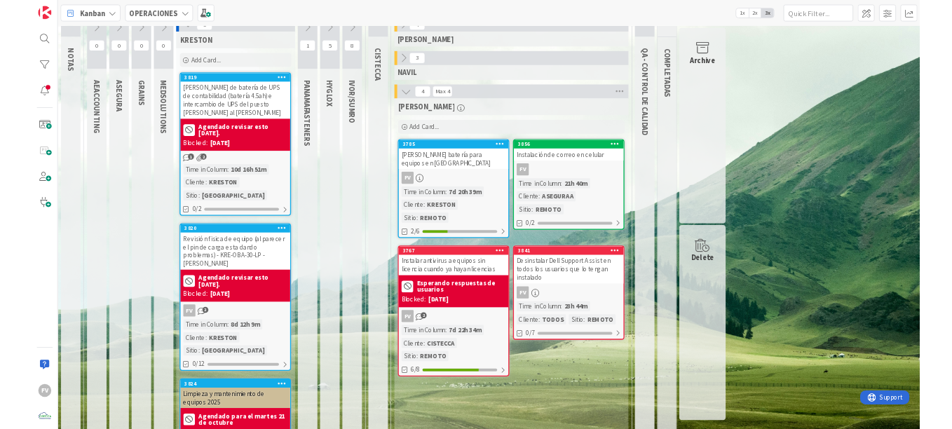
scroll to position [104, 0]
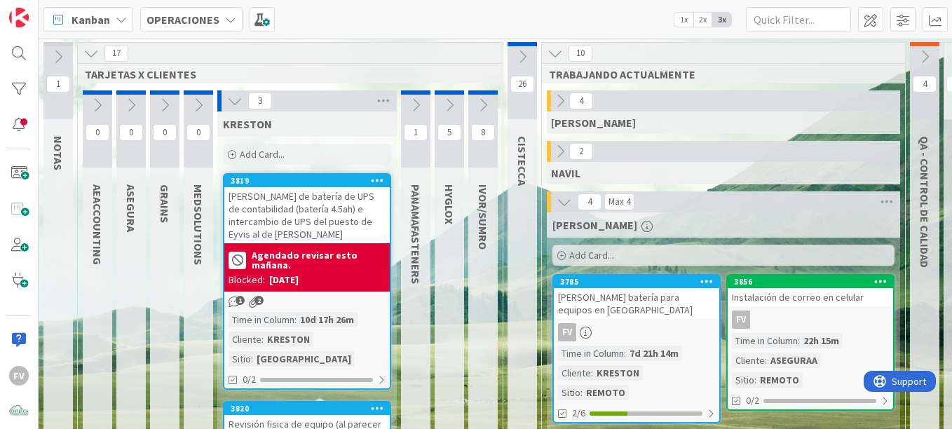
click at [295, 148] on div "Add Card..." at bounding box center [307, 154] width 168 height 21
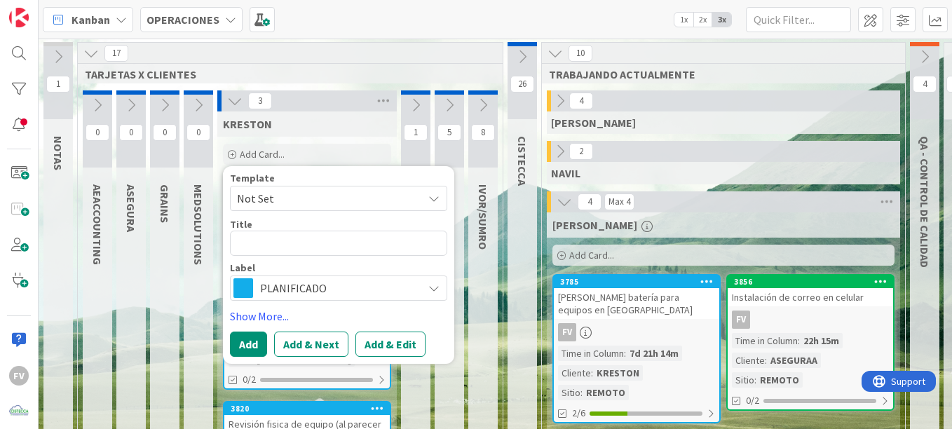
type textarea "x"
type textarea "R"
type textarea "x"
type textarea "Re"
type textarea "x"
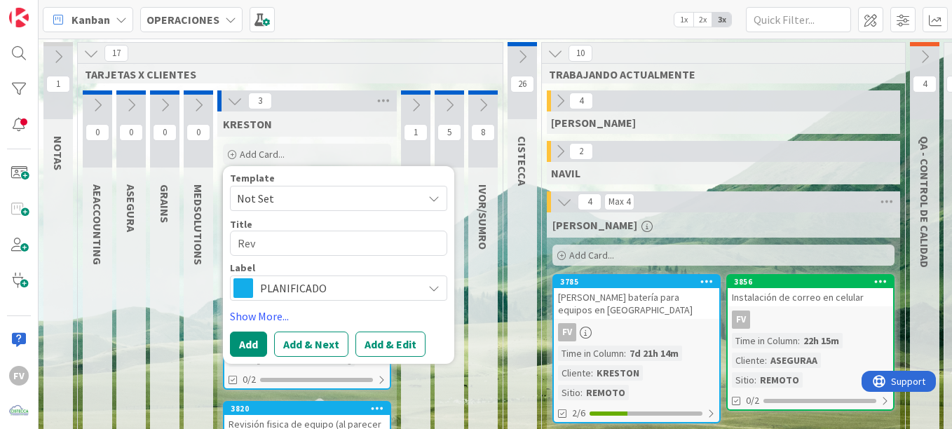
type textarea "Revi"
type textarea "x"
type textarea "Revis"
type textarea "x"
type textarea "Revisi"
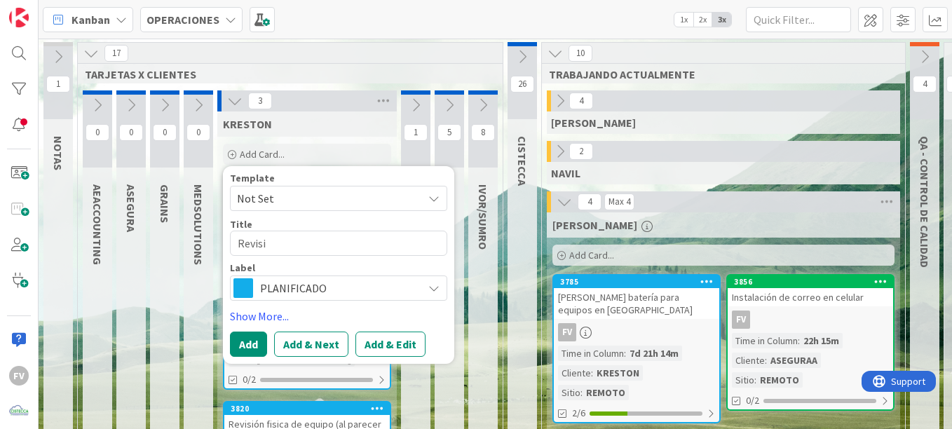
type textarea "x"
type textarea "Revisió"
type textarea "x"
type textarea "Revisión"
type textarea "x"
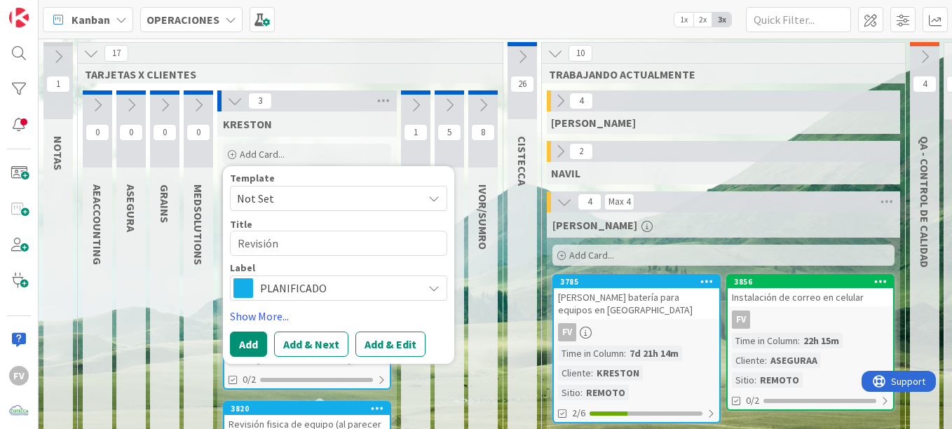
type textarea "Revisión"
type textarea "x"
type textarea "Revisión f"
type textarea "x"
type textarea "Revisión fi"
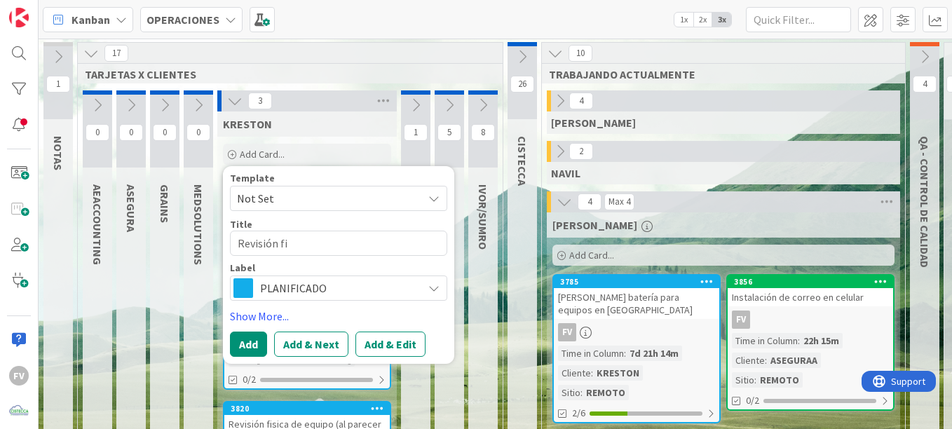
type textarea "x"
type textarea "Revisión fis"
type textarea "x"
type textarea "Revisión fisi"
type textarea "x"
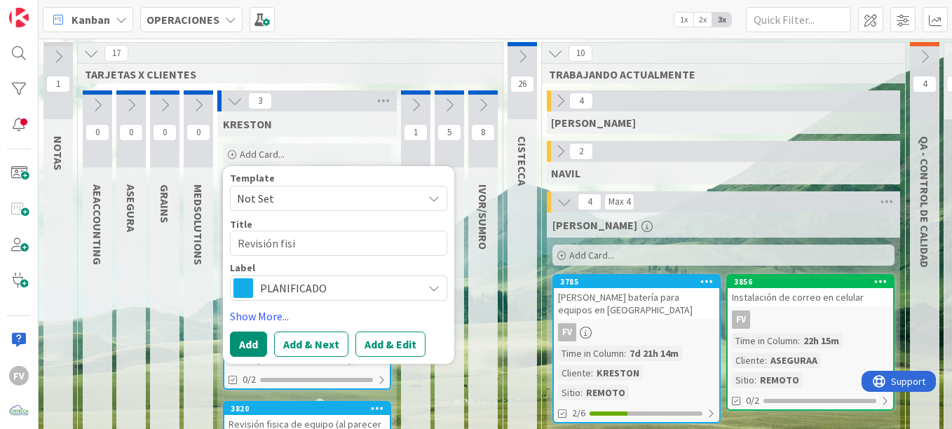
type textarea "Revisión fisic"
type textarea "x"
type textarea "Revisión fisica"
type textarea "x"
type textarea "Revisión fisica"
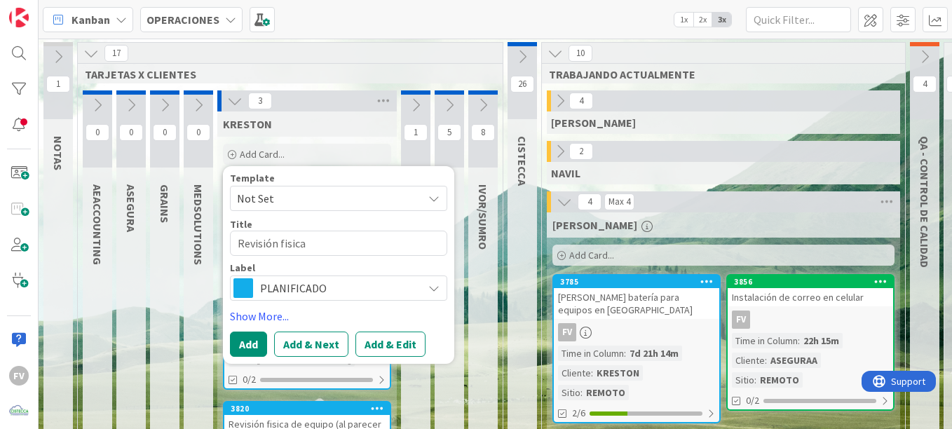
type textarea "x"
type textarea "Revisión fisica e"
type textarea "x"
type textarea "Revisión fisica eq"
type textarea "x"
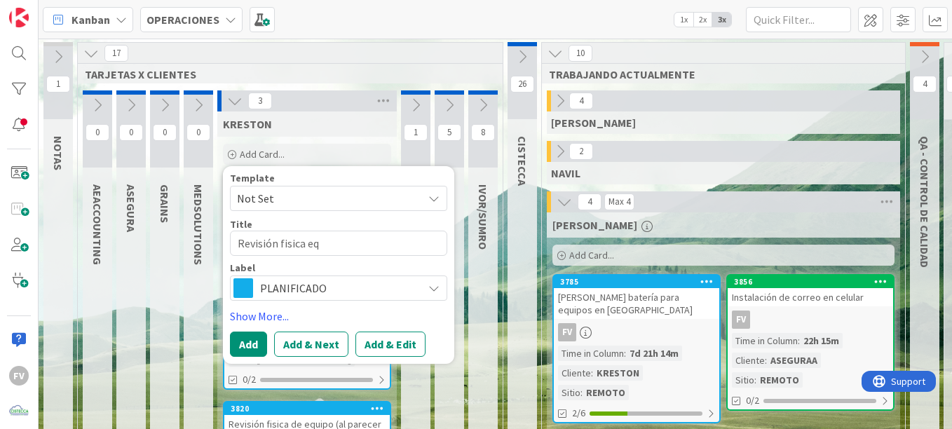
type textarea "Revisión fisica equ"
type textarea "x"
type textarea "Revisión fisica equi"
type textarea "x"
type textarea "Revisión fisica equip"
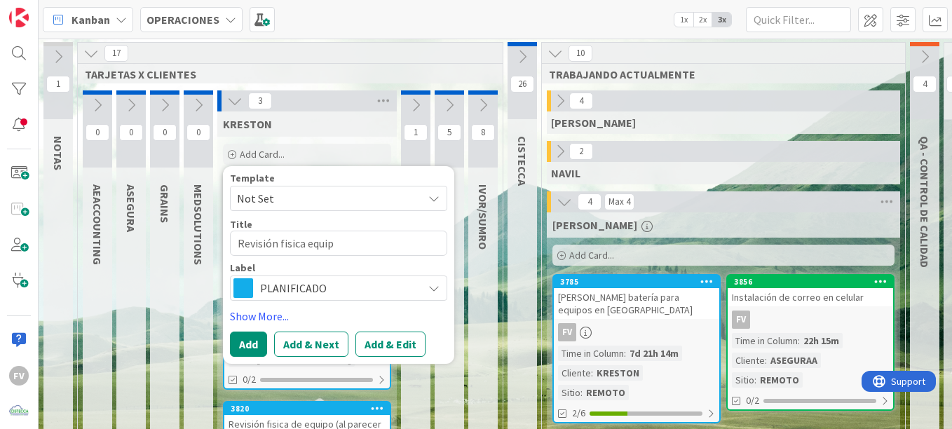
type textarea "x"
type textarea "Revisión fisica equipo"
type textarea "x"
type textarea "Revisión fisica equipo"
type textarea "x"
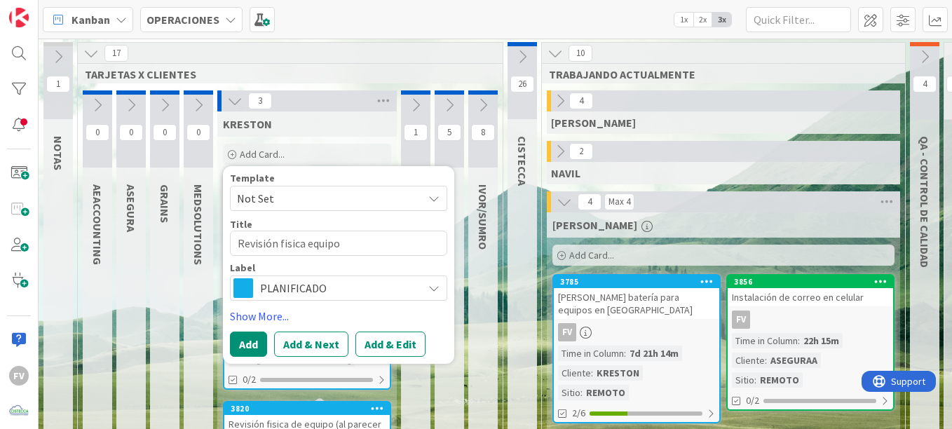
type textarea "Revisión fisica equipo K"
type textarea "x"
type textarea "Revisión fisica equipo KR"
type textarea "x"
type textarea "Revisión fisica equipo KRE"
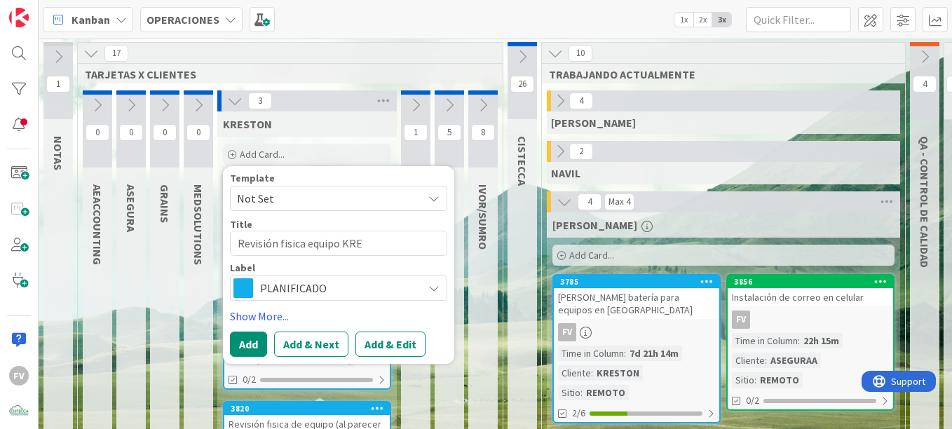
type textarea "x"
type textarea "Revisión fisica equipo KRE-"
type textarea "x"
type textarea "Revisión fisica equipo KRE-O"
type textarea "x"
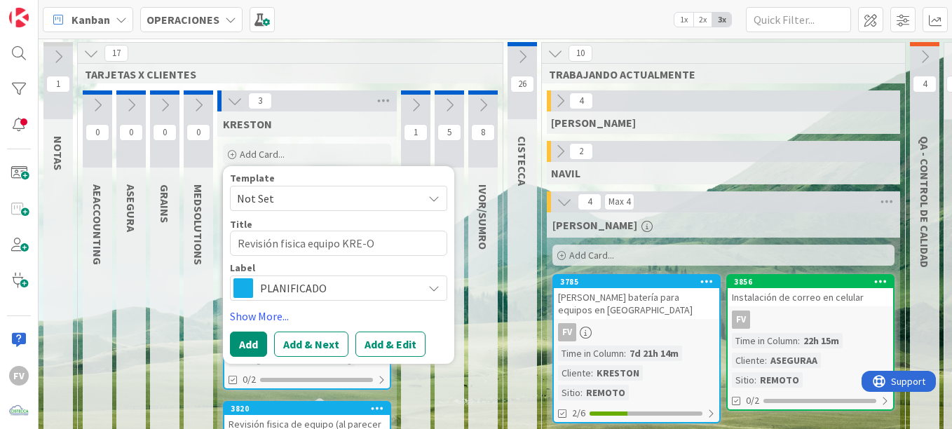
type textarea "Revisión fisica equipo KRE-OB"
type textarea "x"
type textarea "Revisión fisica equipo KRE-OBA"
type textarea "x"
type textarea "Revisión fisica equipo KRE-OBA-"
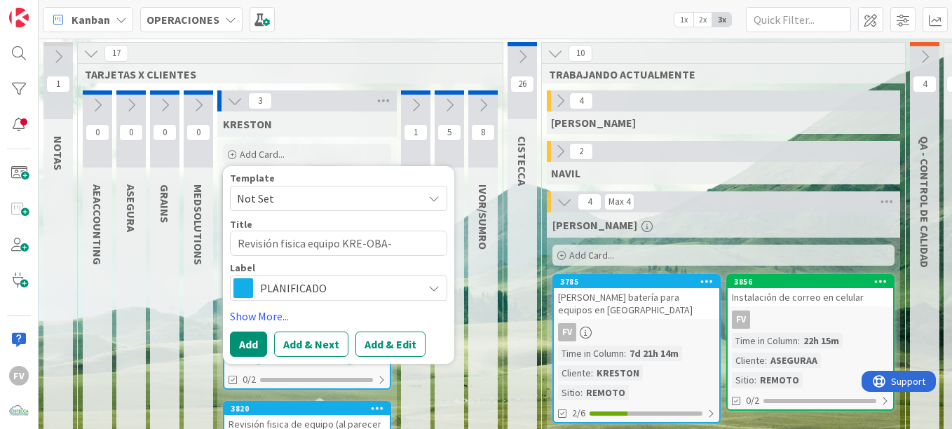
type textarea "x"
type textarea "Revisión fisica equipo KRE-OBA-3"
type textarea "x"
type textarea "Revisión fisica equipo KRE-OBA-36"
type textarea "x"
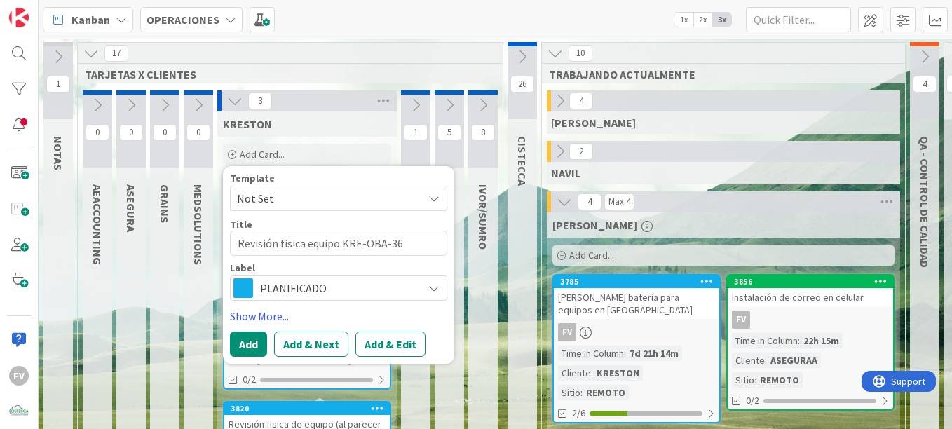
type textarea "Revisión fisica equipo KRE-OBA-36-"
type textarea "x"
type textarea "Revisión fisica equipo KRE-OBA-36-L"
type textarea "x"
type textarea "Revisión fisica equipo KRE-OBA-36-LP"
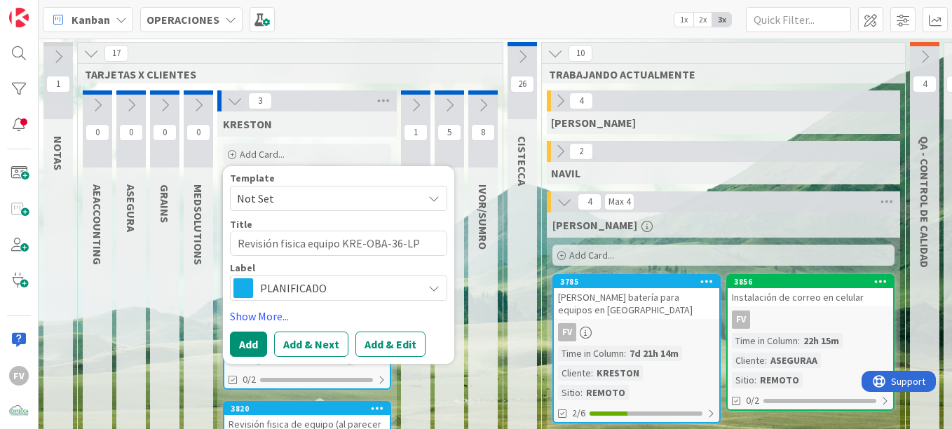
type textarea "x"
type textarea "Revisión fisica equipo KRE-OBA-36-LP"
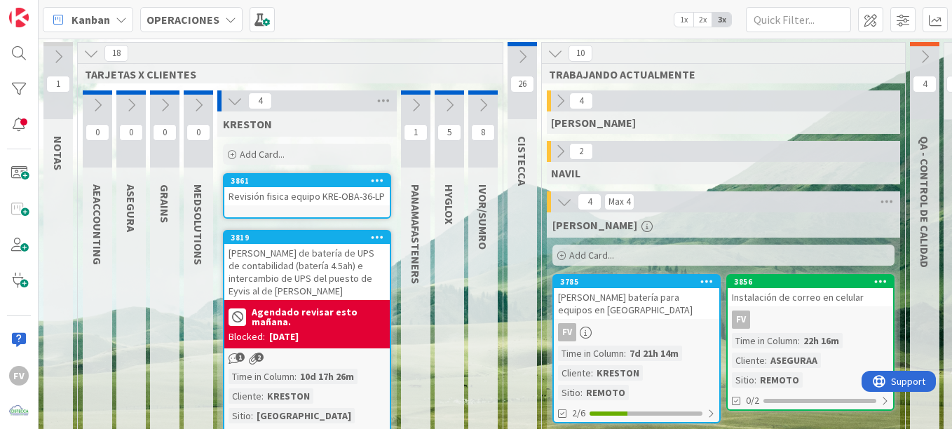
click at [311, 201] on div "Revisión fisica equipo KRE-OBA-36-LP" at bounding box center [307, 196] width 166 height 18
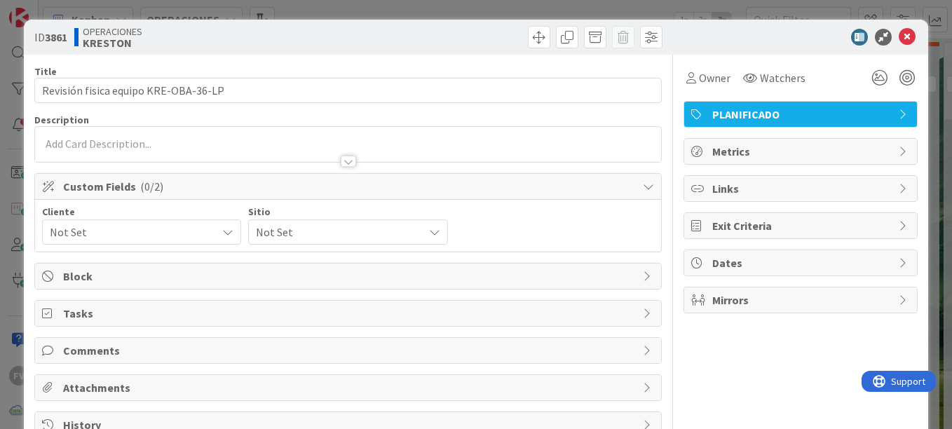
click at [201, 229] on span "Not Set" at bounding box center [130, 232] width 160 height 20
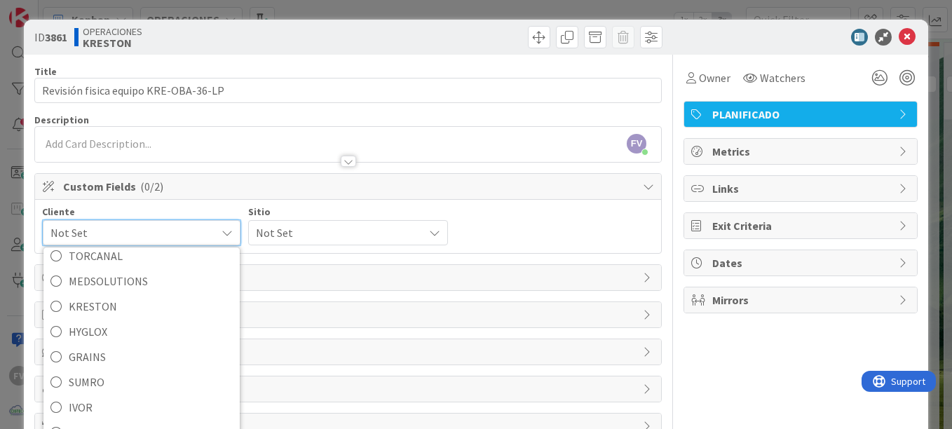
scroll to position [99, 0]
click at [132, 307] on span "KRESTON" at bounding box center [151, 307] width 164 height 21
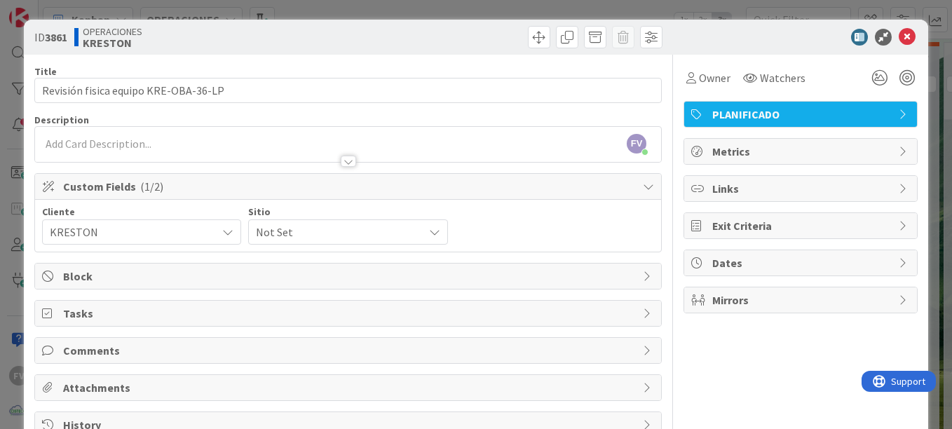
click at [311, 231] on span "Not Set" at bounding box center [336, 232] width 160 height 20
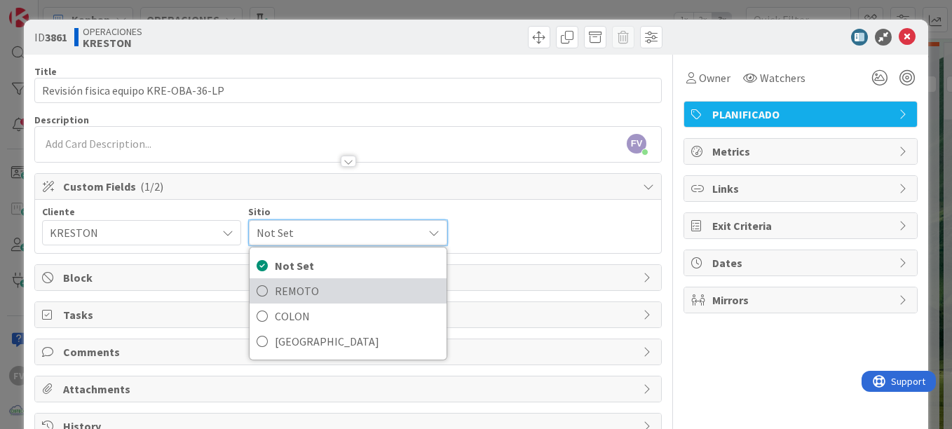
click at [328, 288] on span "REMOTO" at bounding box center [357, 291] width 164 height 21
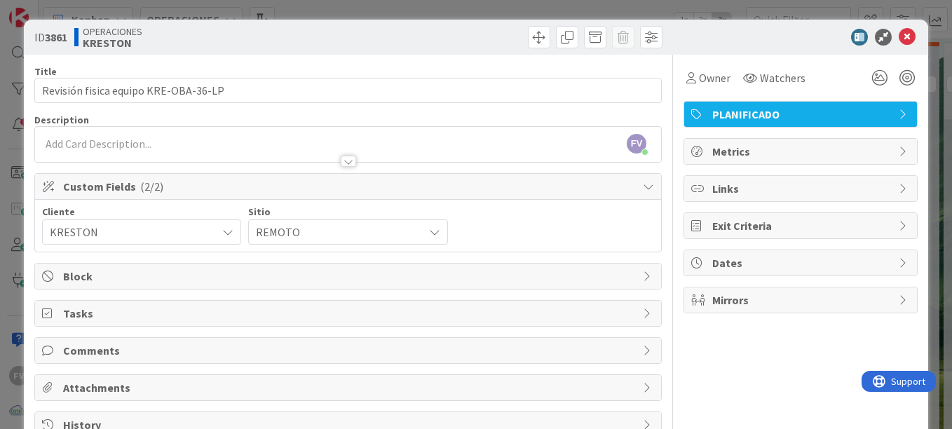
click at [339, 241] on span "REMOTO" at bounding box center [336, 232] width 160 height 20
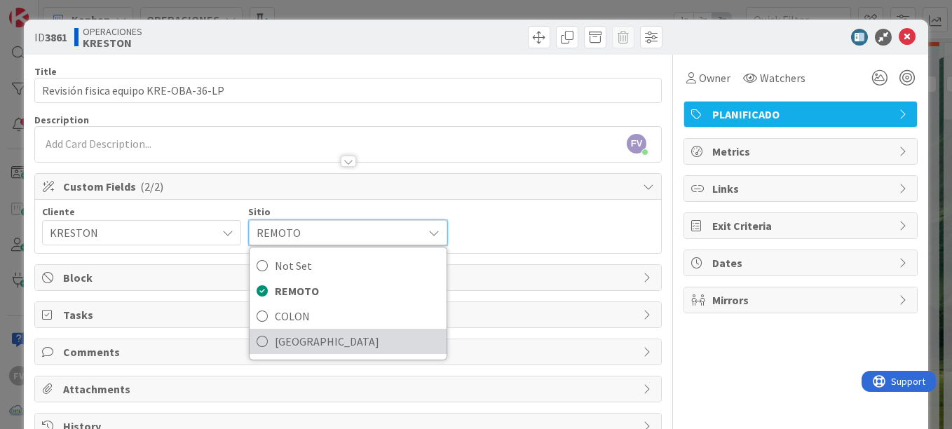
click at [323, 337] on span "[GEOGRAPHIC_DATA]" at bounding box center [357, 341] width 164 height 21
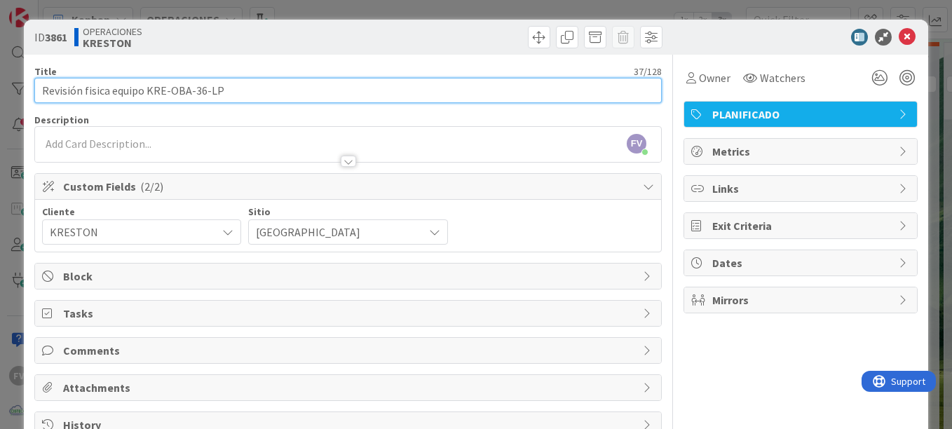
click at [325, 99] on input "Revisión fisica equipo KRE-OBA-36-LP" at bounding box center [348, 90] width 628 height 25
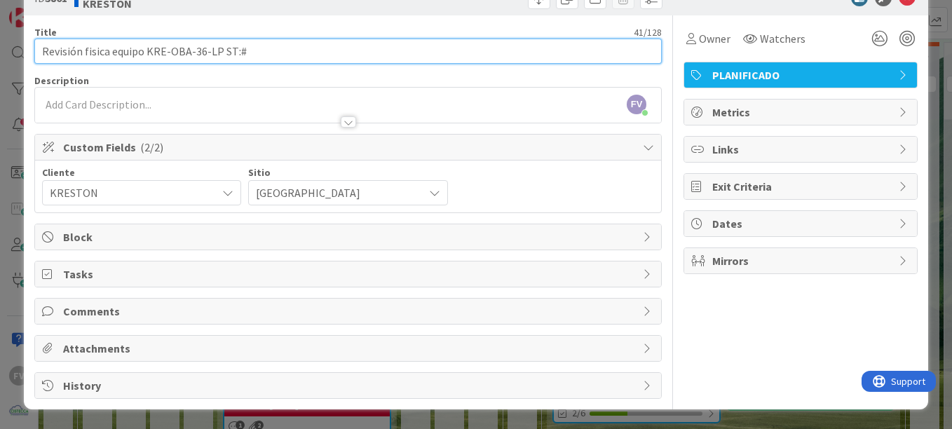
type input "Revisión fisica equipo KRE-OBA-36-LP ST:#"
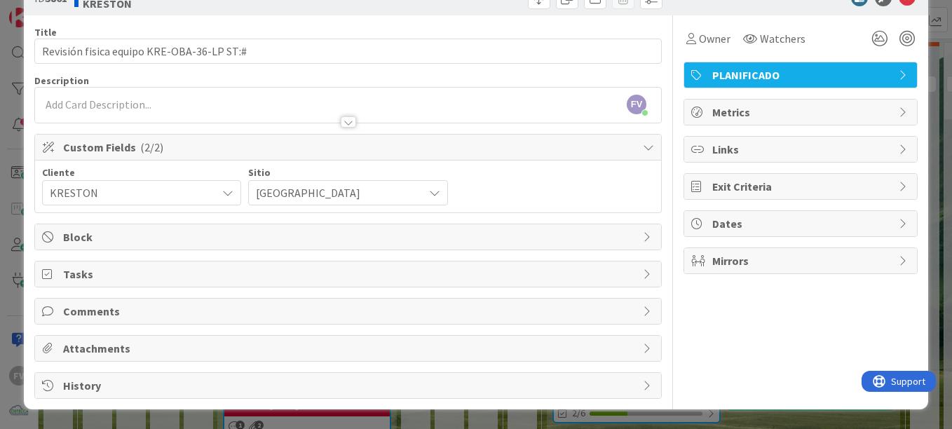
click at [177, 285] on div "Tasks" at bounding box center [348, 274] width 626 height 25
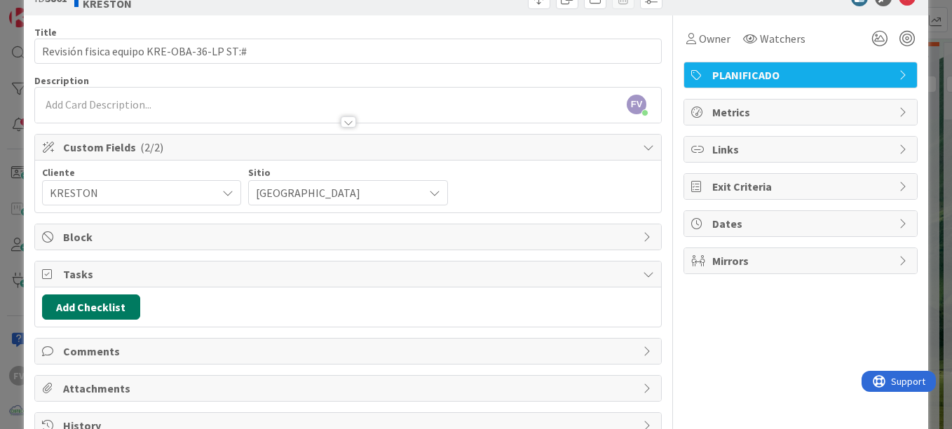
click at [109, 314] on button "Add Checklist" at bounding box center [91, 307] width 98 height 25
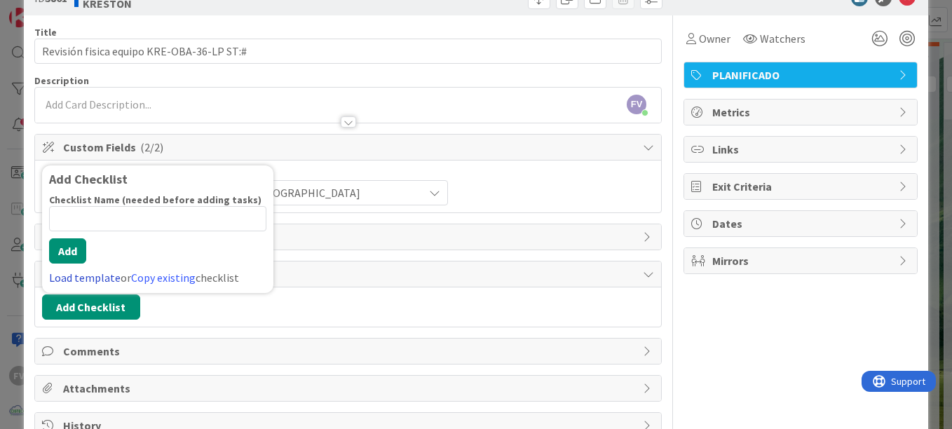
click at [89, 281] on link "Load template" at bounding box center [85, 278] width 72 height 14
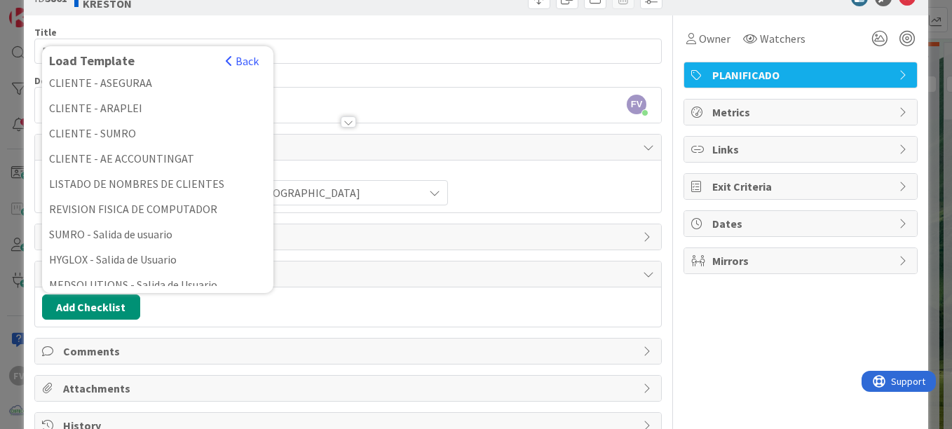
scroll to position [370, 0]
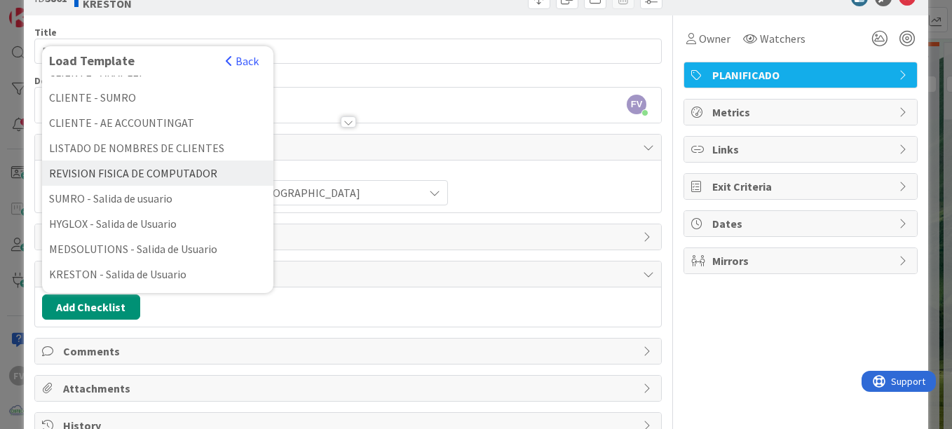
click at [156, 168] on div "REVISION FISICA DE COMPUTADOR" at bounding box center [157, 173] width 231 height 25
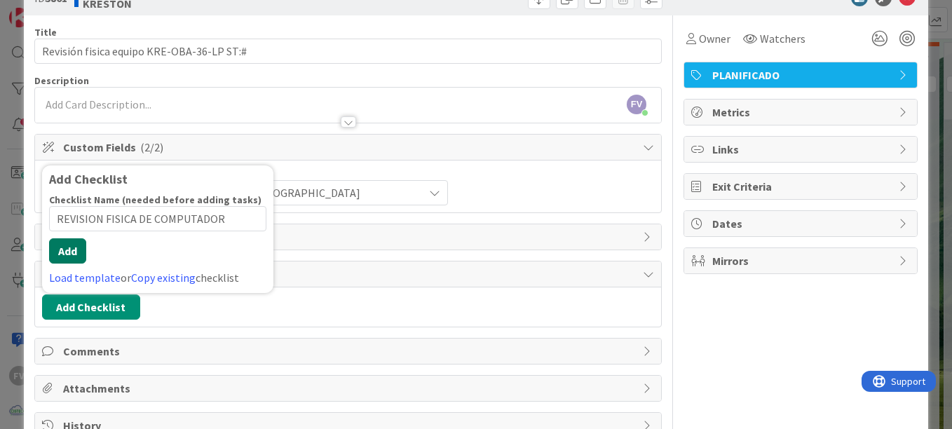
click at [76, 255] on button "Add" at bounding box center [67, 250] width 37 height 25
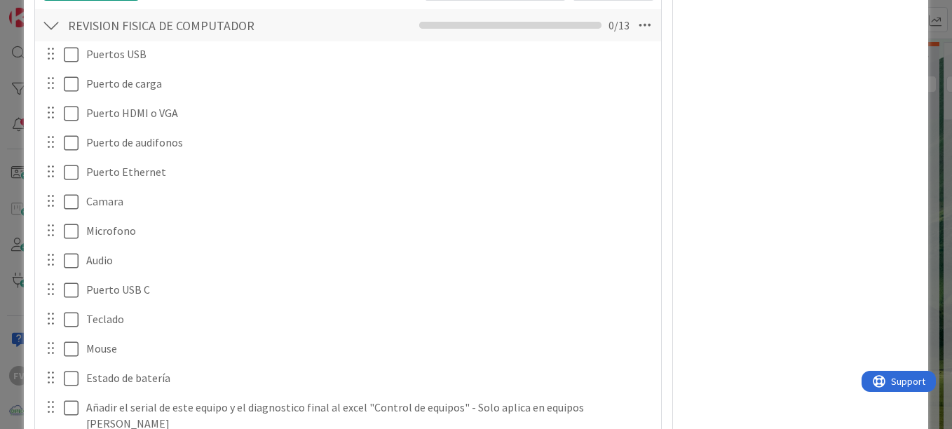
scroll to position [357, 0]
click at [817, 114] on div "Owner Watchers PLANIFICADO Metrics Links Exit Criteria Dates Mirrors" at bounding box center [801, 160] width 234 height 924
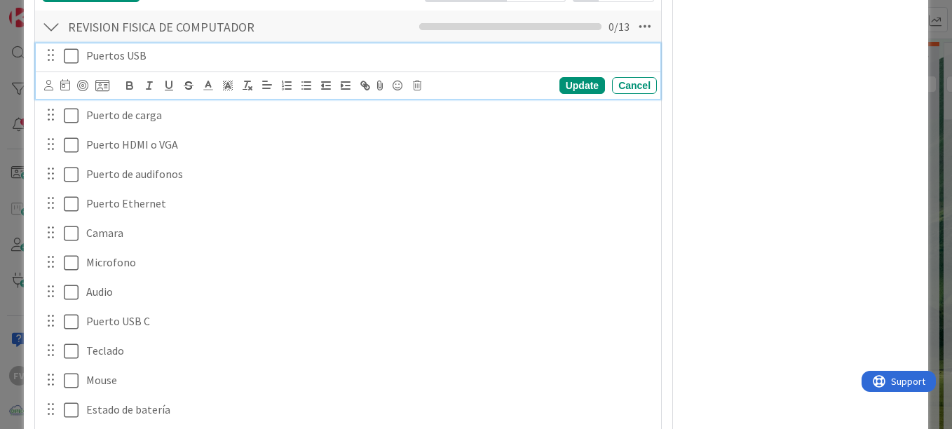
click at [75, 58] on icon at bounding box center [71, 56] width 15 height 17
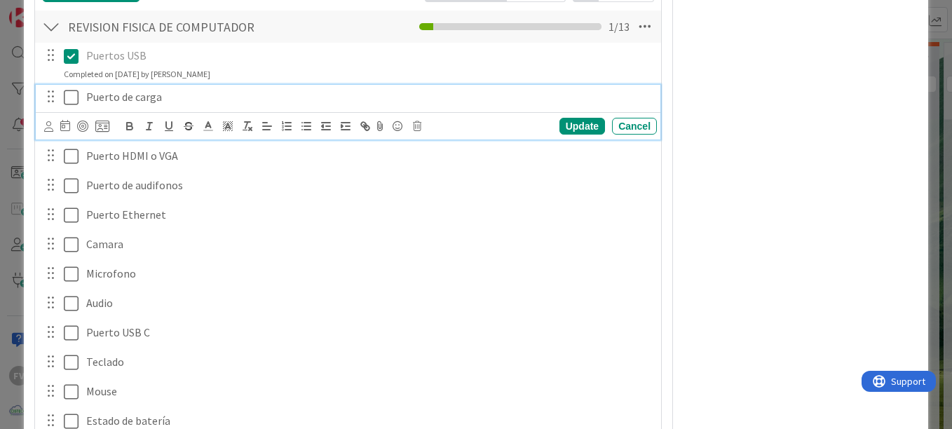
click at [67, 98] on icon at bounding box center [71, 97] width 15 height 17
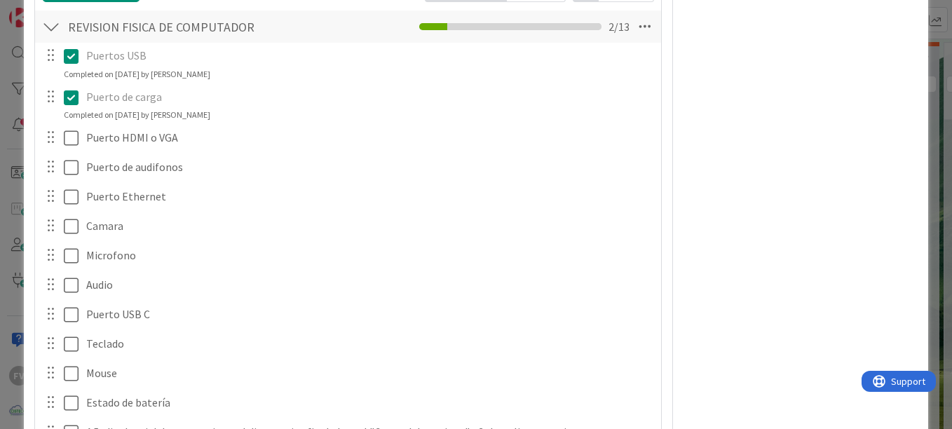
scroll to position [427, 0]
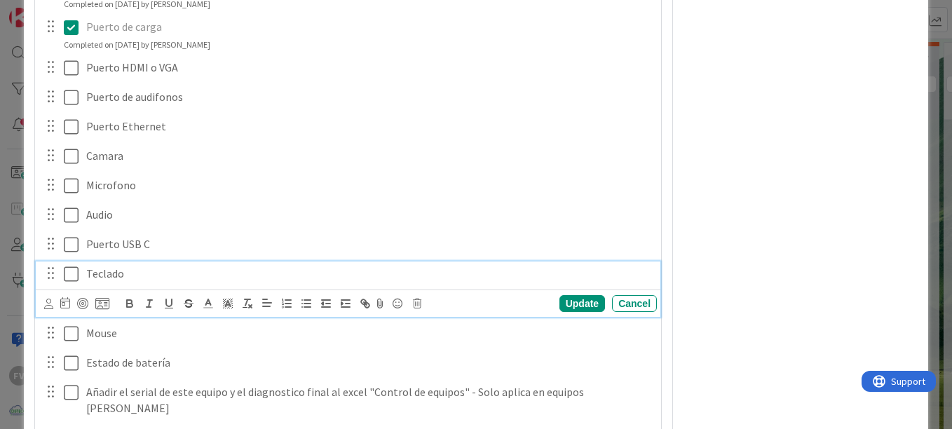
click at [69, 276] on icon at bounding box center [71, 274] width 15 height 17
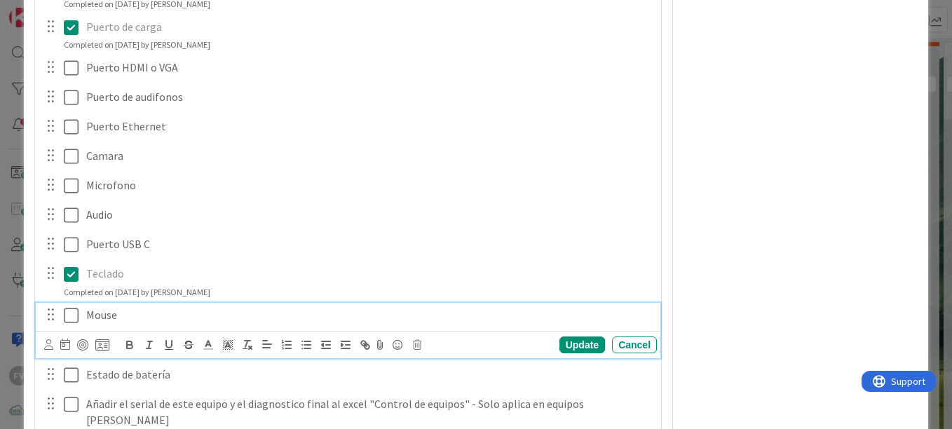
click at [71, 318] on icon at bounding box center [71, 315] width 15 height 17
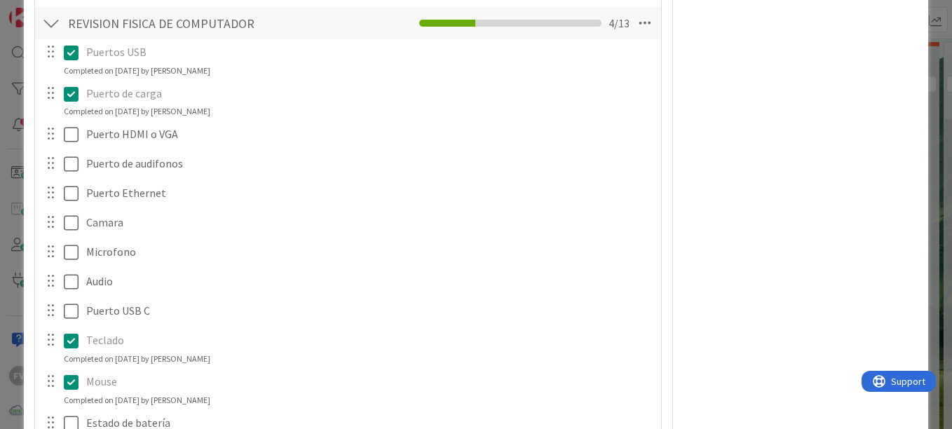
scroll to position [357, 0]
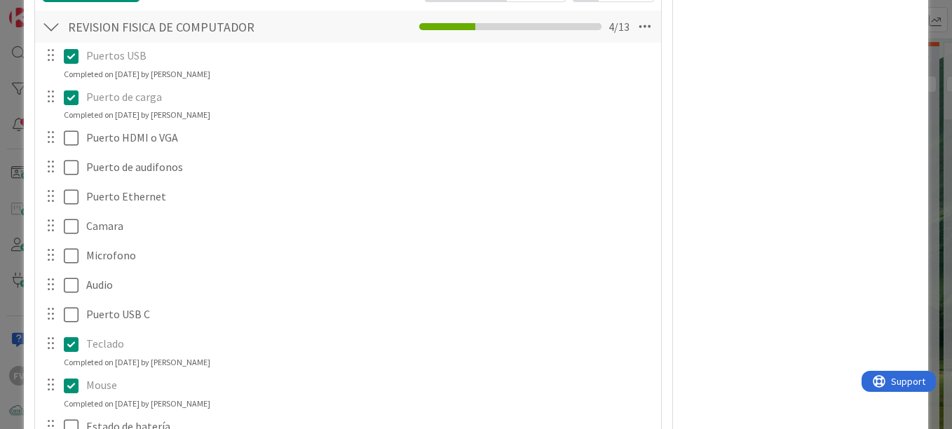
click at [828, 126] on div "Owner Watchers PLANIFICADO Metrics Links Exit Criteria Dates Mirrors" at bounding box center [801, 168] width 234 height 941
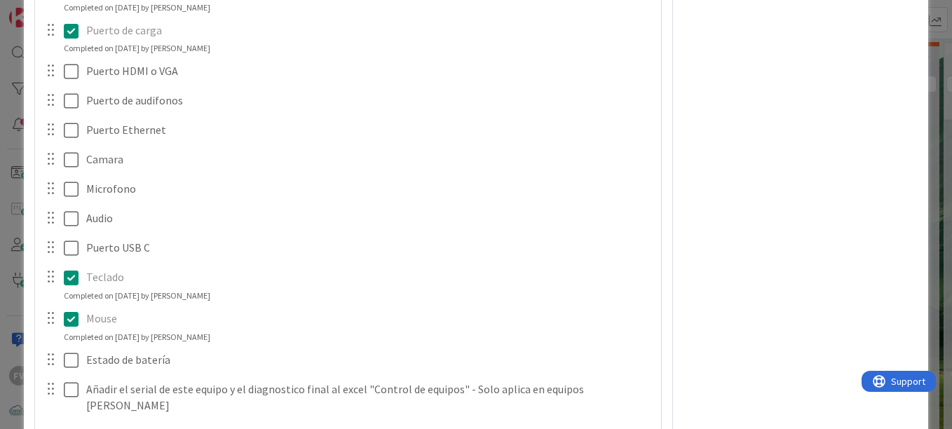
scroll to position [427, 0]
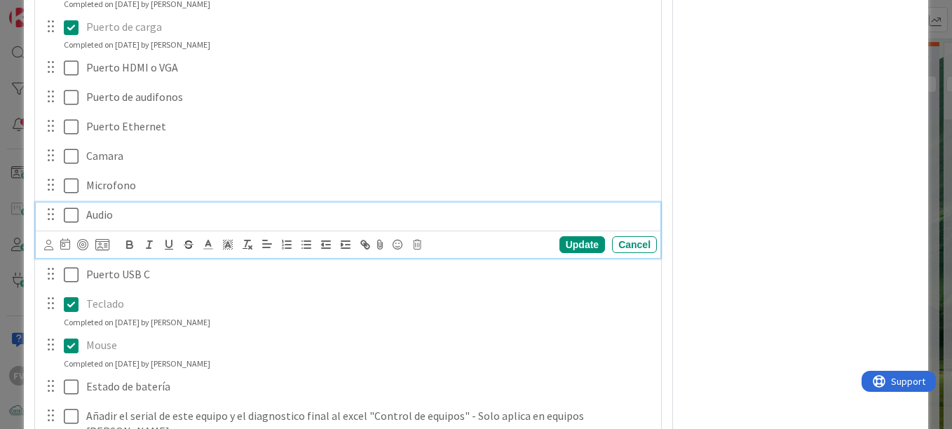
click at [76, 217] on icon at bounding box center [71, 215] width 15 height 17
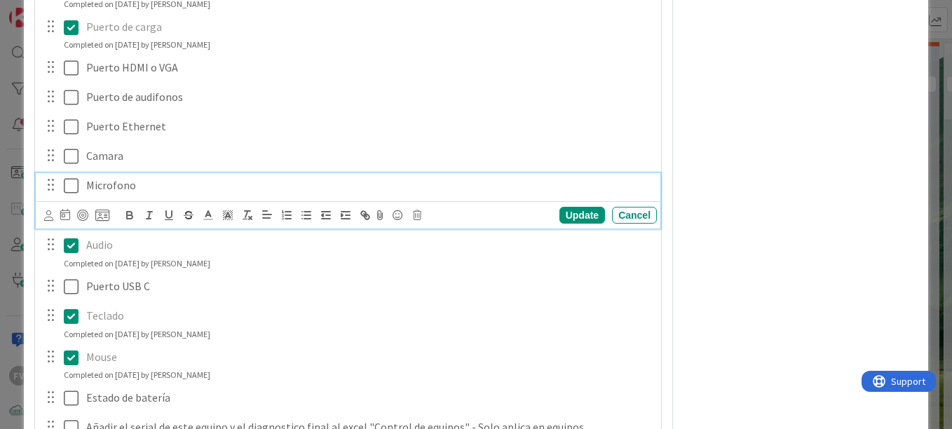
click at [72, 181] on icon at bounding box center [71, 185] width 15 height 17
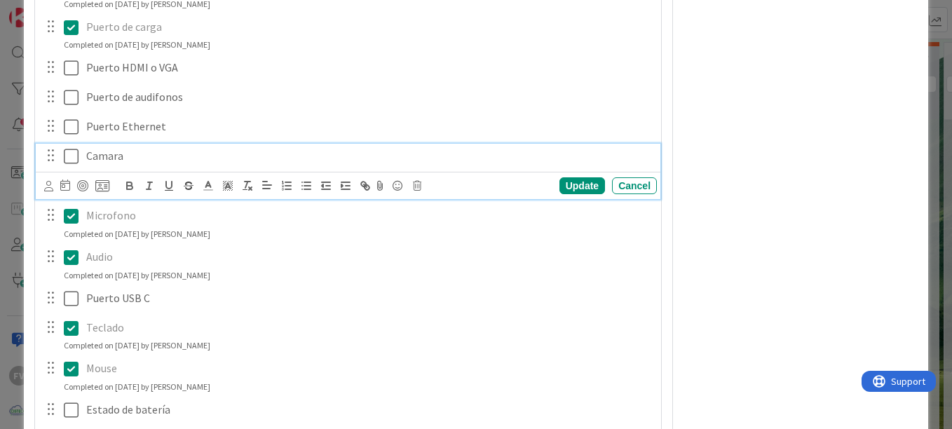
click at [70, 156] on icon at bounding box center [71, 156] width 15 height 17
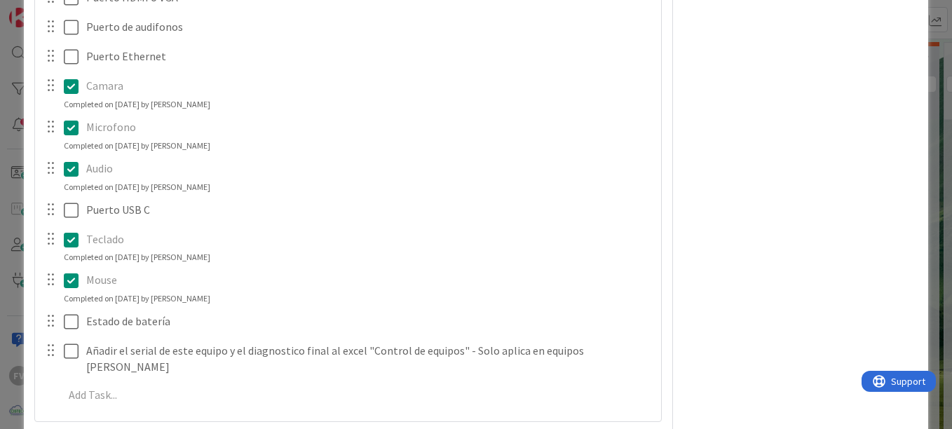
scroll to position [567, 0]
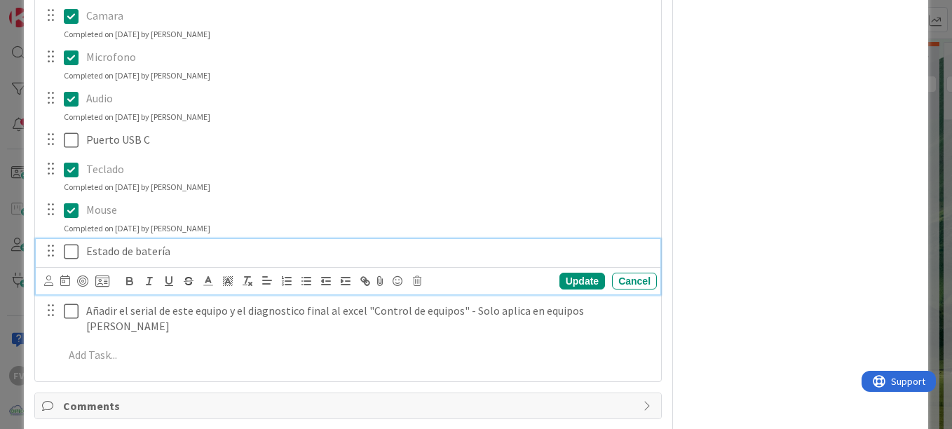
click at [77, 248] on icon at bounding box center [71, 251] width 15 height 17
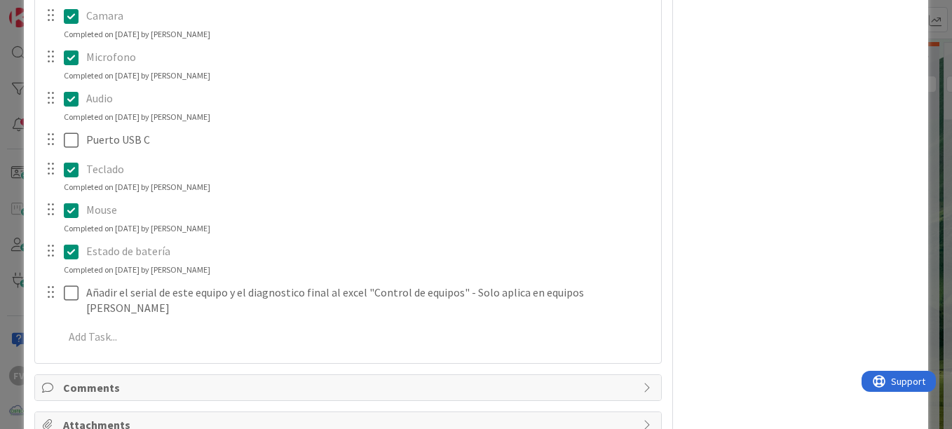
scroll to position [629, 0]
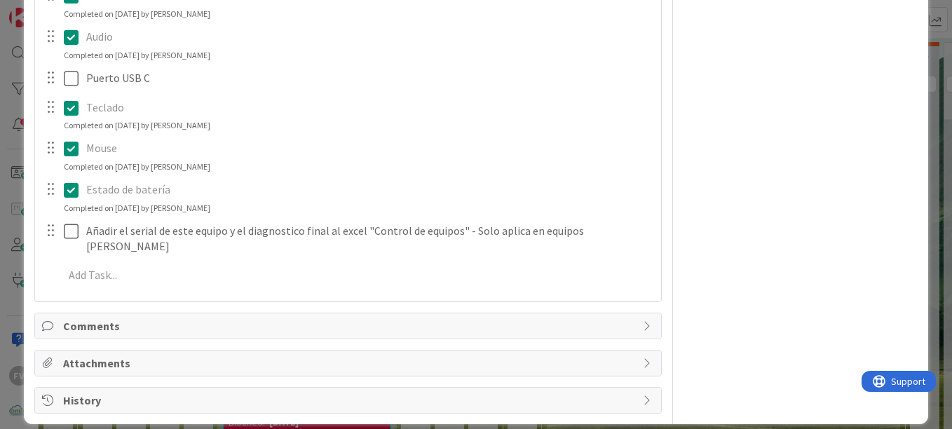
click at [114, 356] on span "Attachments" at bounding box center [349, 363] width 573 height 17
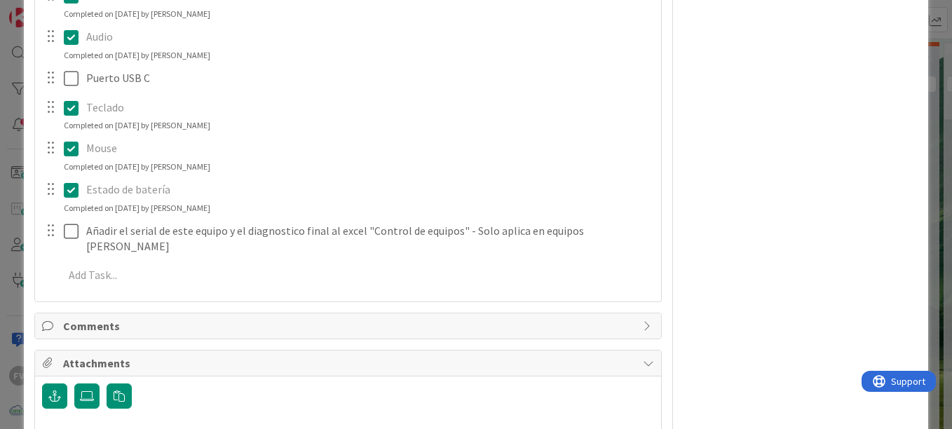
scroll to position [685, 0]
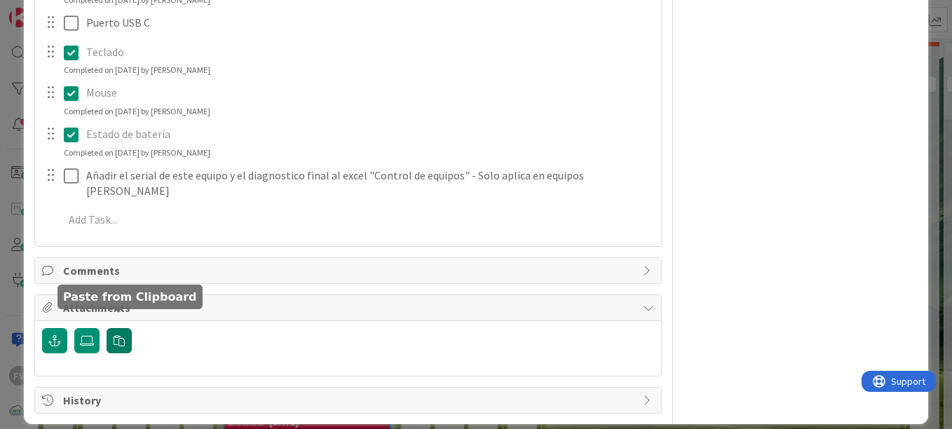
click at [119, 335] on icon "button" at bounding box center [119, 340] width 11 height 11
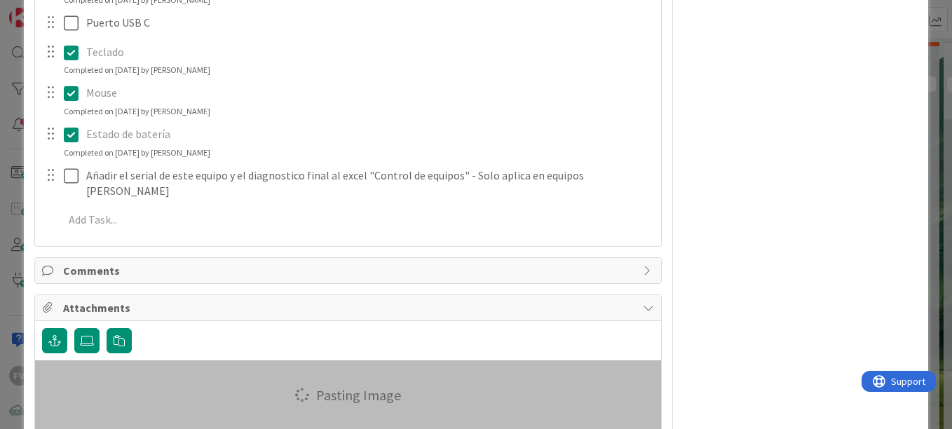
click at [248, 295] on div "Attachments" at bounding box center [348, 308] width 626 height 26
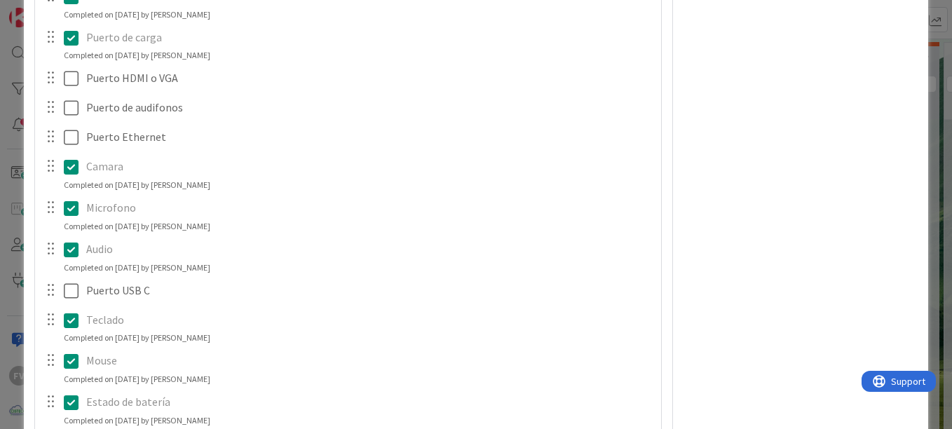
scroll to position [419, 0]
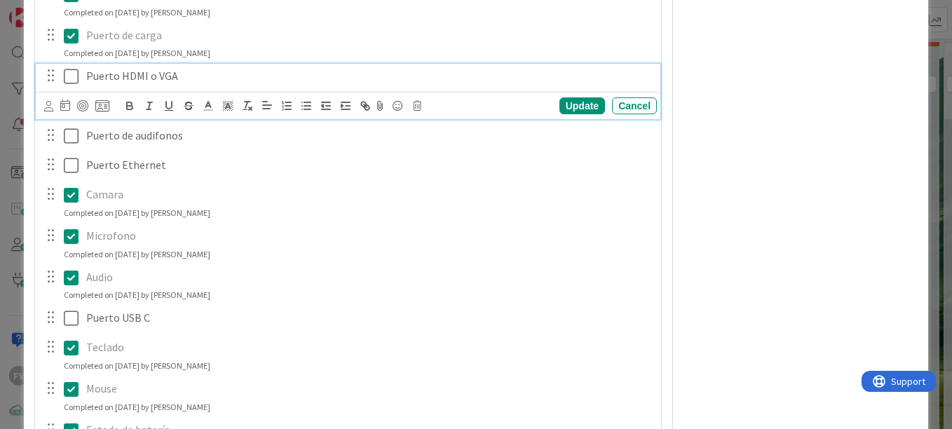
click at [74, 81] on icon at bounding box center [71, 76] width 15 height 17
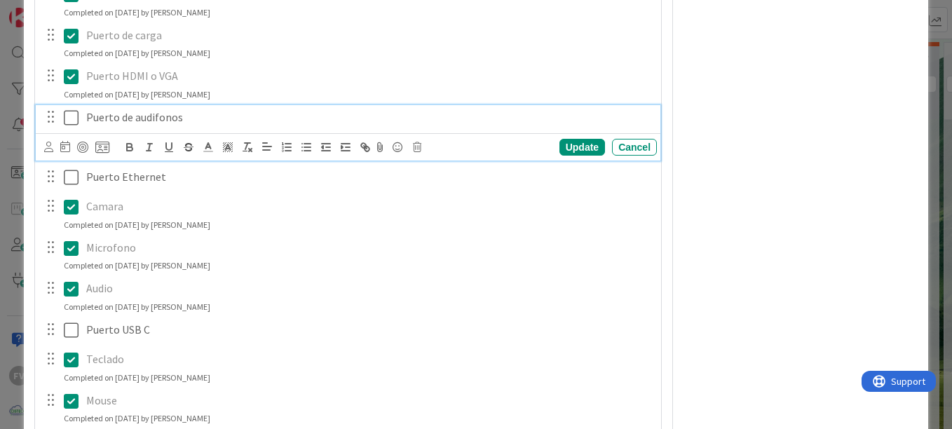
click at [68, 112] on icon at bounding box center [71, 117] width 15 height 17
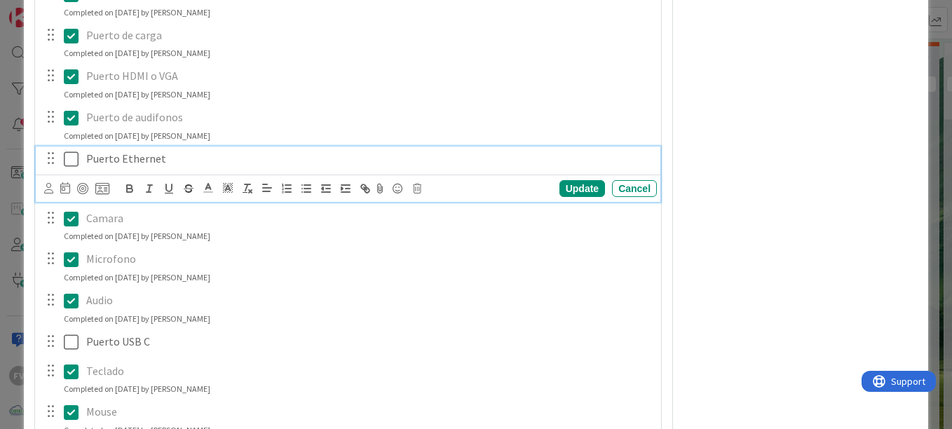
click at [70, 152] on icon at bounding box center [71, 159] width 15 height 17
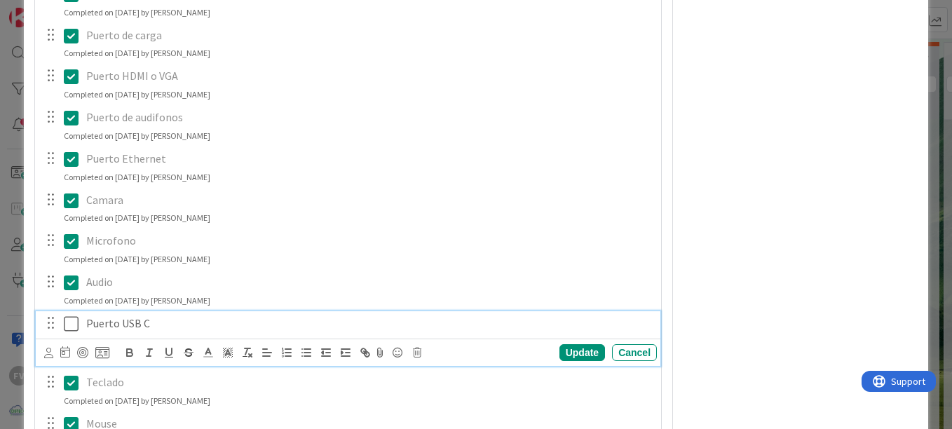
click at [75, 329] on icon at bounding box center [71, 324] width 15 height 17
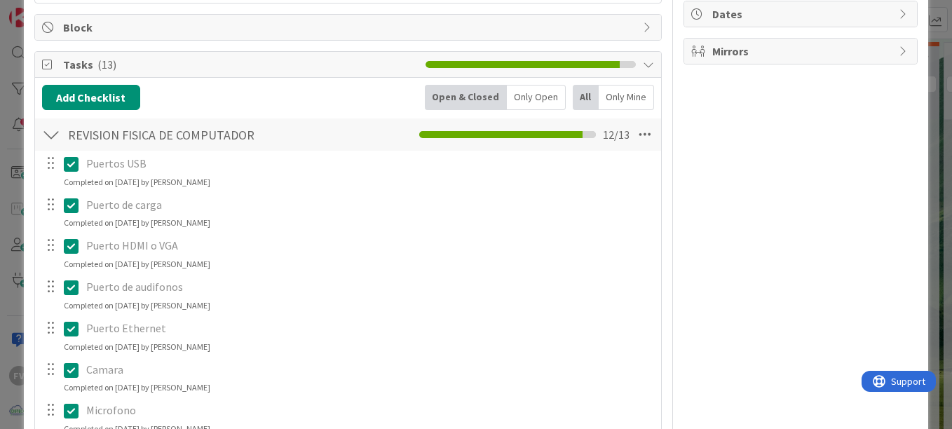
scroll to position [248, 0]
click at [8, 250] on div "ID 3861 OPERACIONES KRESTON Title 41 / 128 Revisión fisica equipo KRE-OBA-36-LP…" at bounding box center [476, 214] width 952 height 429
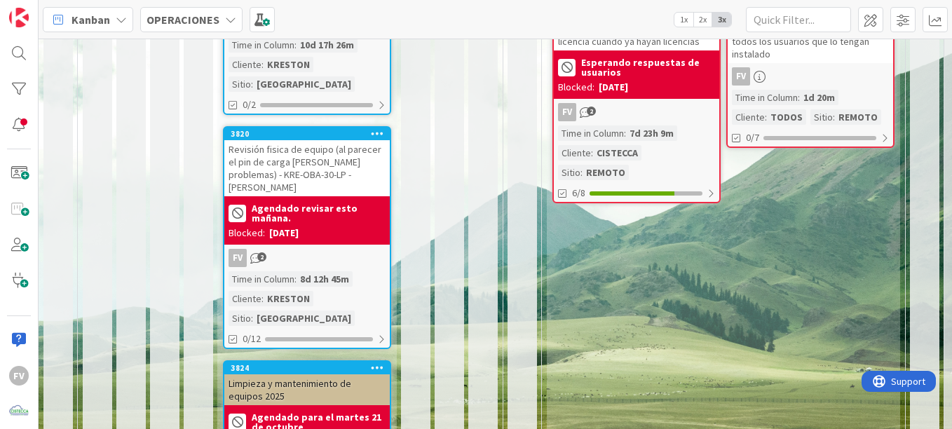
scroll to position [398, 0]
